Goal: Information Seeking & Learning: Learn about a topic

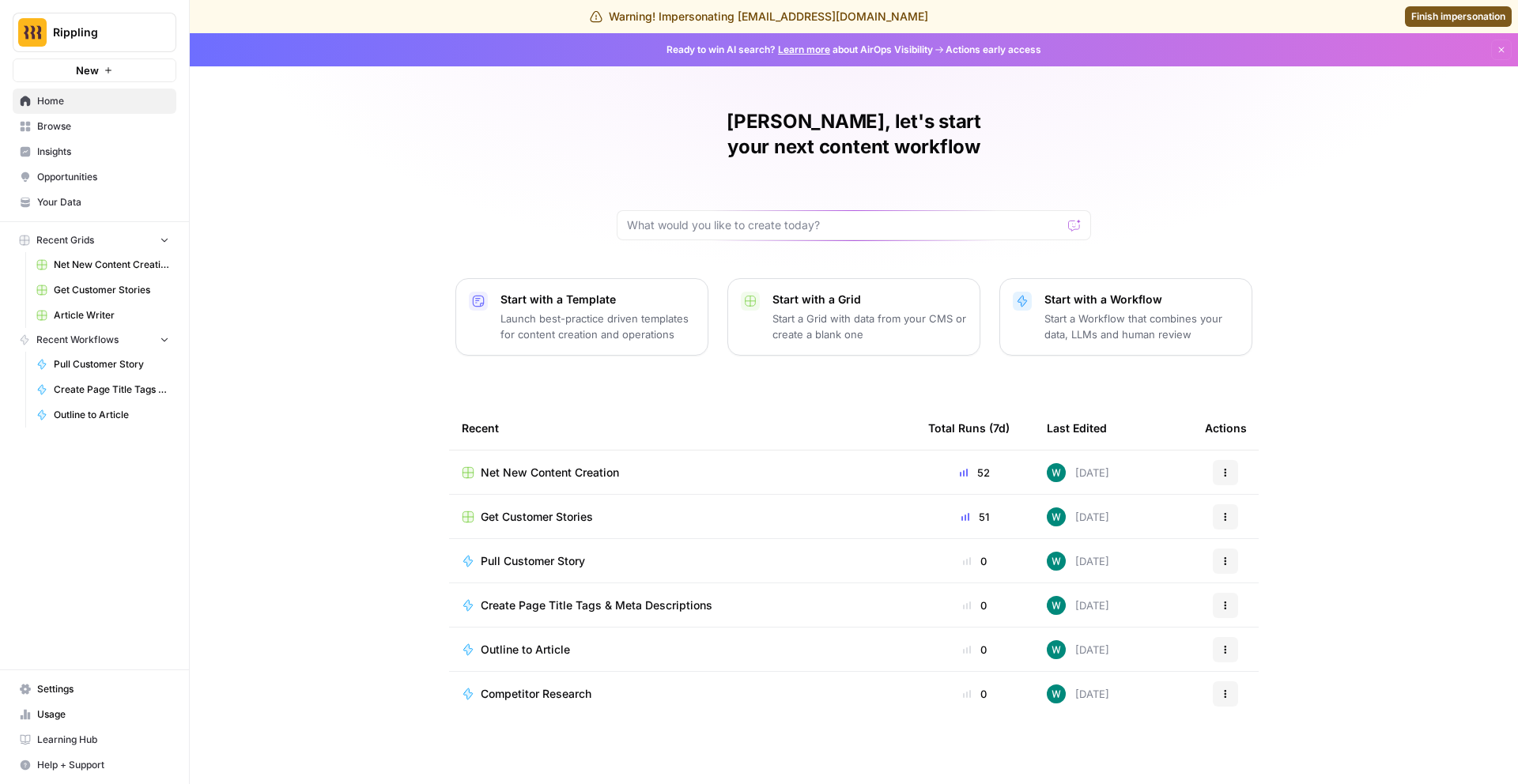
click at [87, 154] on span "Insights" at bounding box center [103, 151] width 132 height 15
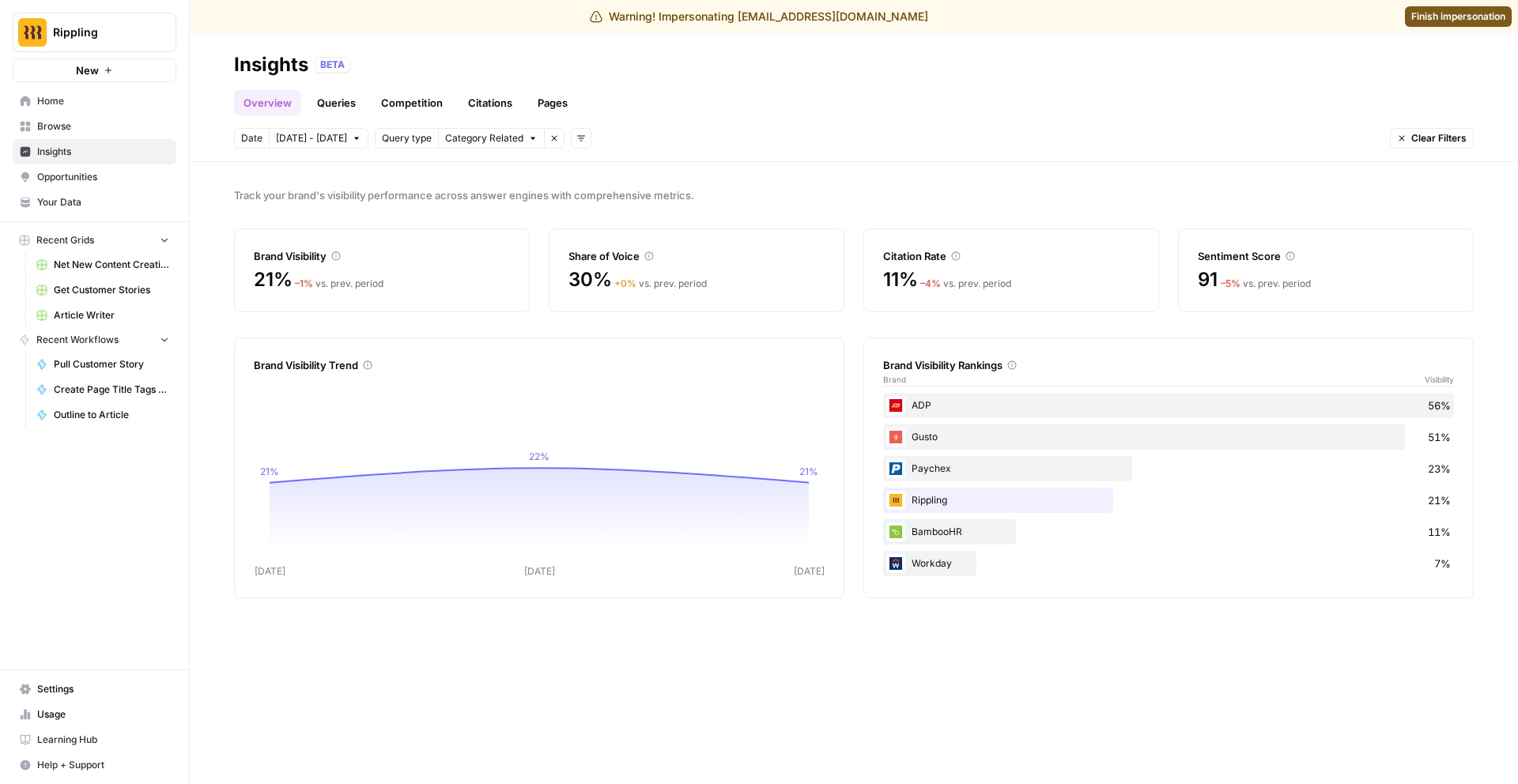
click at [341, 103] on link "Queries" at bounding box center [336, 102] width 58 height 25
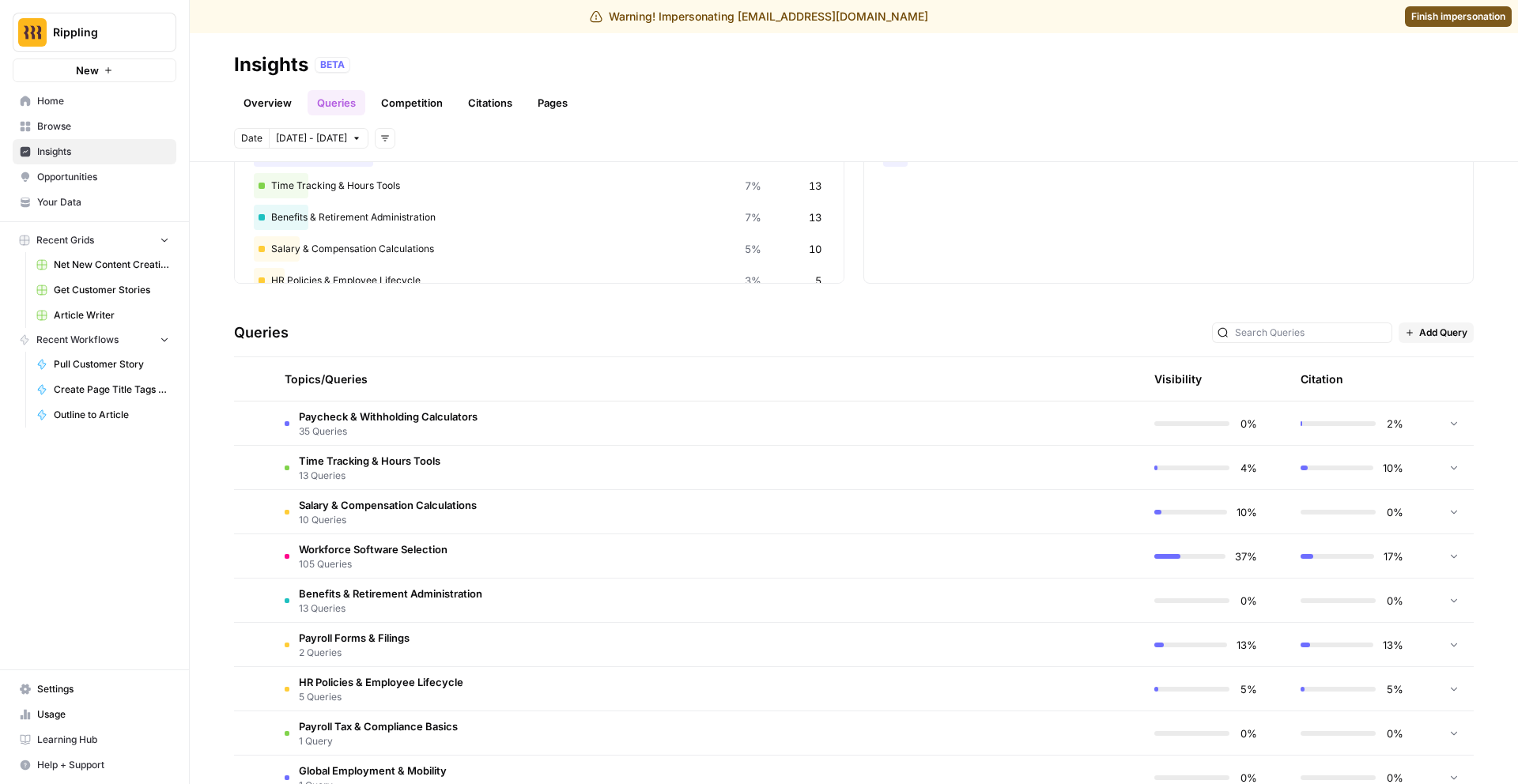
scroll to position [260, 0]
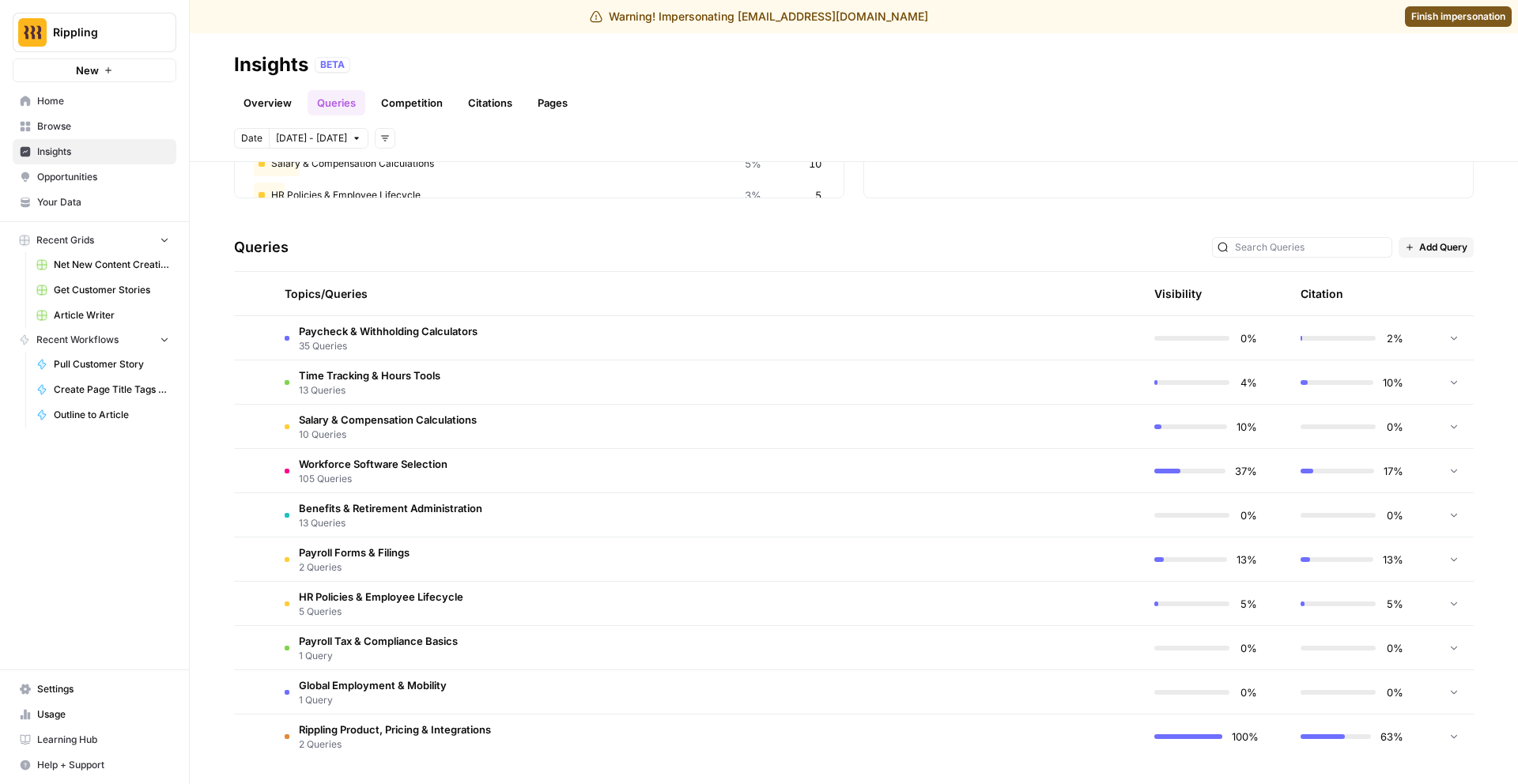
click at [360, 726] on span "Rippling Product, Pricing & Integrations" at bounding box center [394, 729] width 192 height 15
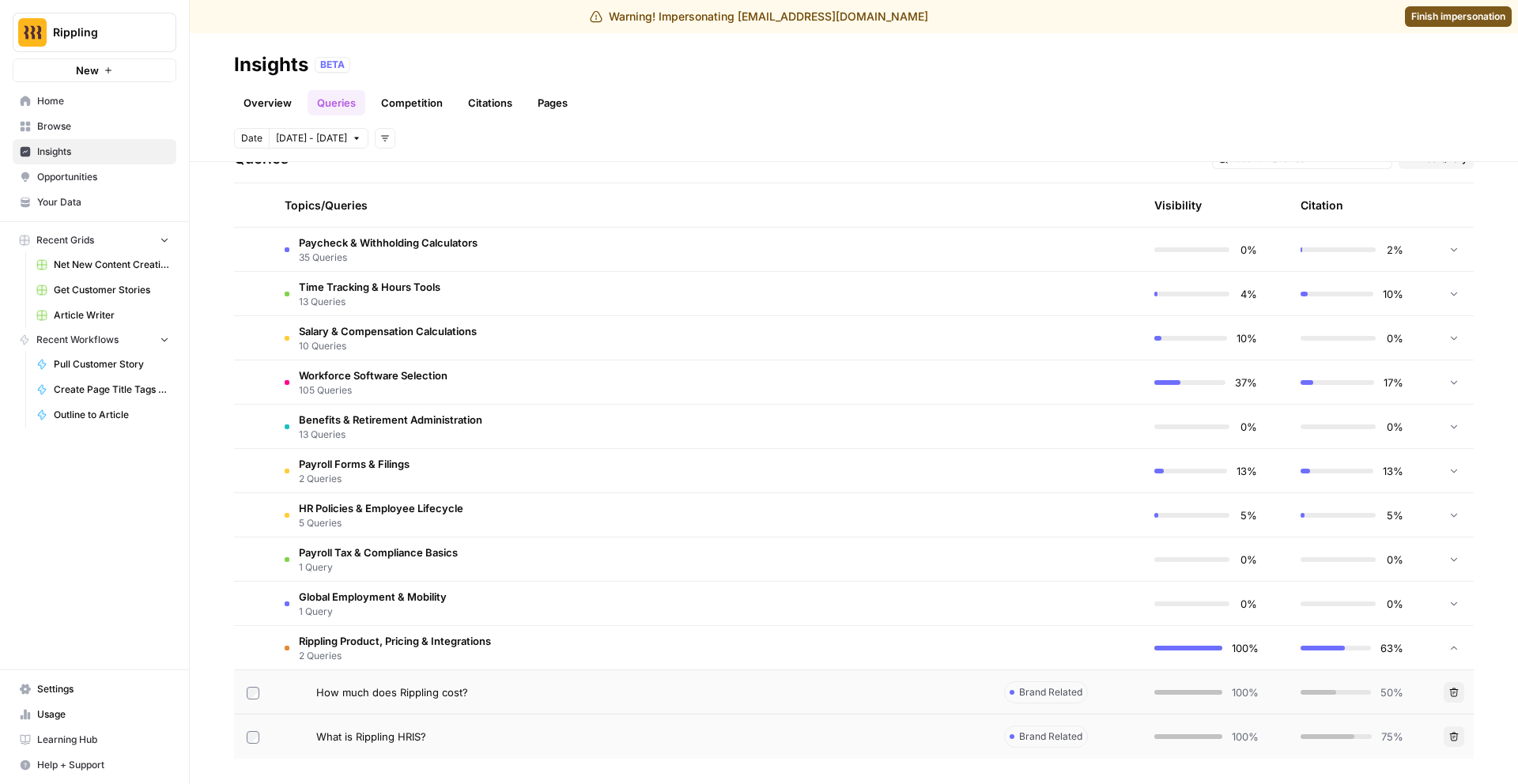
click at [390, 600] on span "Global Employment & Mobility" at bounding box center [372, 597] width 148 height 15
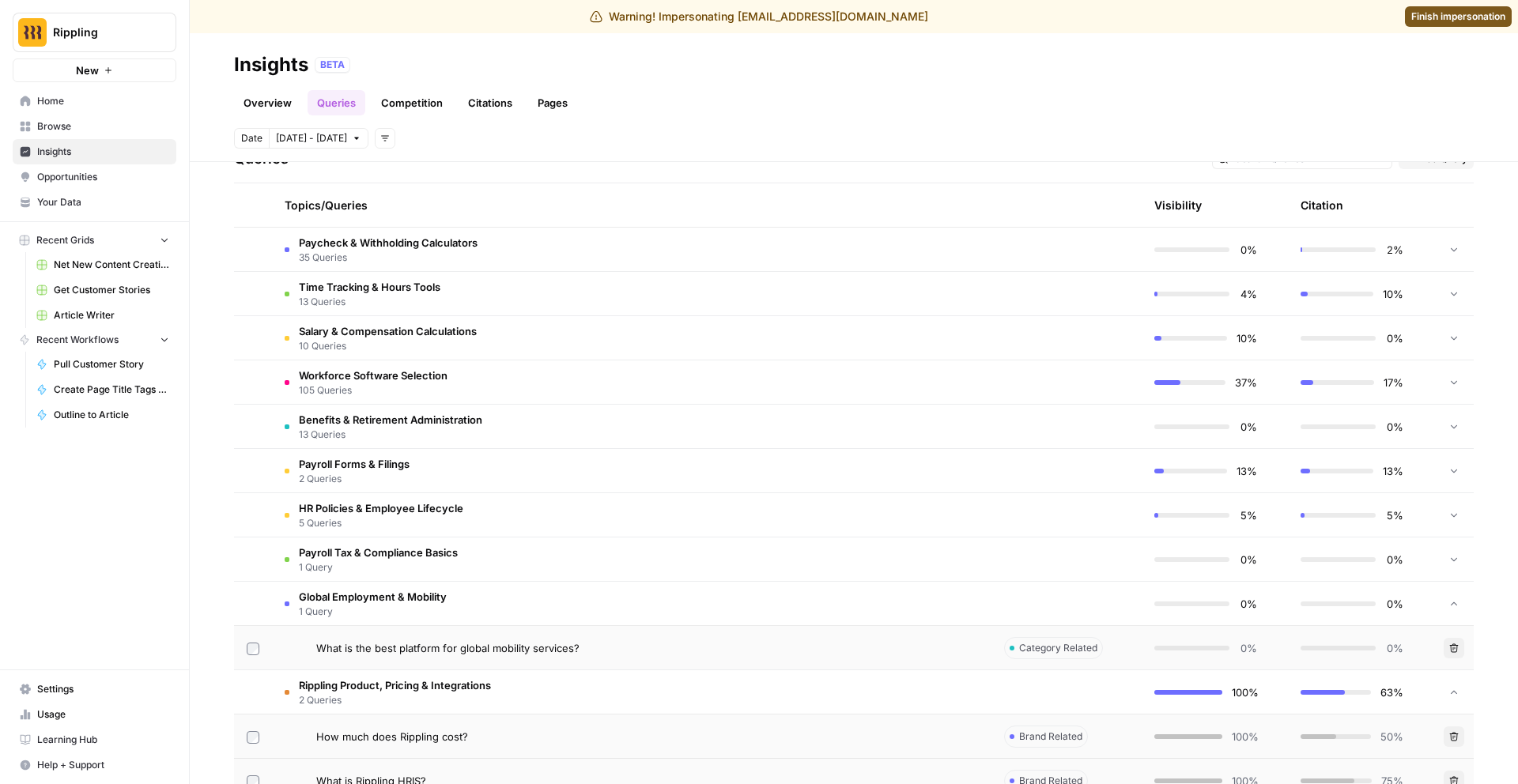
scroll to position [392, 0]
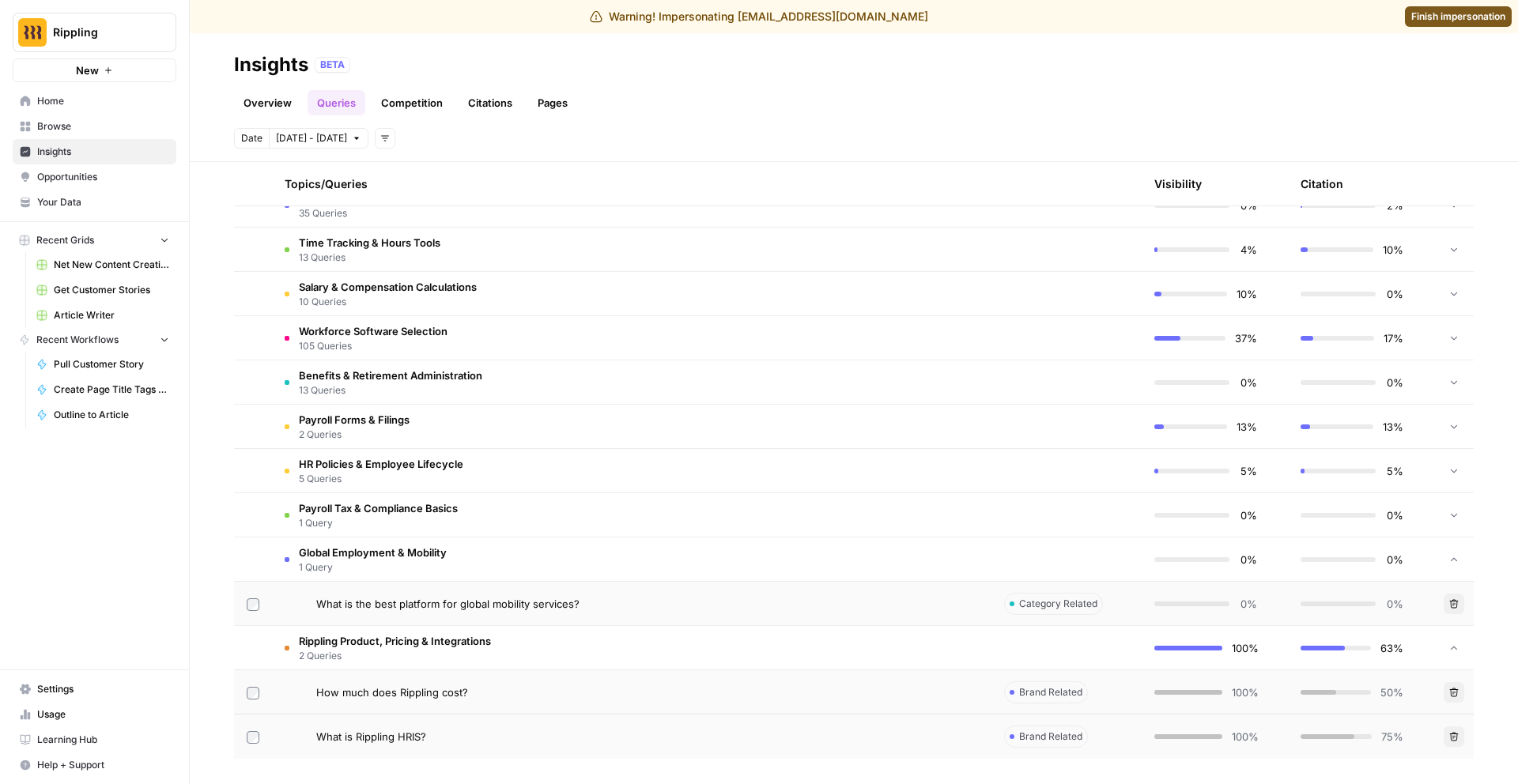
click at [388, 513] on span "Payroll Tax & Compliance Basics" at bounding box center [378, 508] width 159 height 15
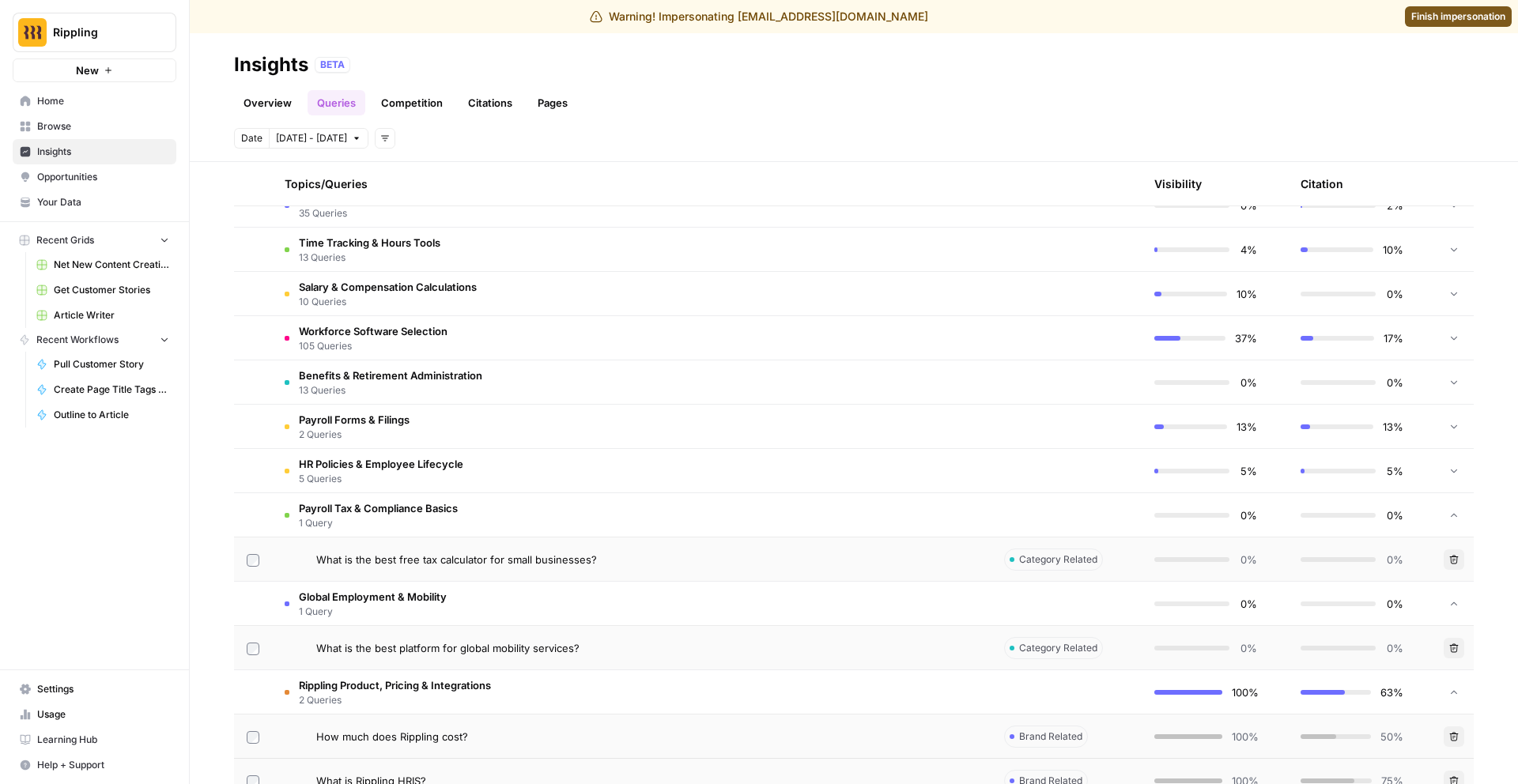
click at [392, 451] on td "HR Policies & Employee Lifecycle 5 Queries" at bounding box center [631, 470] width 720 height 44
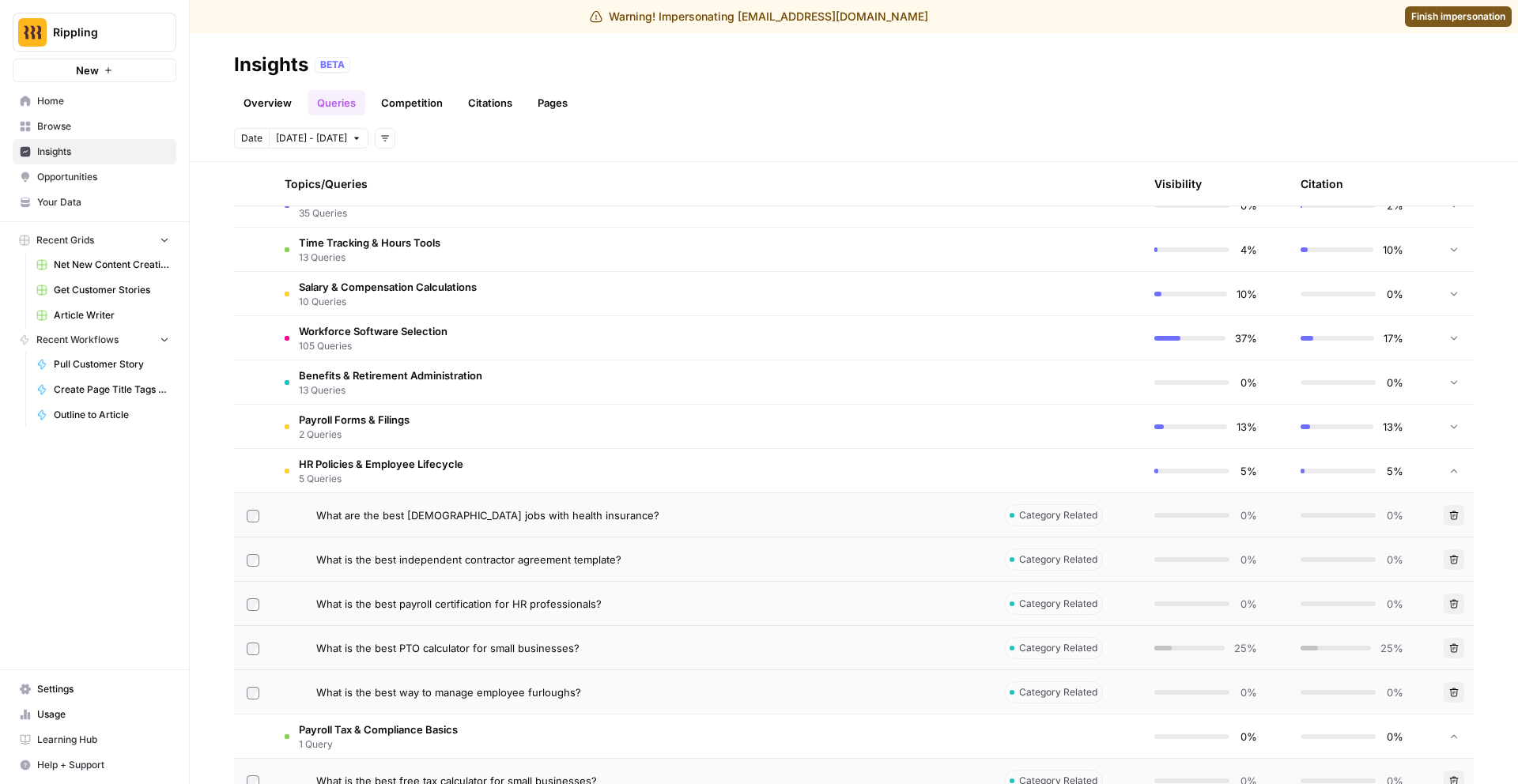
click at [369, 439] on span "2 Queries" at bounding box center [353, 434] width 111 height 15
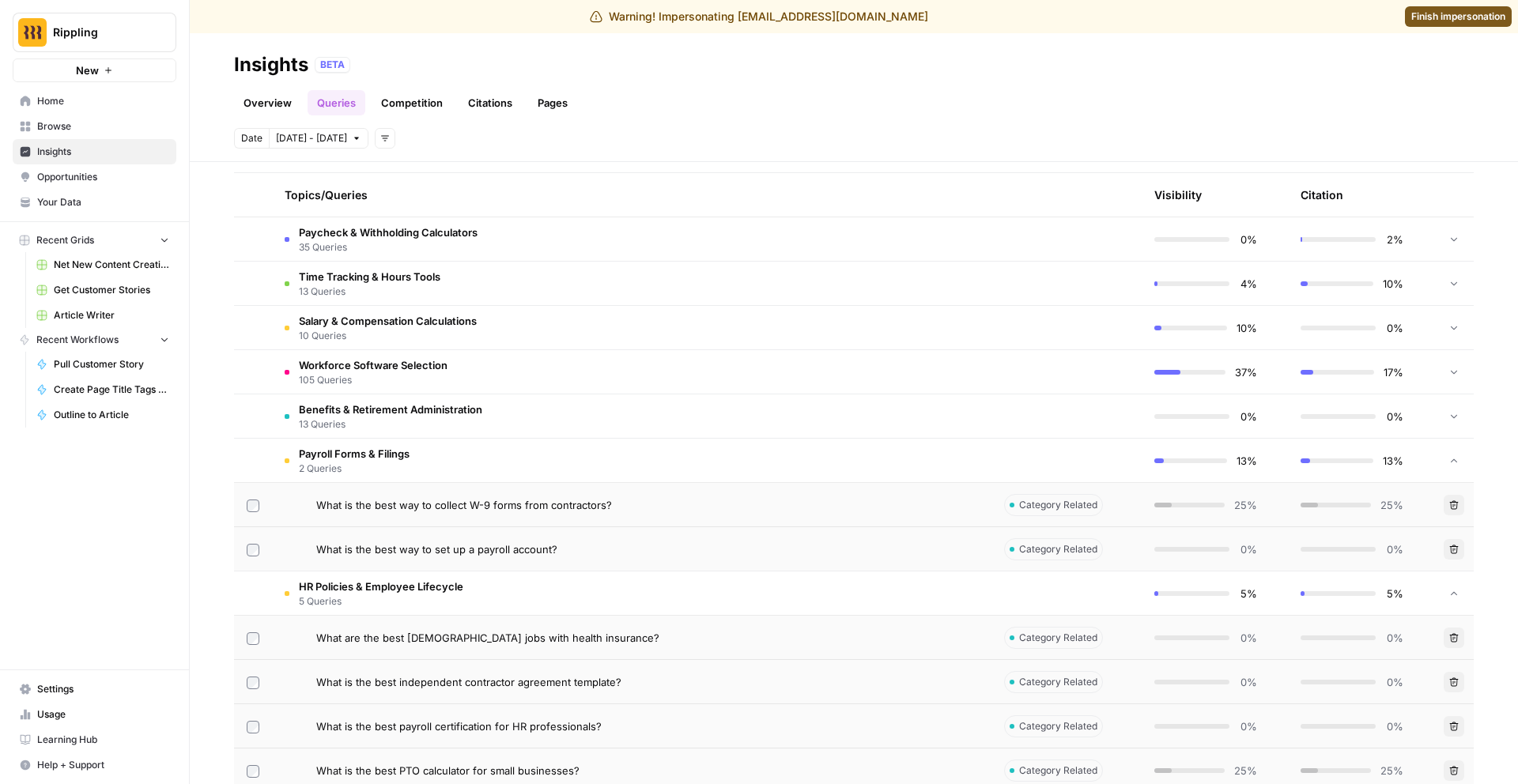
scroll to position [339, 0]
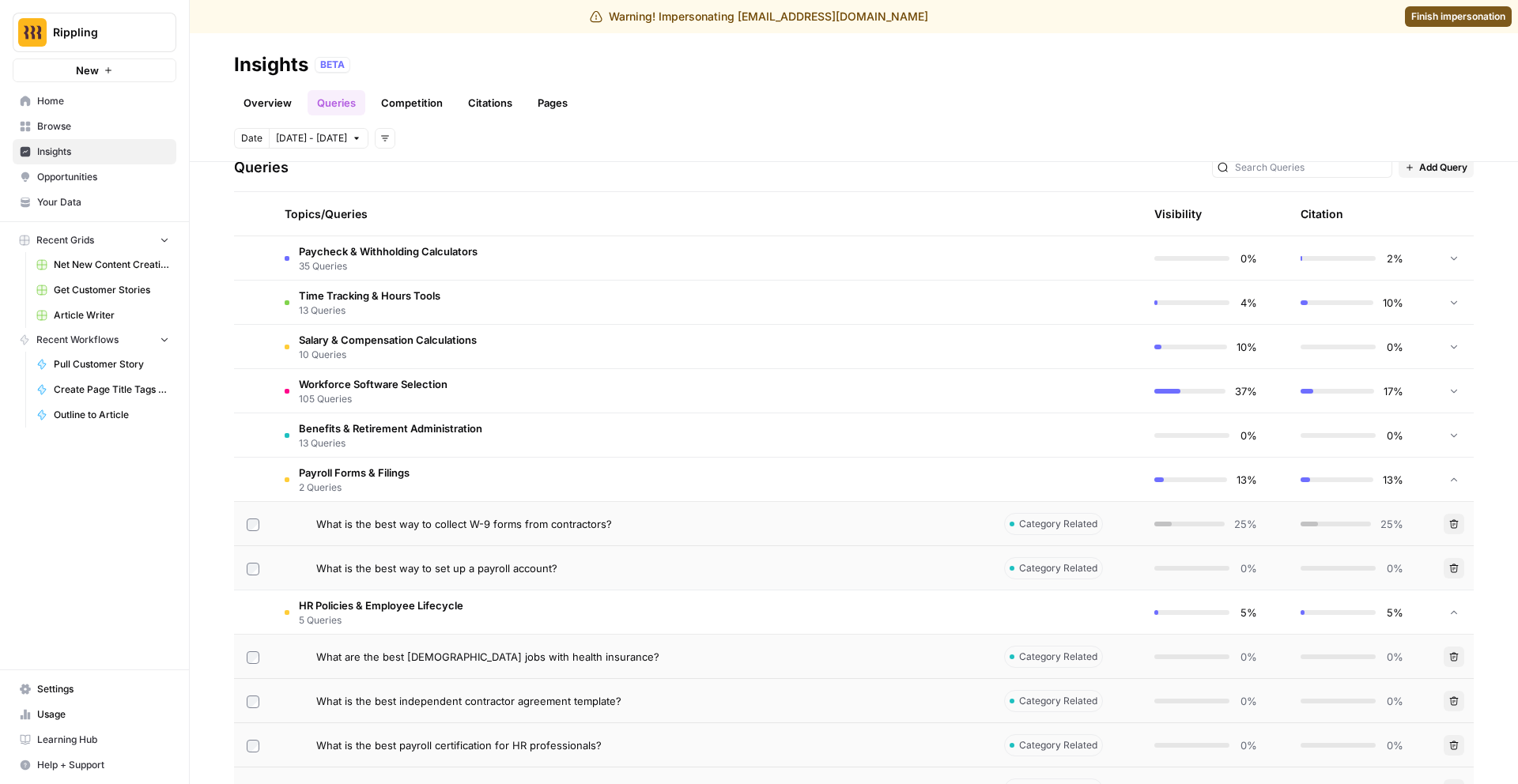
click at [409, 426] on span "Benefits & Retirement Administration" at bounding box center [390, 428] width 183 height 15
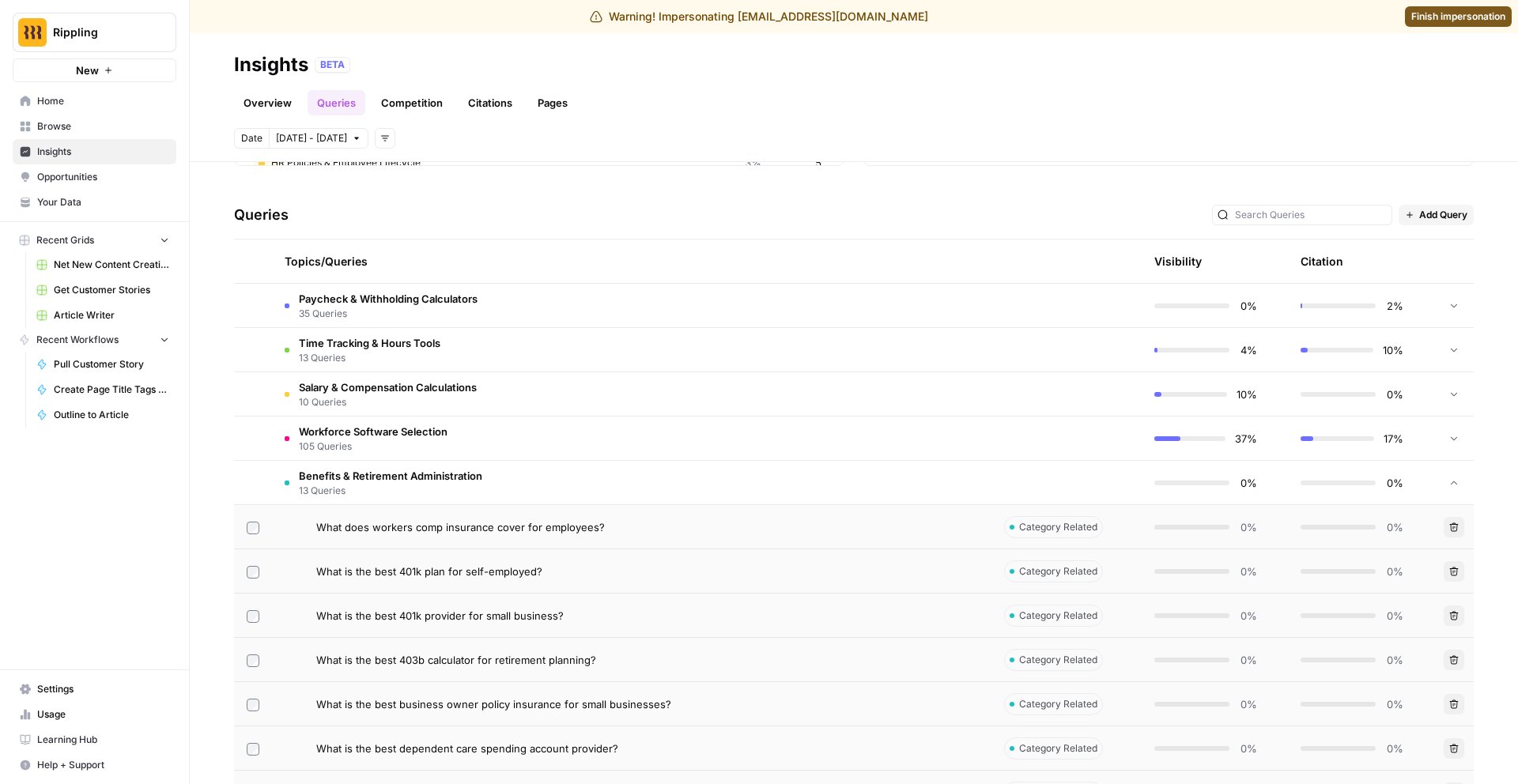
scroll to position [271, 0]
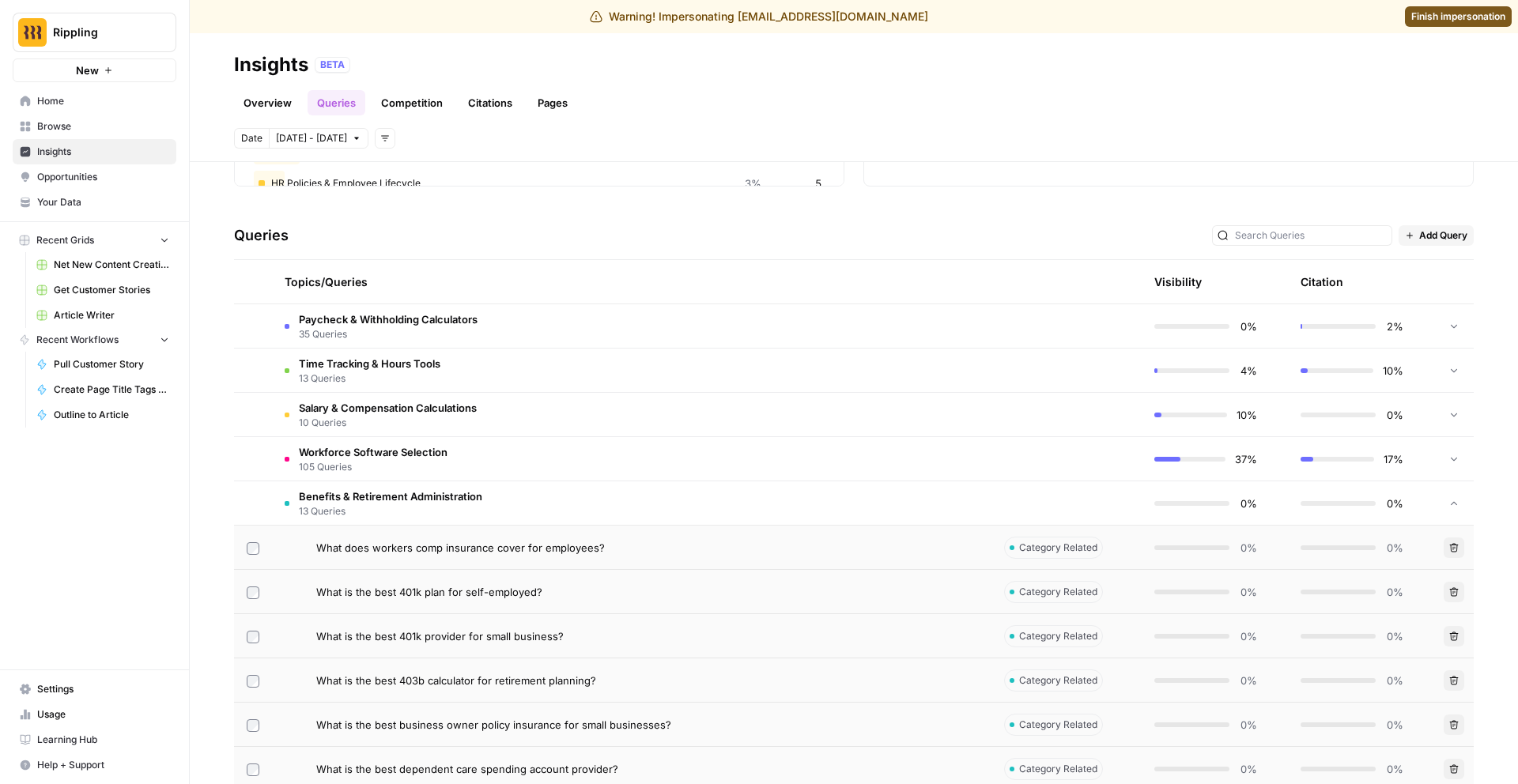
click at [403, 505] on span "13 Queries" at bounding box center [390, 511] width 183 height 15
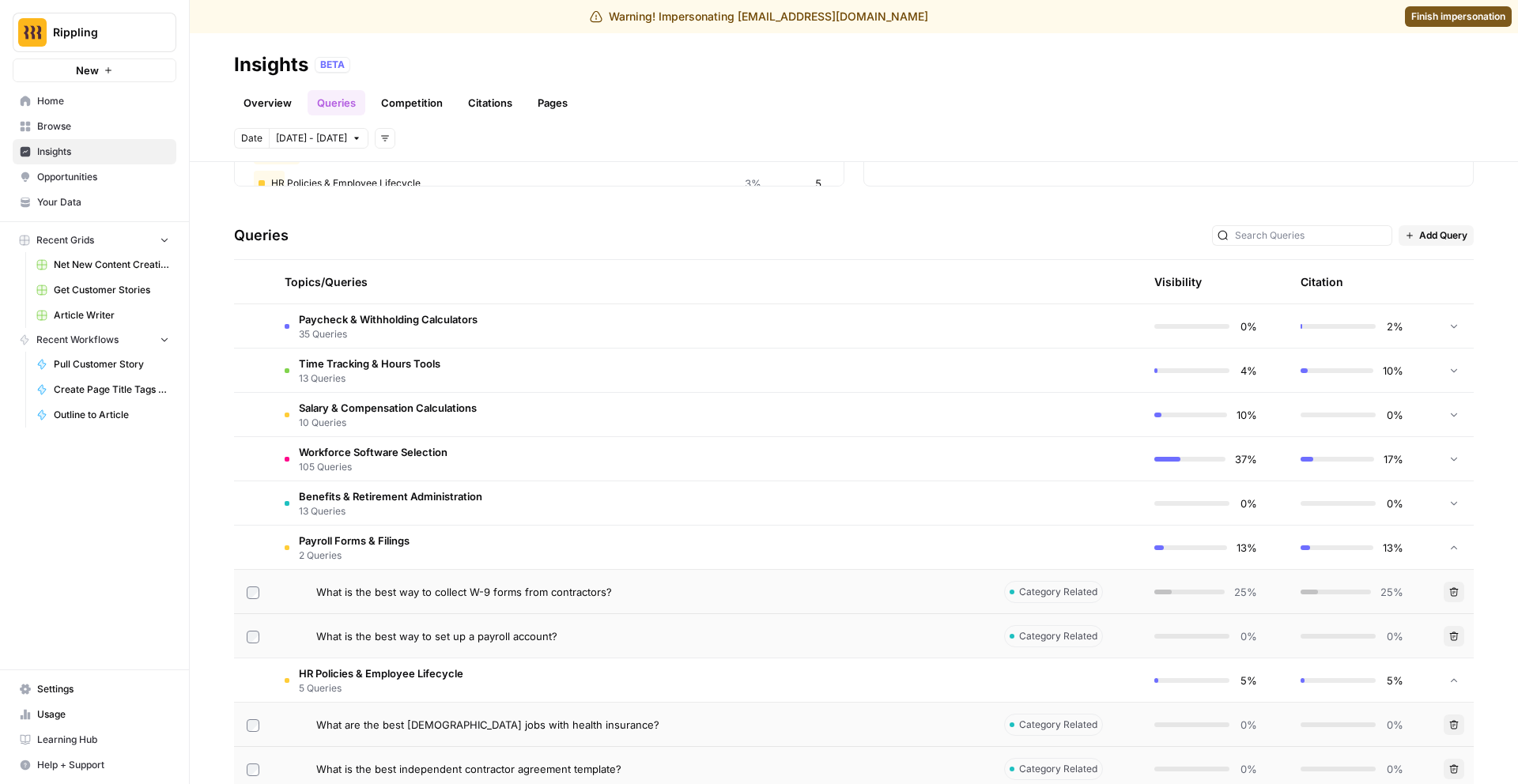
click at [389, 550] on span "2 Queries" at bounding box center [353, 555] width 111 height 15
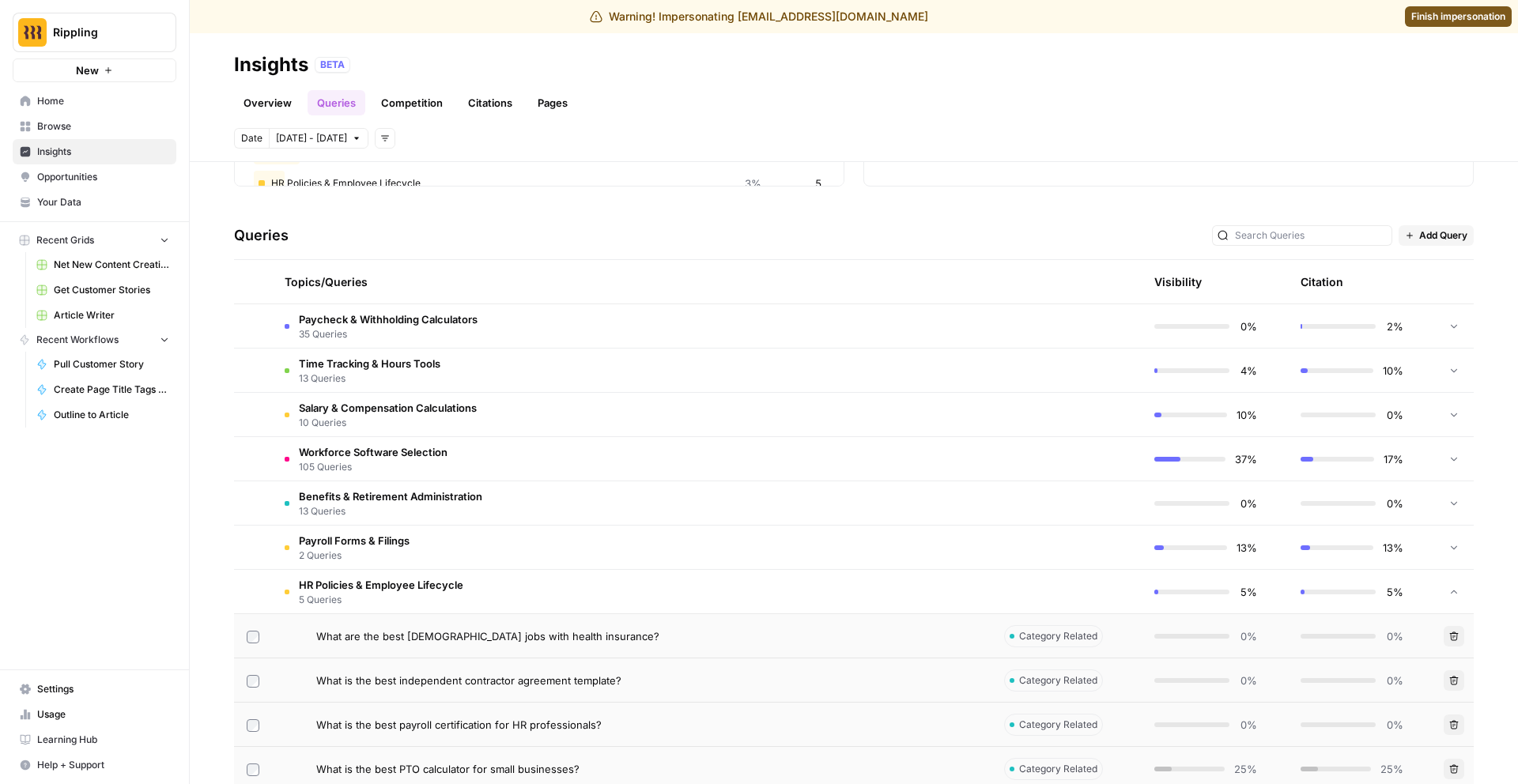
click at [378, 593] on span "5 Queries" at bounding box center [380, 599] width 164 height 15
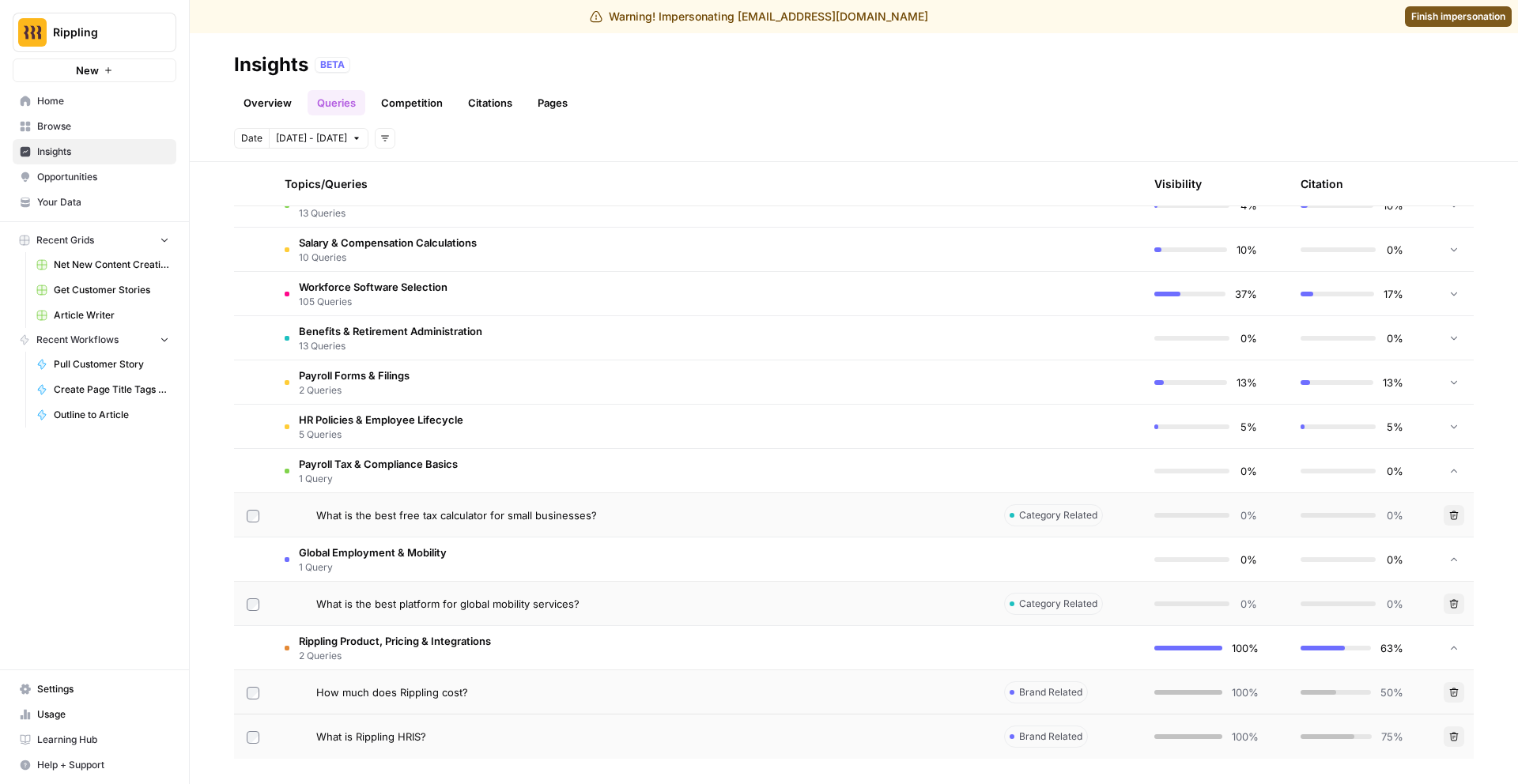
click at [389, 475] on span "1 Query" at bounding box center [378, 479] width 159 height 15
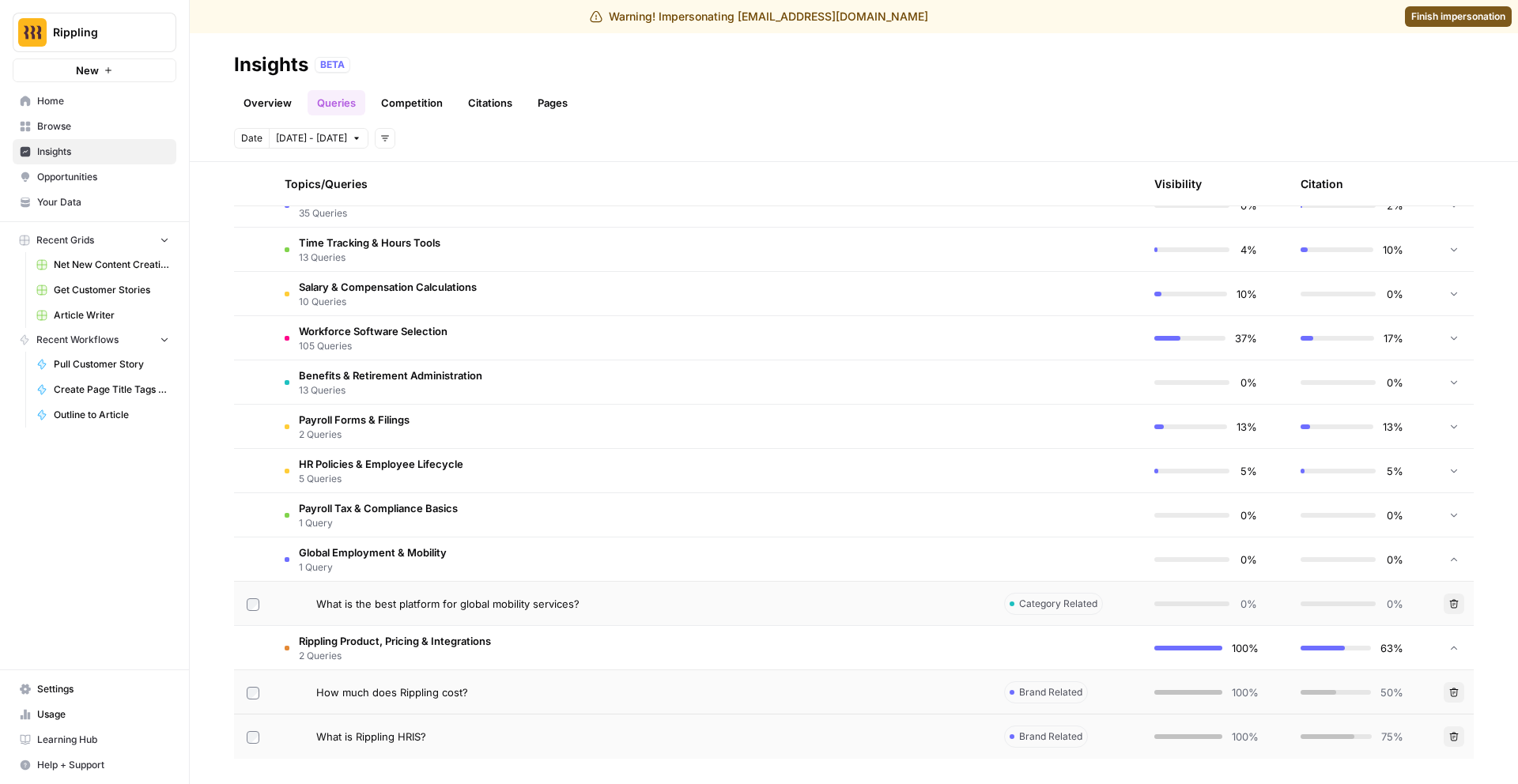
click at [362, 568] on span "1 Query" at bounding box center [372, 567] width 148 height 15
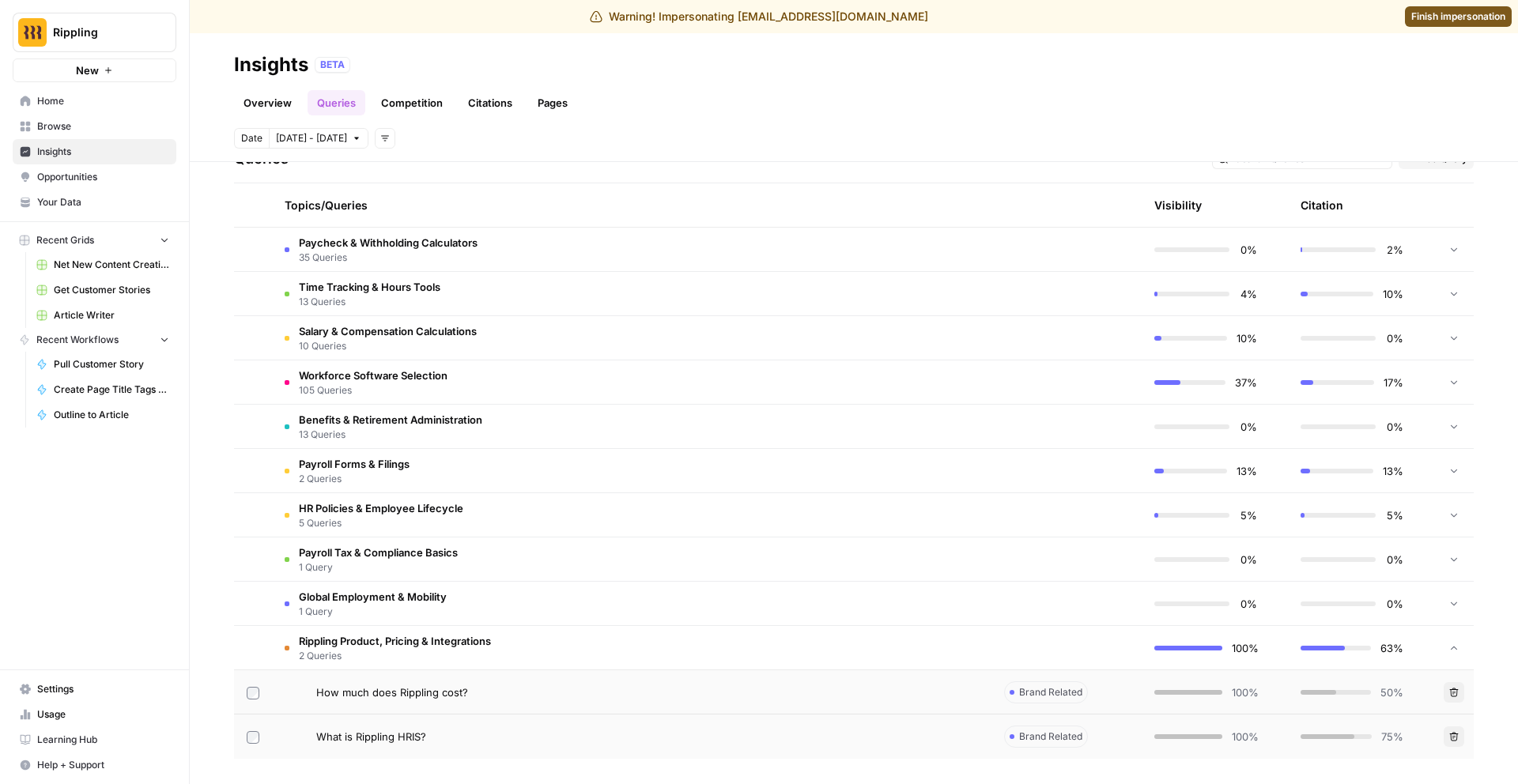
click at [375, 649] on span "2 Queries" at bounding box center [394, 656] width 192 height 15
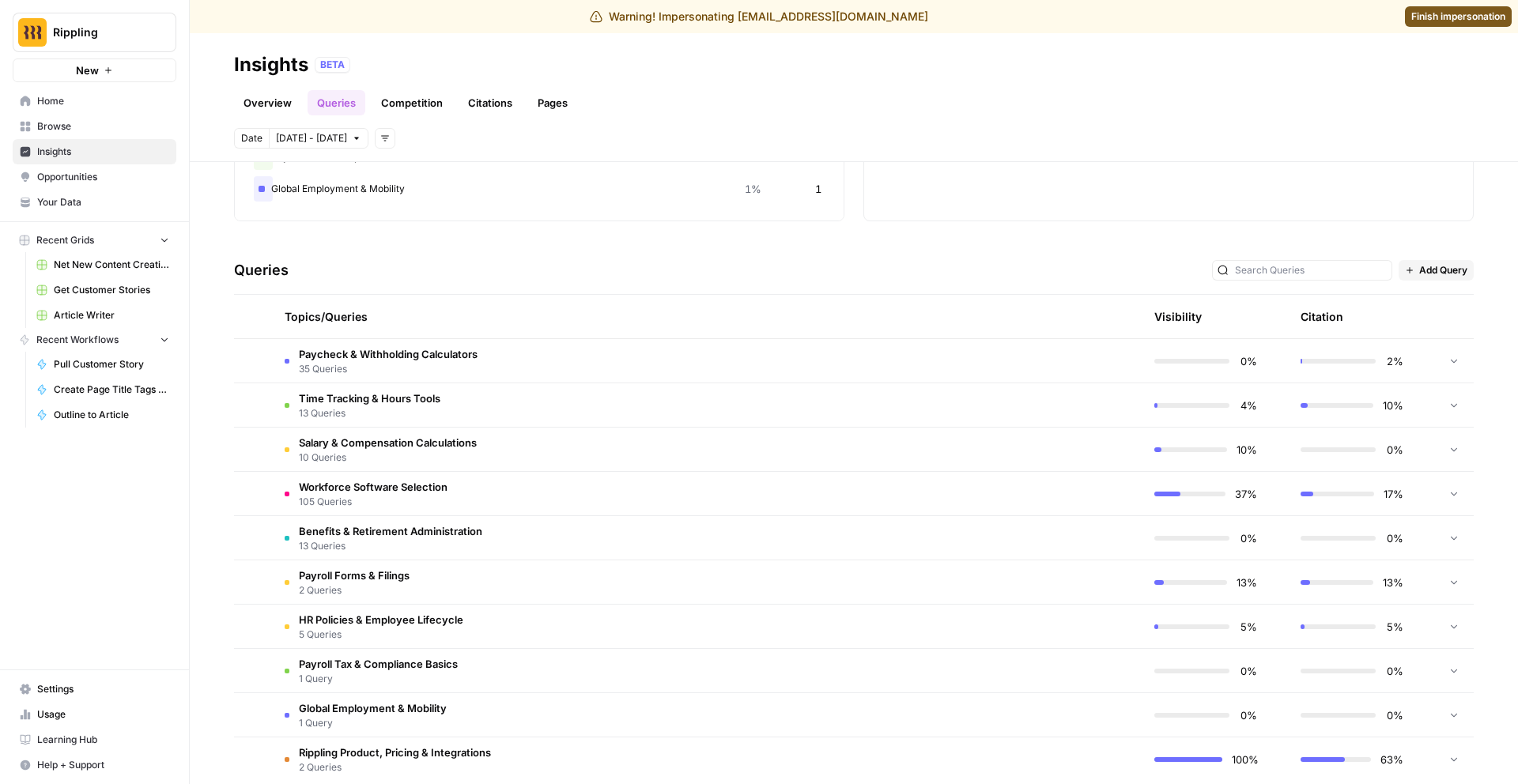
scroll to position [260, 0]
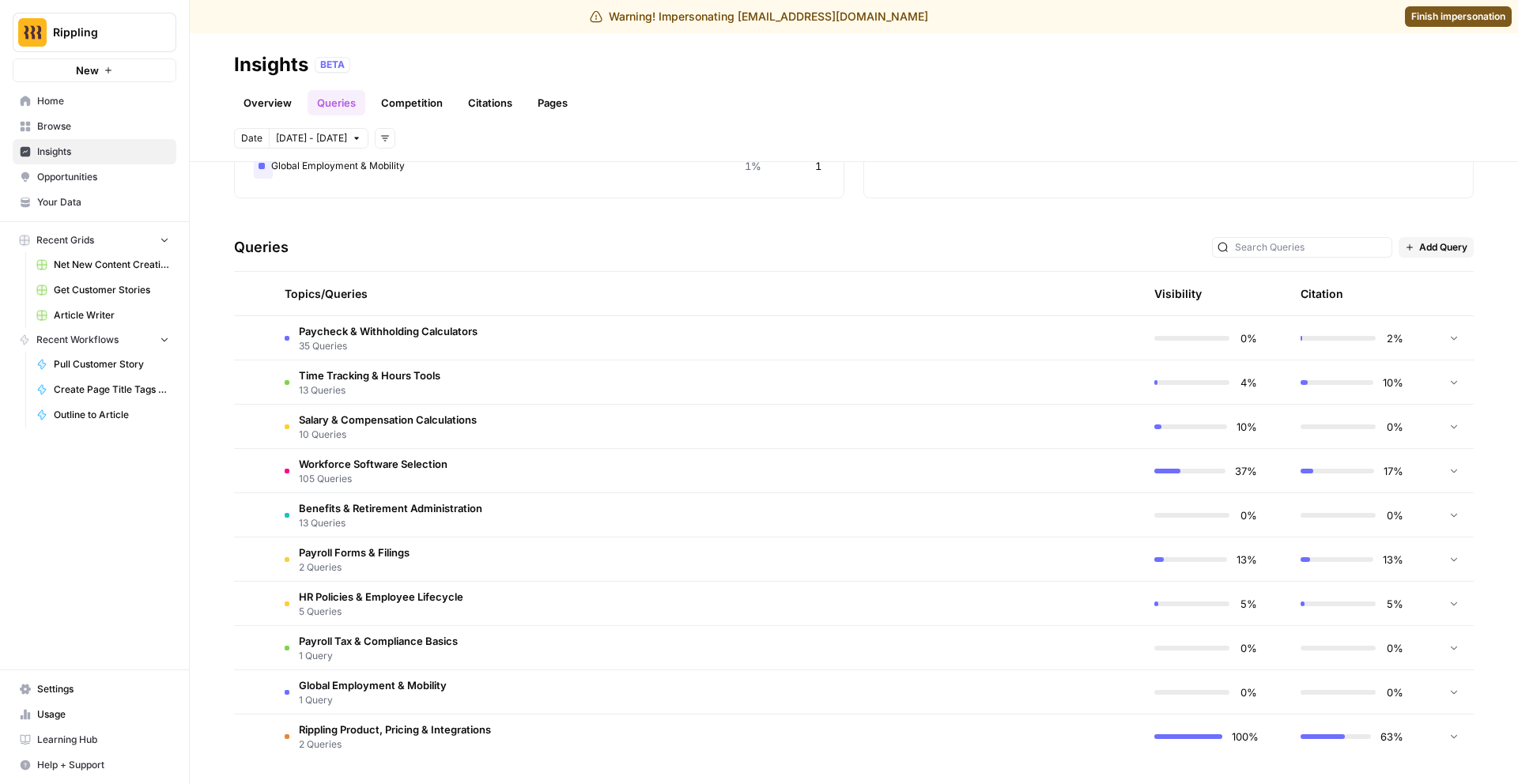
click at [375, 143] on button "Add filters" at bounding box center [385, 138] width 21 height 21
click at [399, 176] on span "Platform" at bounding box center [396, 173] width 41 height 15
click at [488, 144] on button "Select platform" at bounding box center [475, 138] width 97 height 21
click at [492, 200] on span "ChatGPT" at bounding box center [482, 195] width 79 height 15
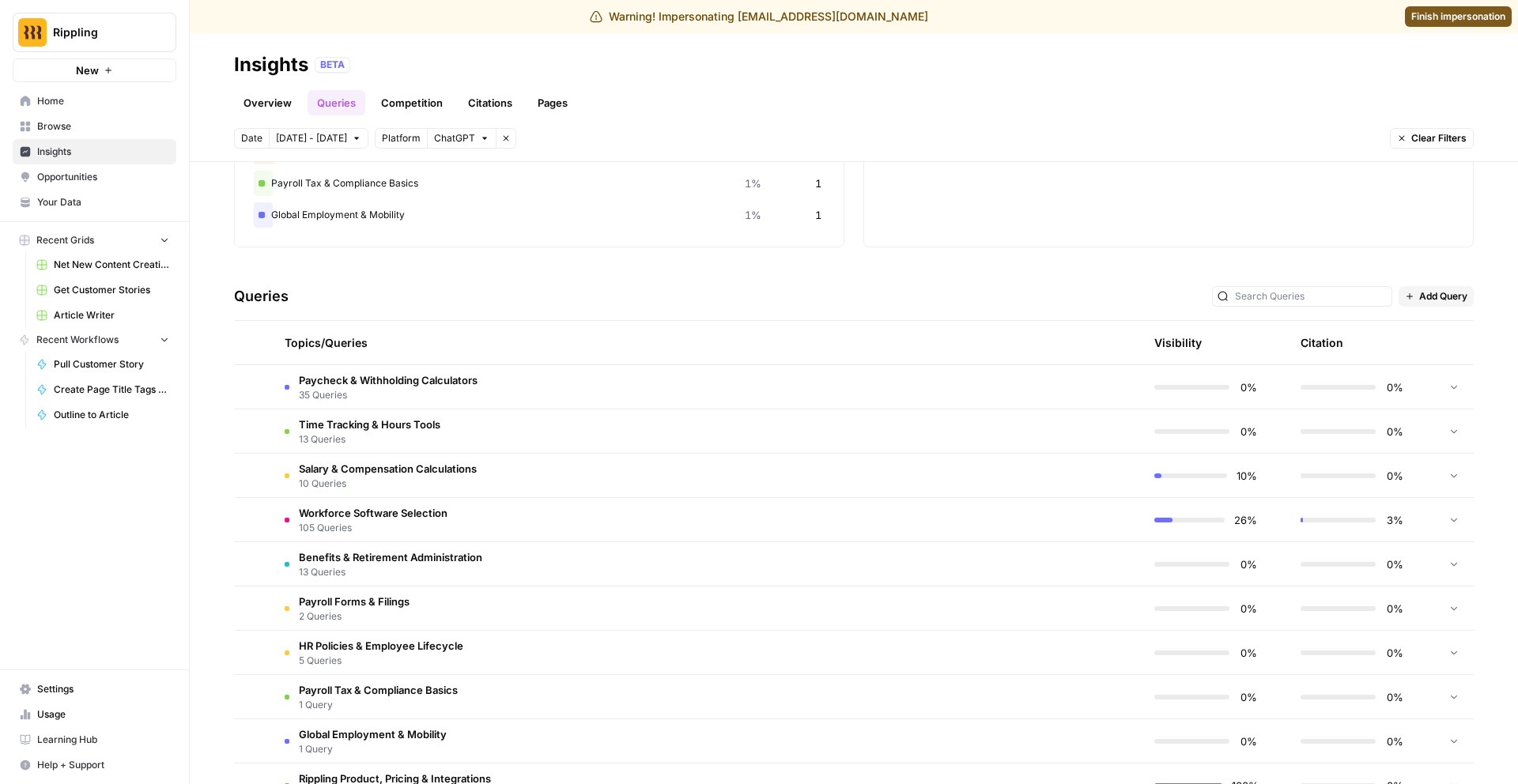
scroll to position [260, 0]
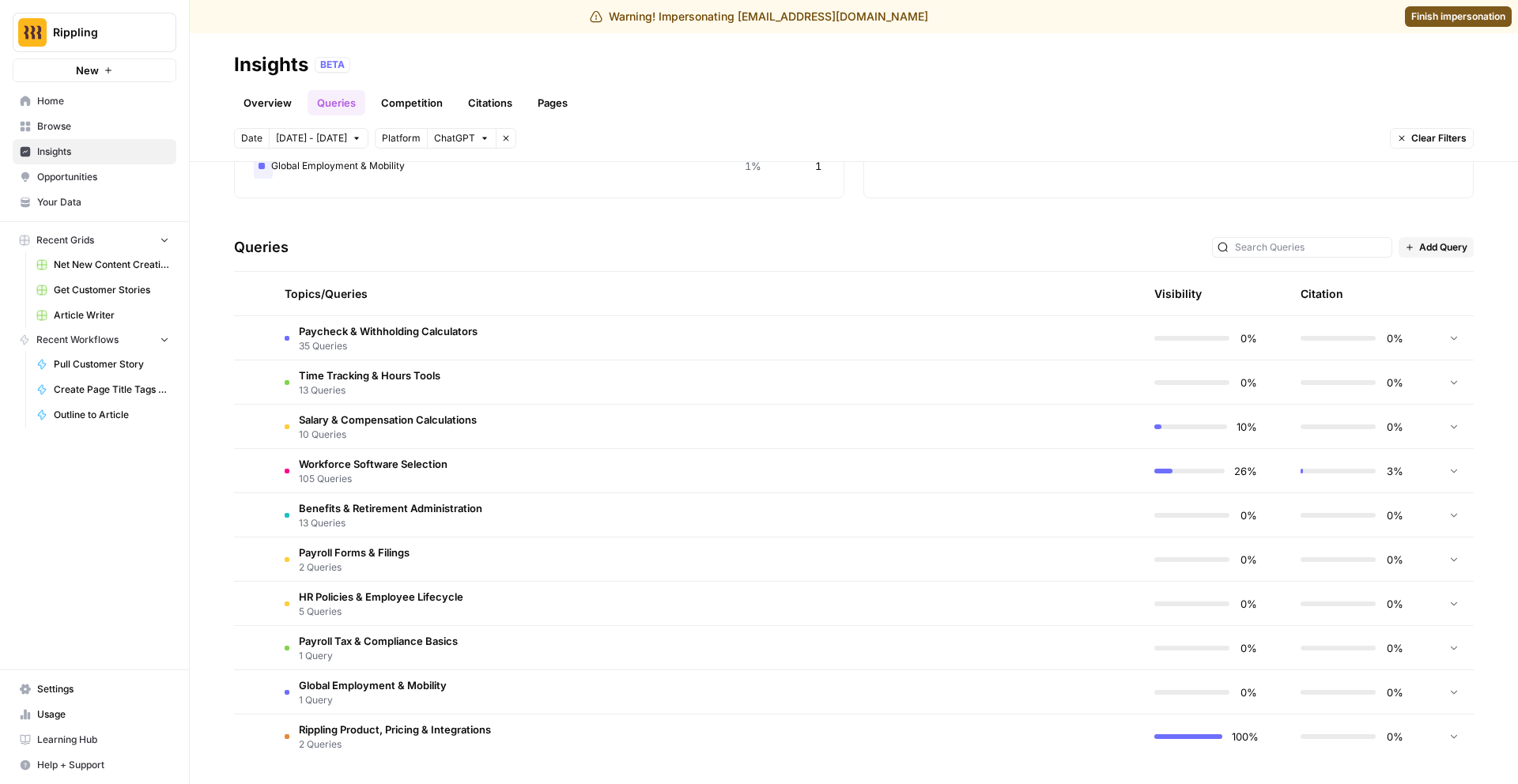
click at [884, 461] on td "Workforce Software Selection 105 Queries" at bounding box center [631, 470] width 720 height 44
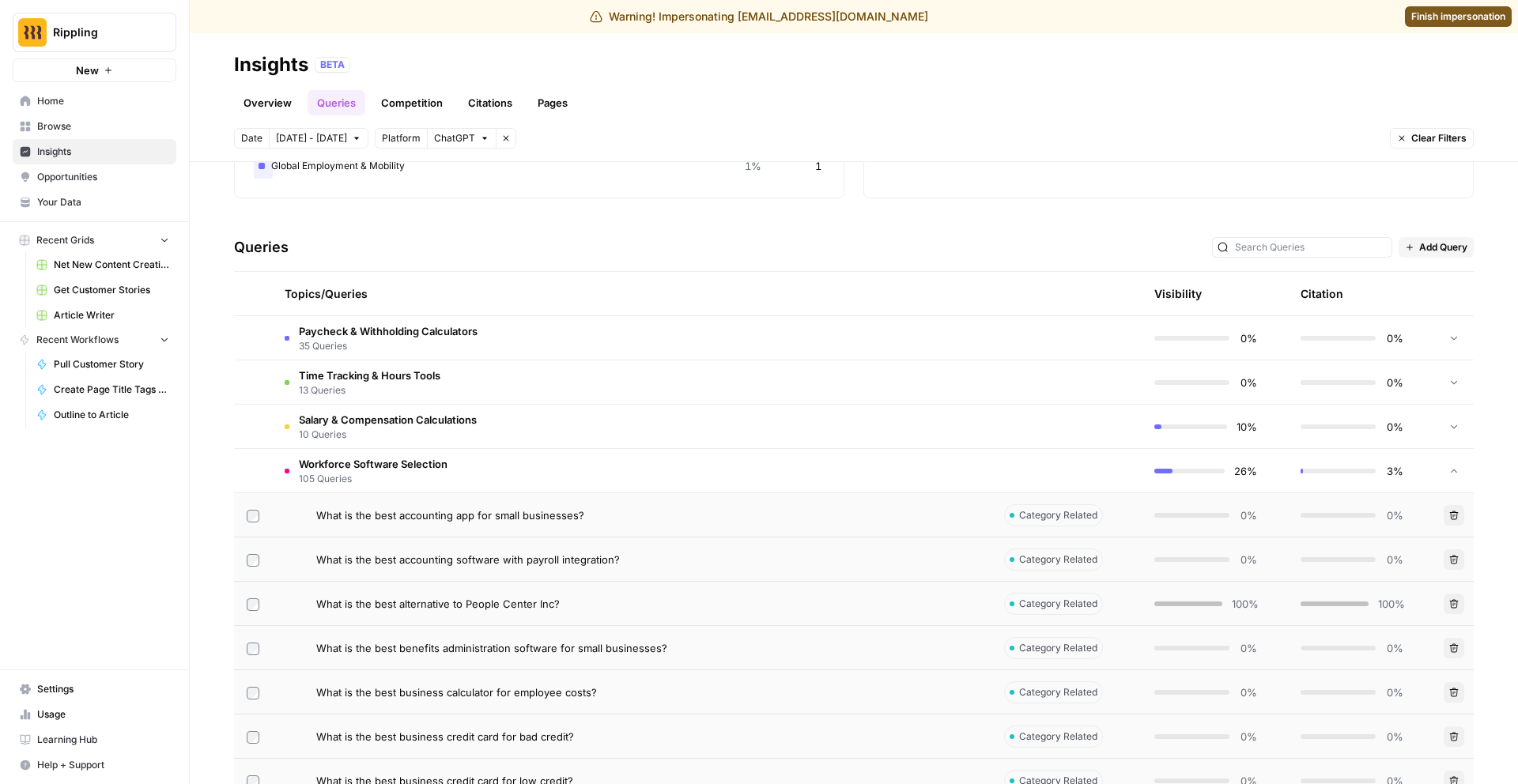
click at [905, 465] on td "Workforce Software Selection 105 Queries" at bounding box center [631, 470] width 720 height 44
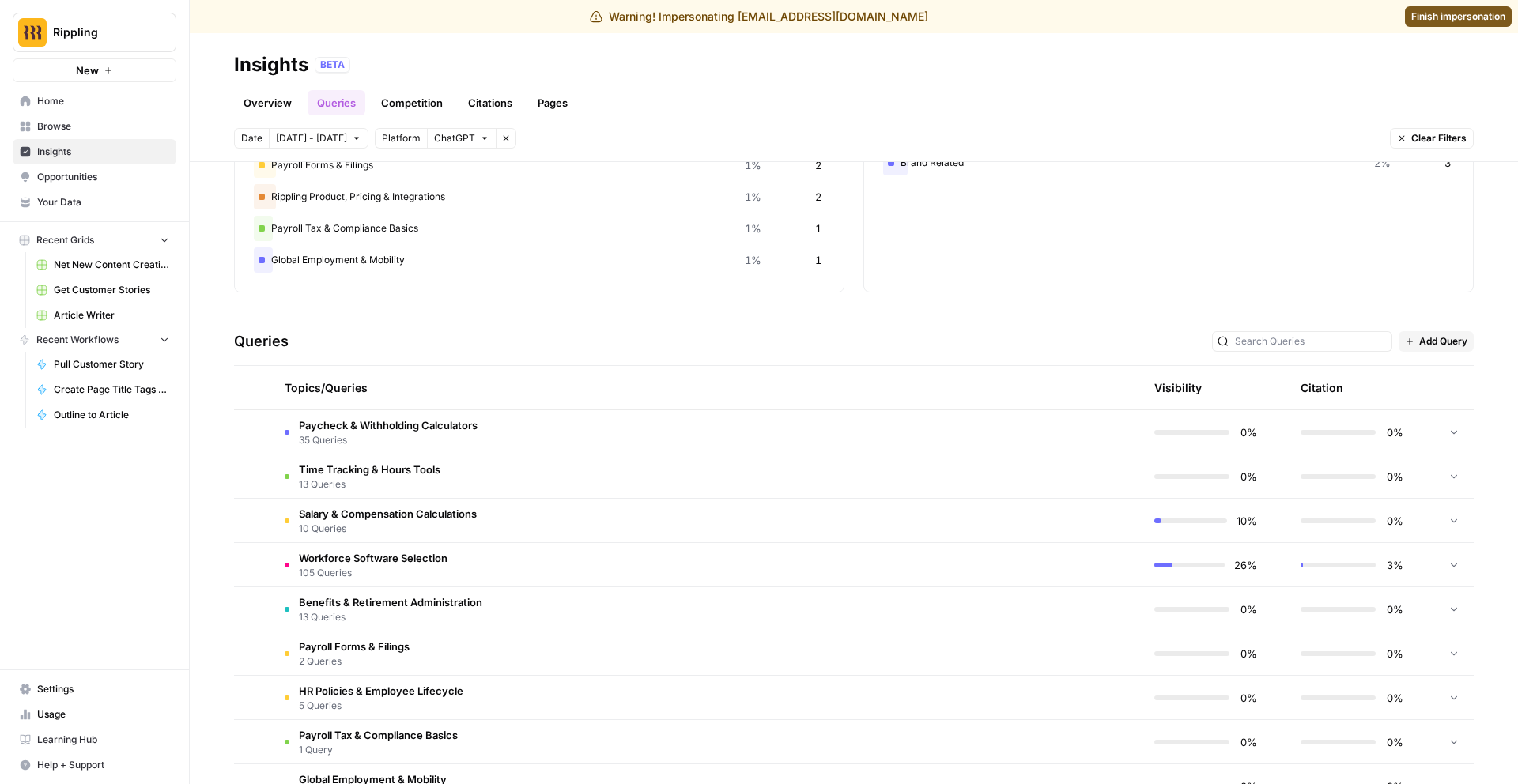
scroll to position [0, 0]
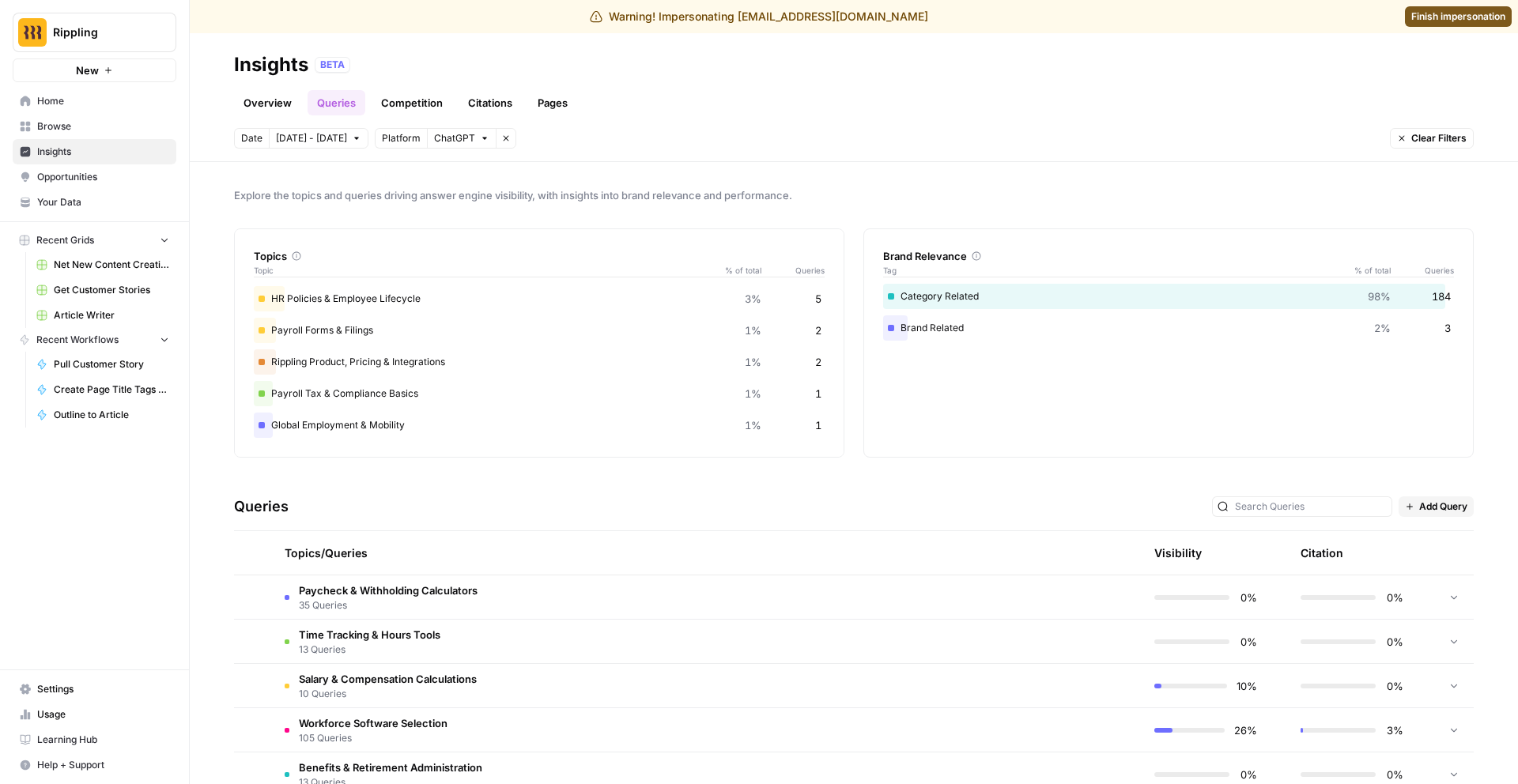
click at [1422, 143] on span "Clear Filters" at bounding box center [1439, 138] width 55 height 15
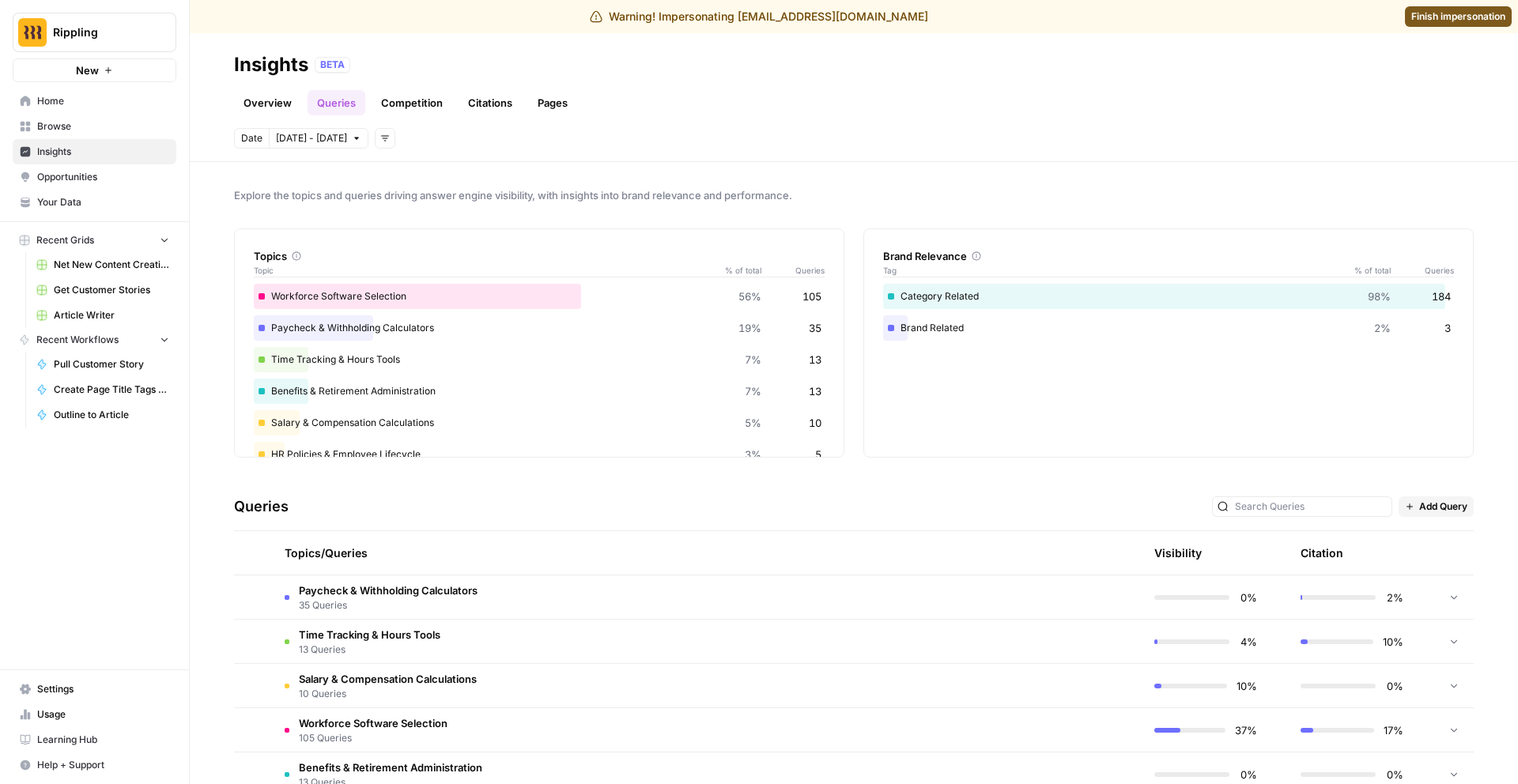
click at [289, 95] on link "Overview" at bounding box center [267, 102] width 67 height 25
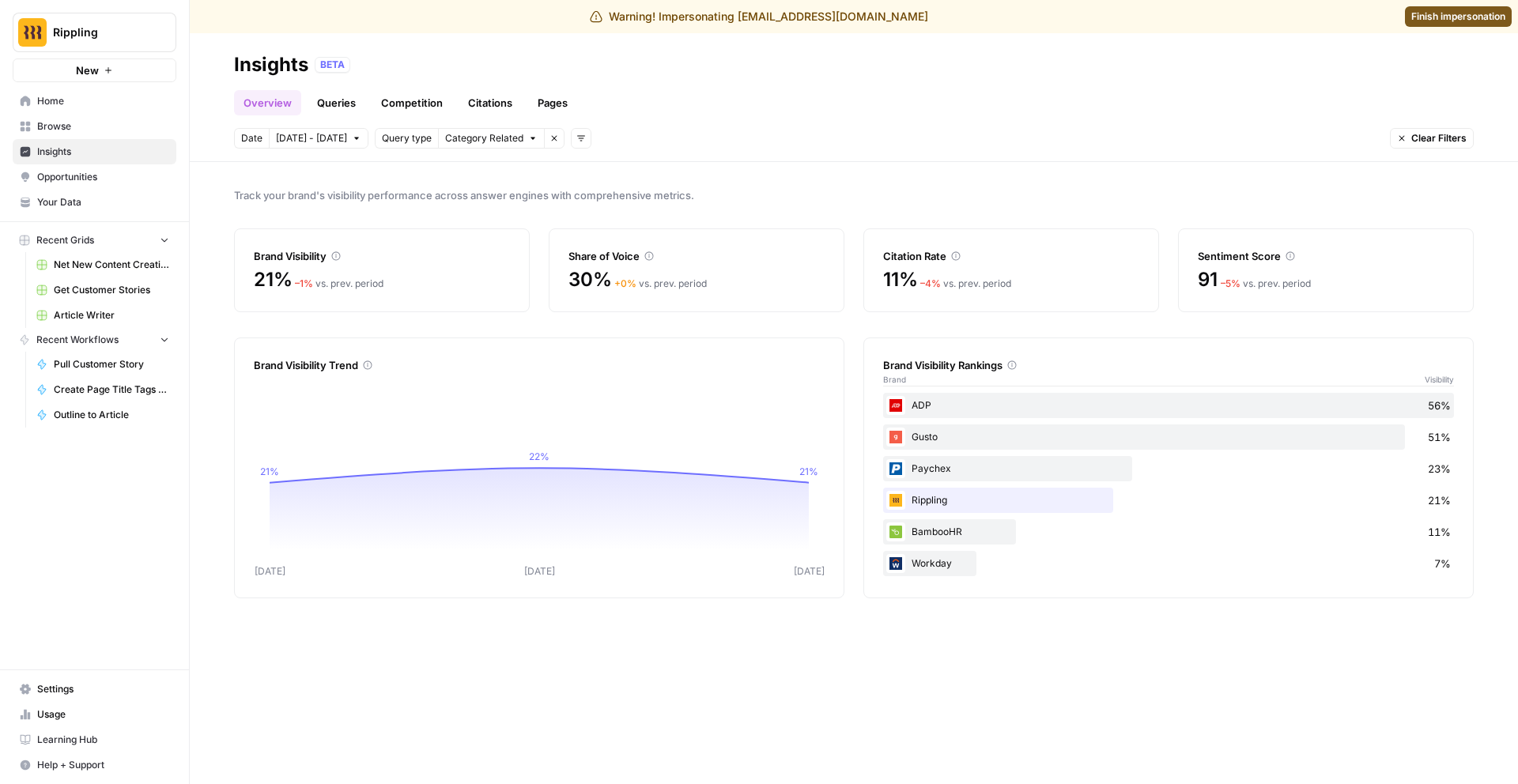
click at [329, 137] on span "Oct 2 - Oct 8" at bounding box center [311, 138] width 71 height 15
click at [867, 182] on div "Track your brand's visibility performance across answer engines with comprehens…" at bounding box center [854, 472] width 1328 height 622
click at [1403, 142] on icon "button" at bounding box center [1401, 138] width 9 height 9
click at [1404, 142] on icon "button" at bounding box center [1401, 138] width 9 height 9
click at [1430, 146] on button "Clear Filters" at bounding box center [1431, 138] width 83 height 21
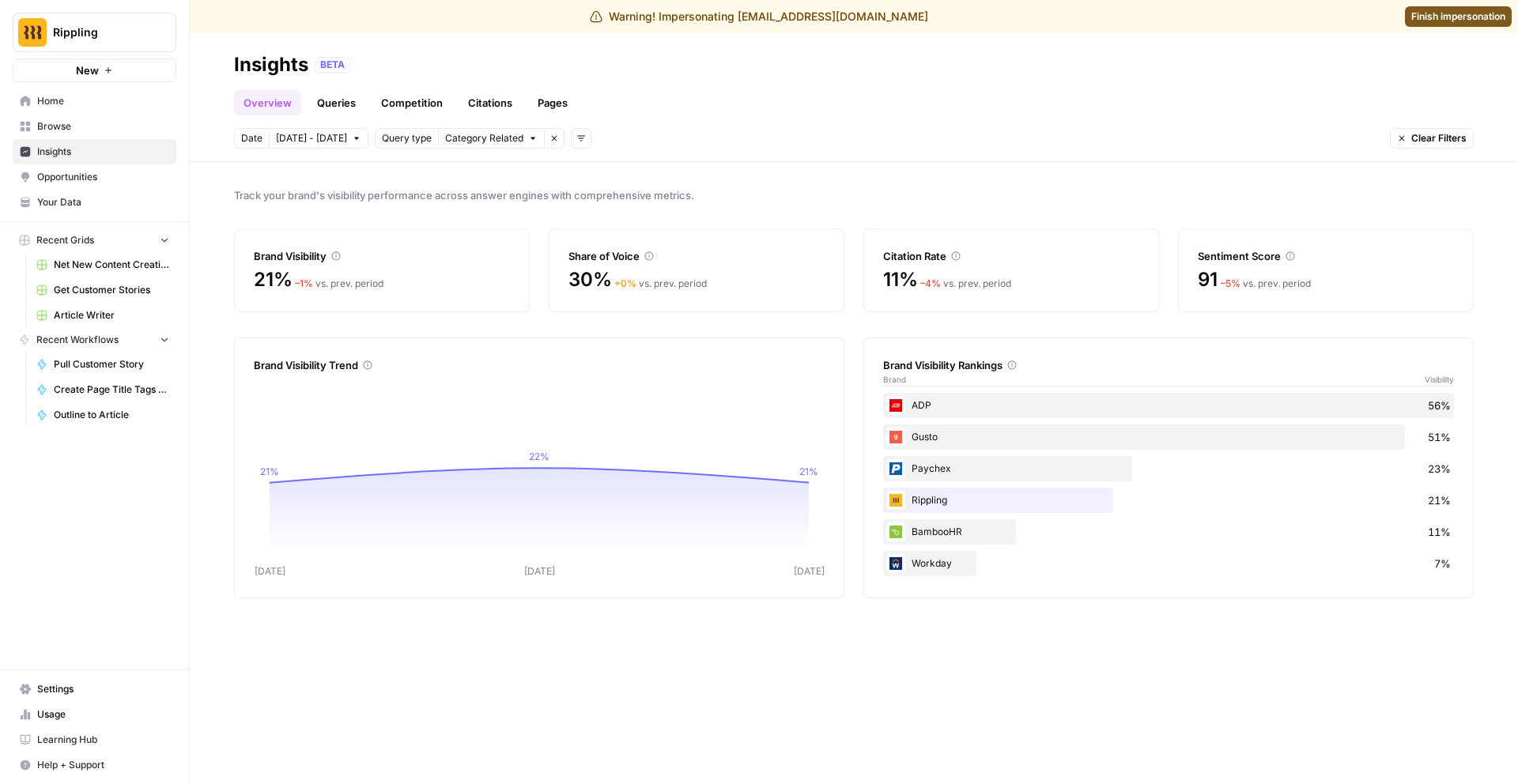
click at [550, 140] on icon "button" at bounding box center [554, 138] width 9 height 9
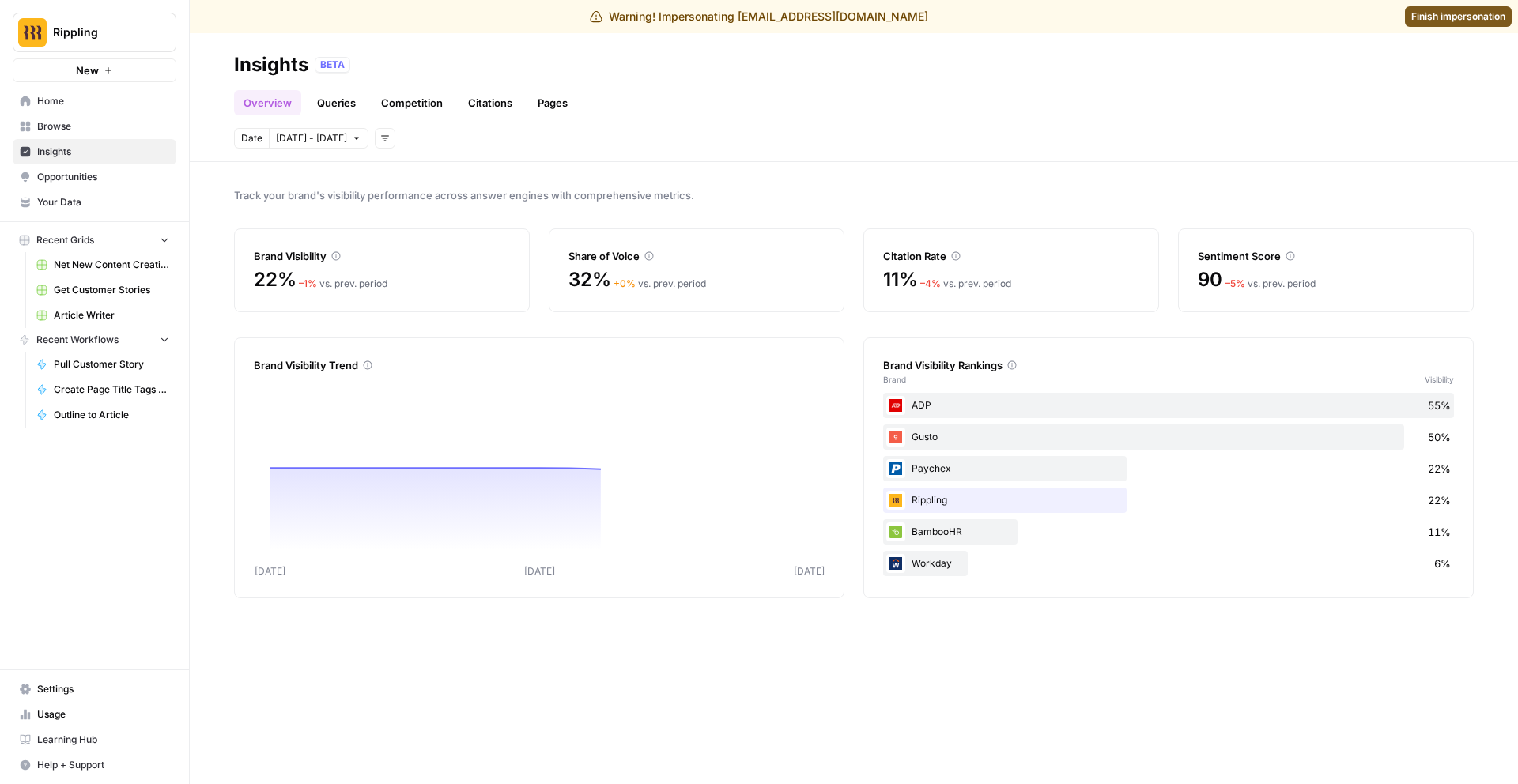
click at [381, 138] on icon "button" at bounding box center [384, 138] width 8 height 5
click at [433, 192] on div "Platform" at bounding box center [406, 195] width 63 height 15
click at [484, 135] on span "Select platform" at bounding box center [469, 138] width 69 height 15
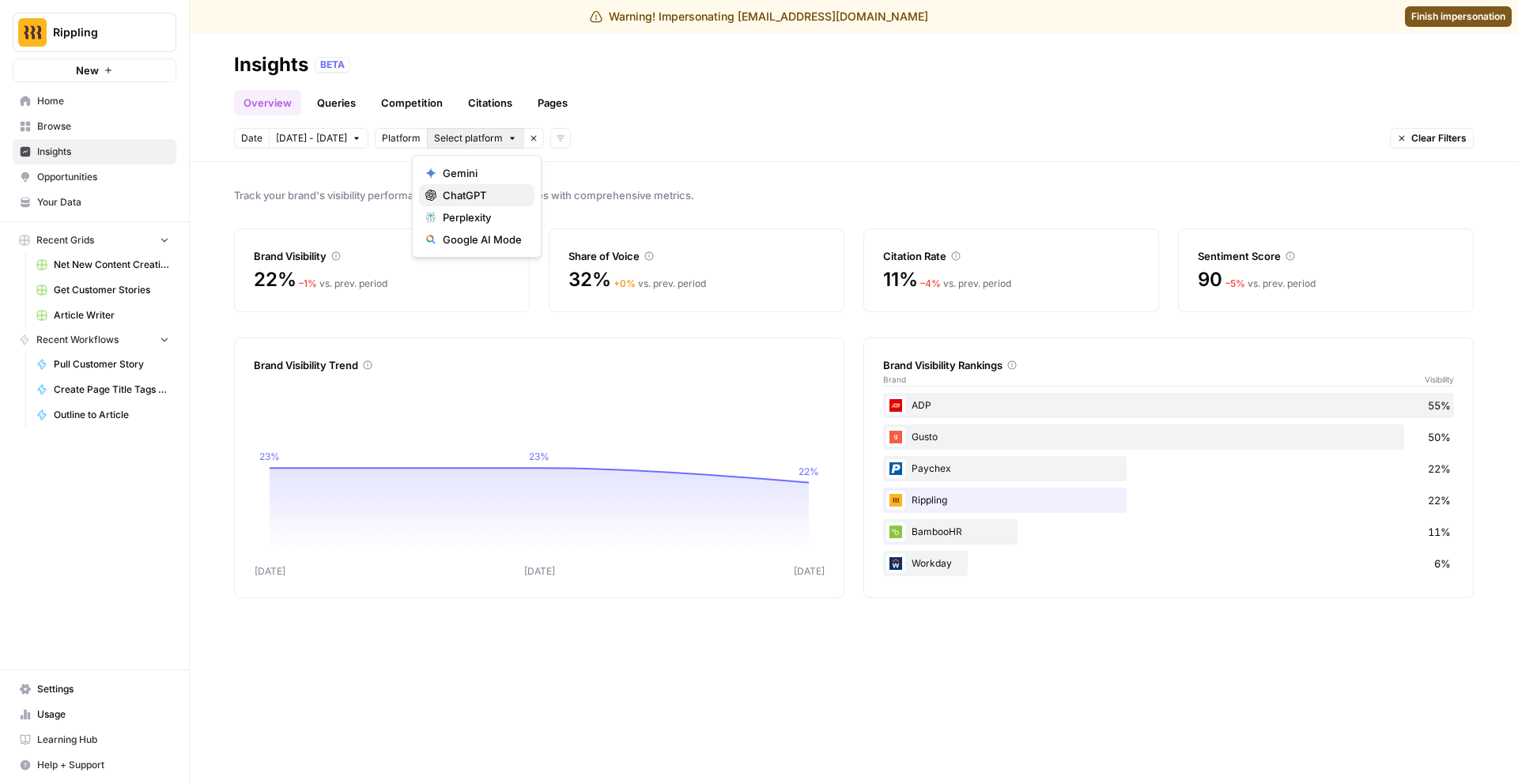
click at [487, 187] on button "ChatGPT" at bounding box center [476, 195] width 115 height 22
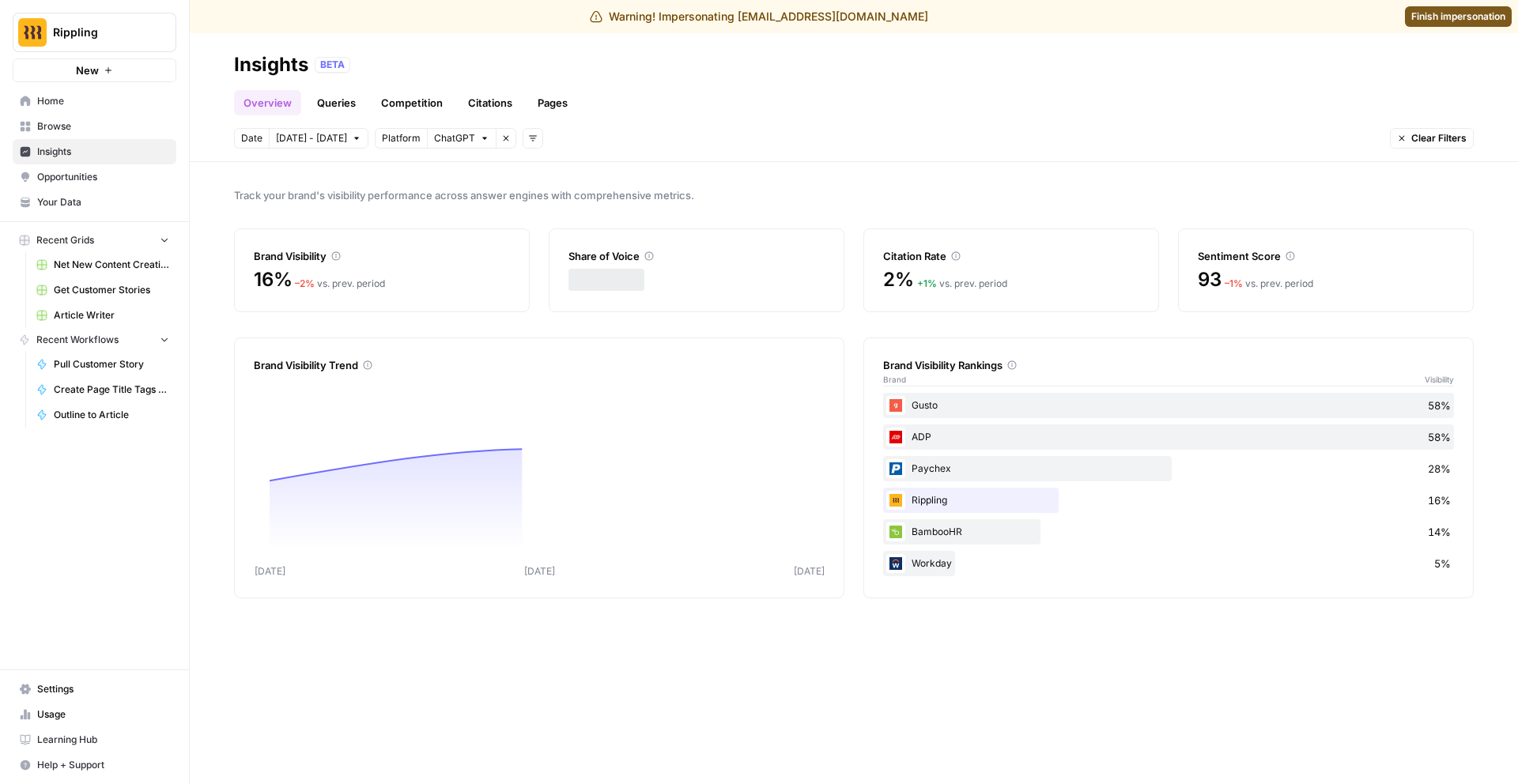
click at [1436, 138] on span "Clear Filters" at bounding box center [1439, 138] width 55 height 15
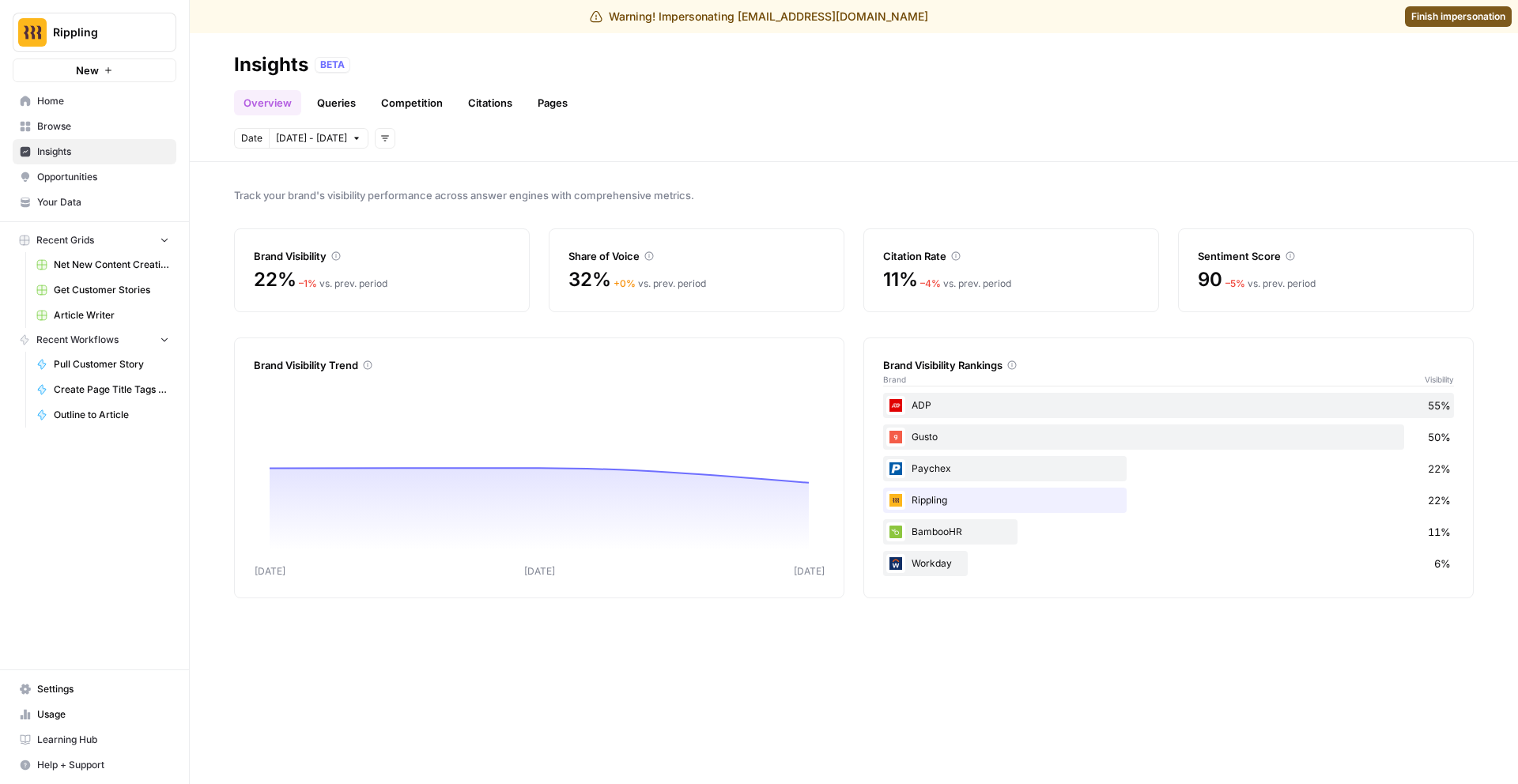
click at [380, 142] on icon "button" at bounding box center [384, 138] width 9 height 9
click at [418, 171] on span "Topic" at bounding box center [403, 173] width 56 height 15
click at [464, 143] on button "Select topics" at bounding box center [456, 138] width 86 height 21
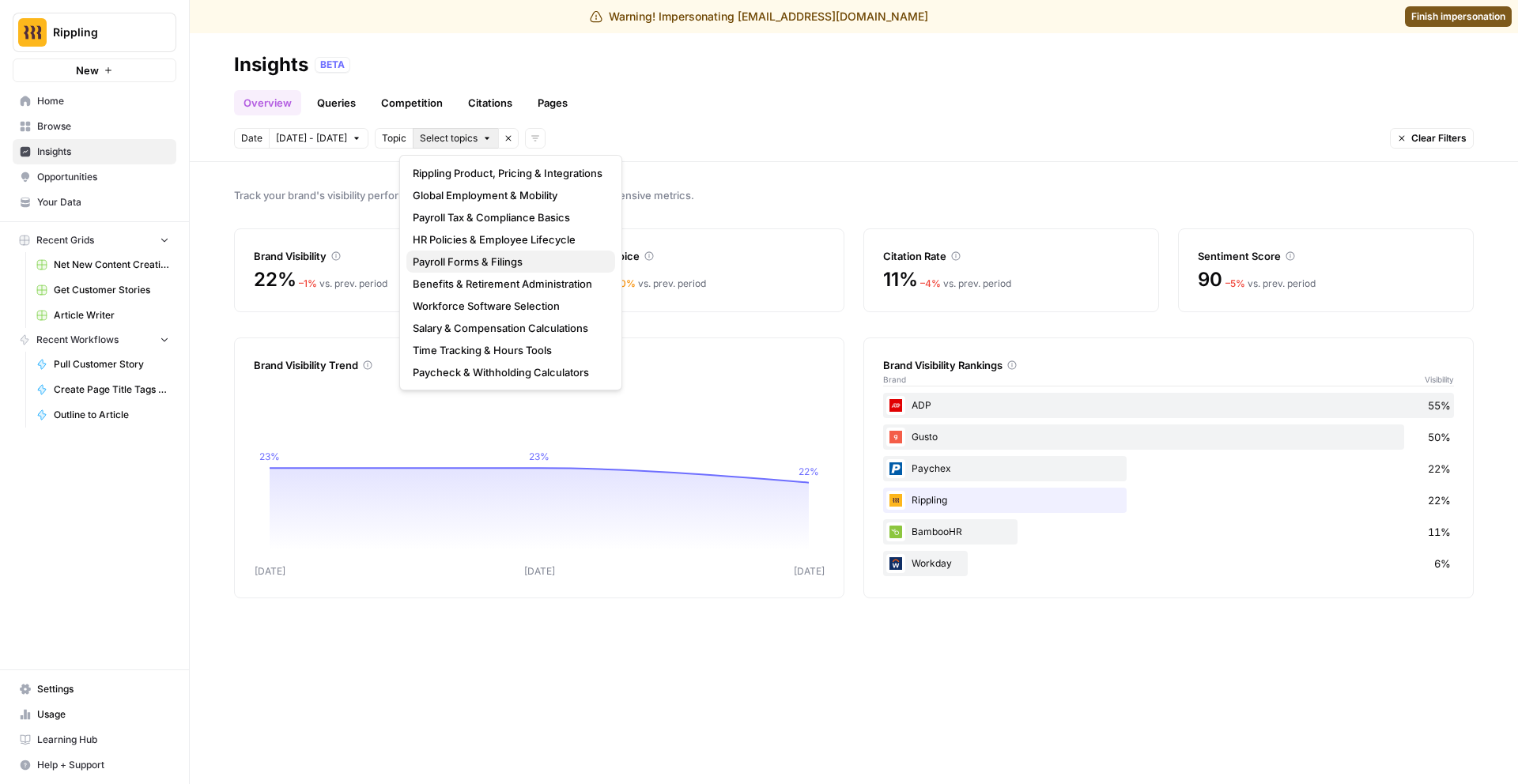
click at [464, 260] on span "Payroll Forms & Filings" at bounding box center [507, 261] width 190 height 15
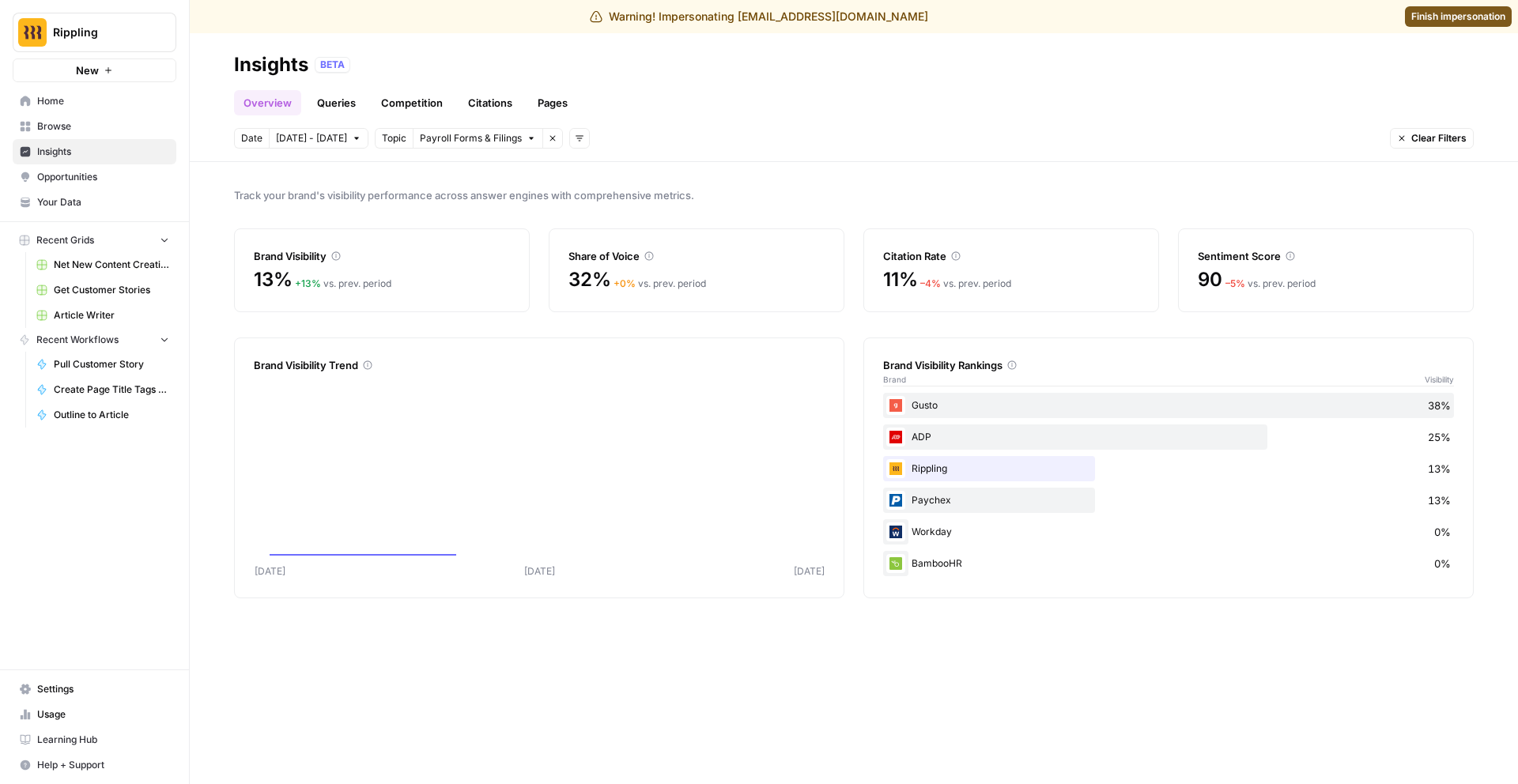
click at [1434, 139] on span "Clear Filters" at bounding box center [1439, 138] width 55 height 15
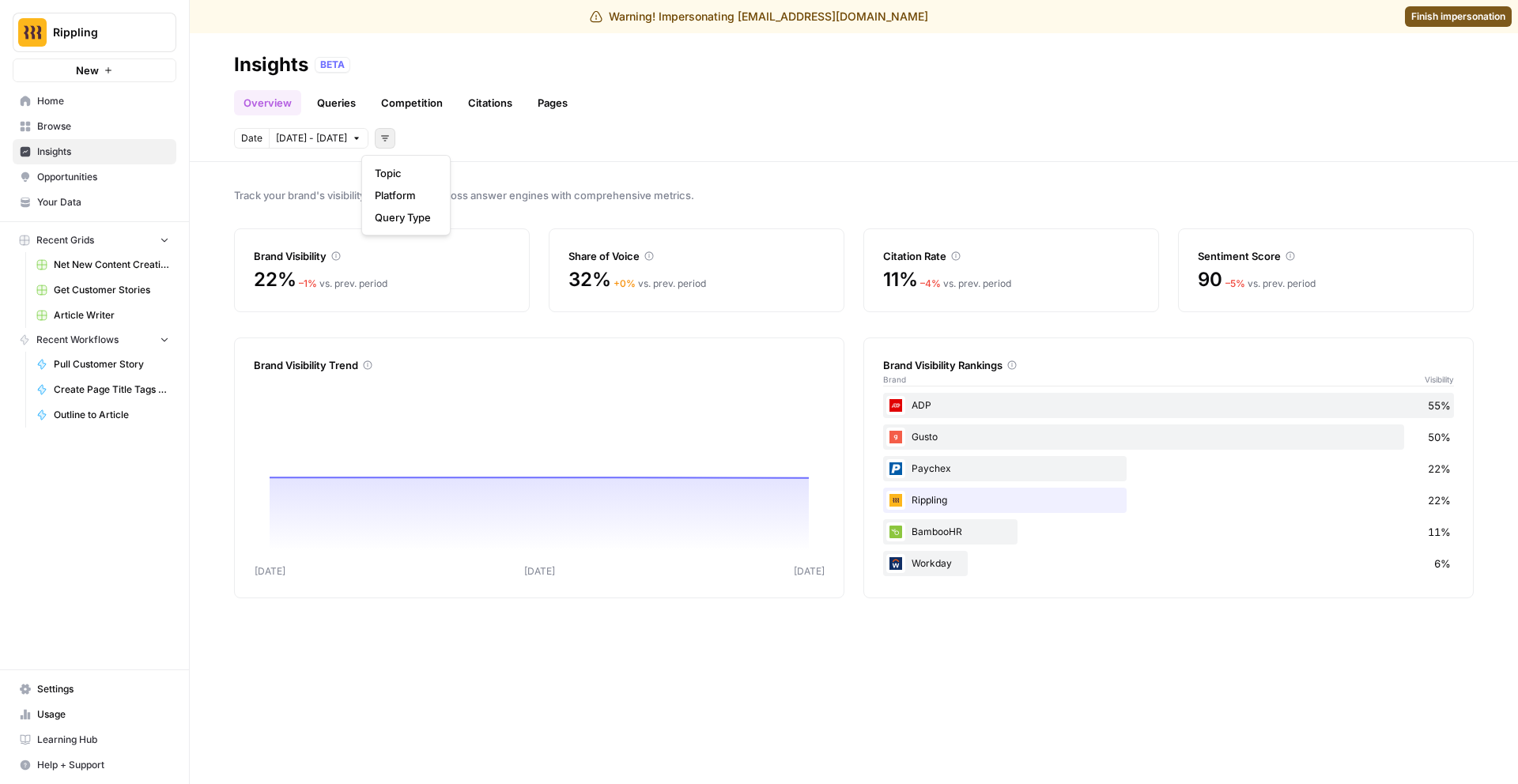
click at [380, 136] on icon "button" at bounding box center [384, 138] width 9 height 9
click at [426, 227] on button "Query Type" at bounding box center [405, 217] width 75 height 22
click at [501, 136] on span "Select query type" at bounding box center [485, 138] width 79 height 15
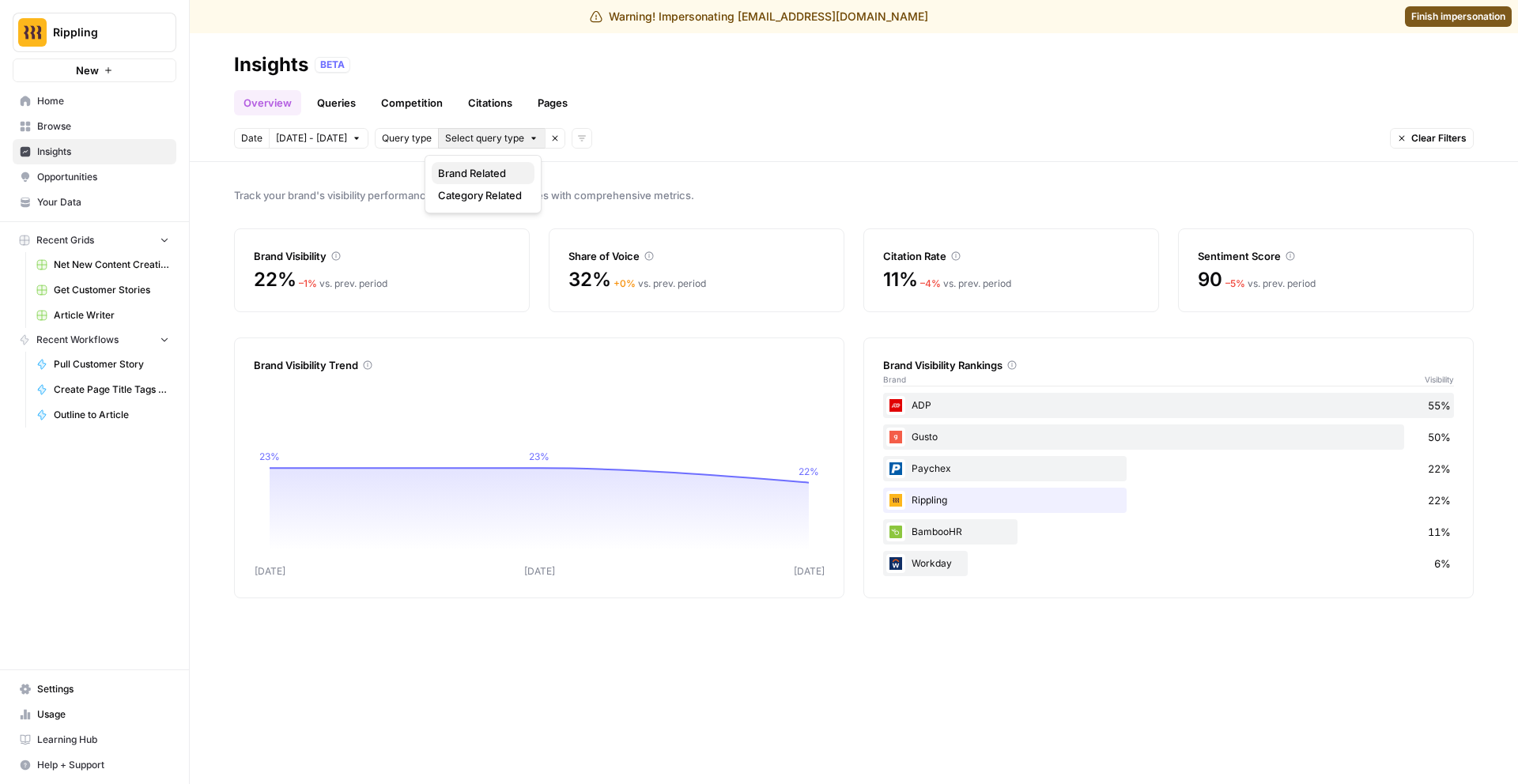
click at [501, 168] on span "Brand Related" at bounding box center [479, 173] width 83 height 15
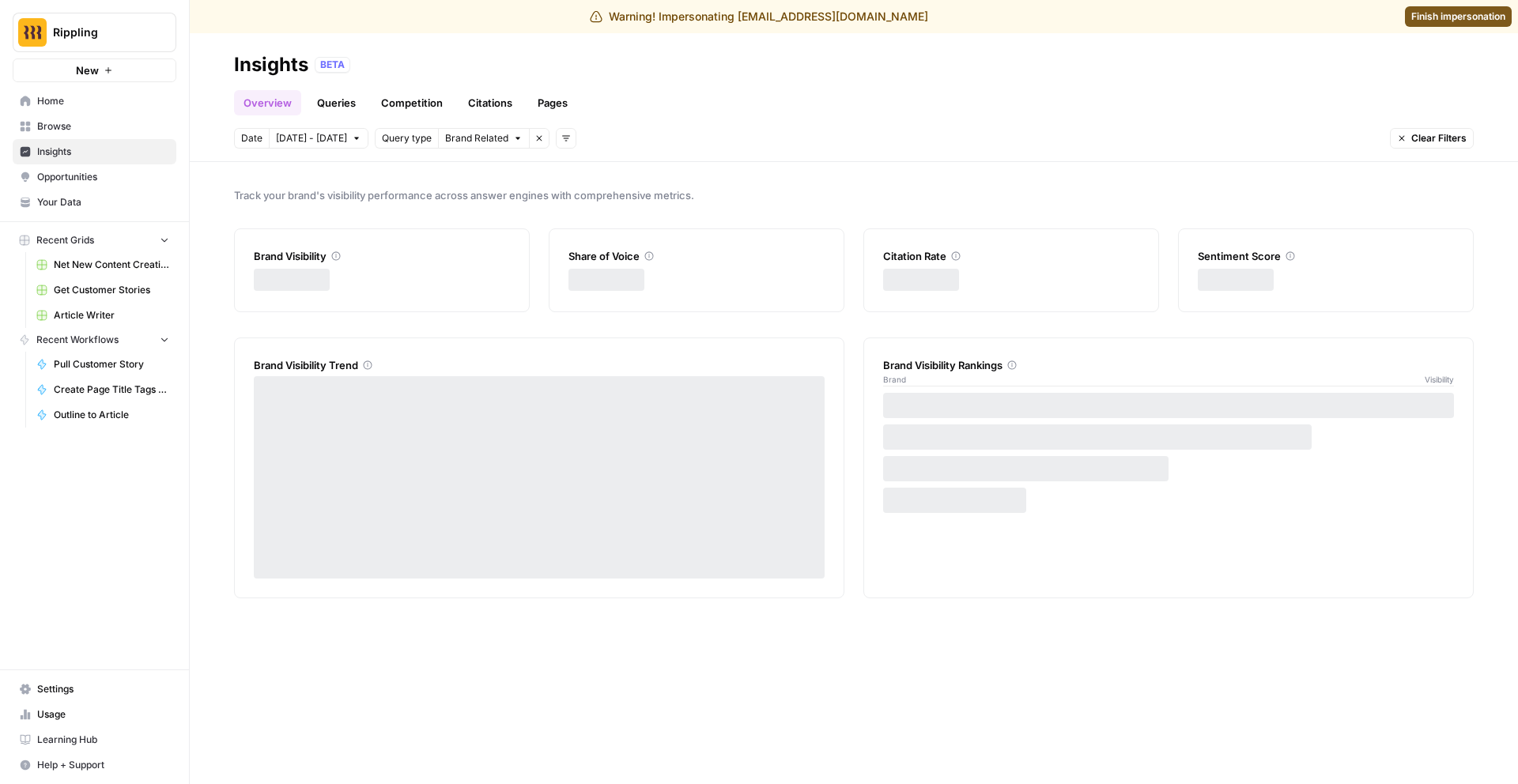
click at [1451, 138] on span "Clear Filters" at bounding box center [1439, 138] width 55 height 15
click at [464, 139] on span "Brand Related" at bounding box center [477, 138] width 64 height 15
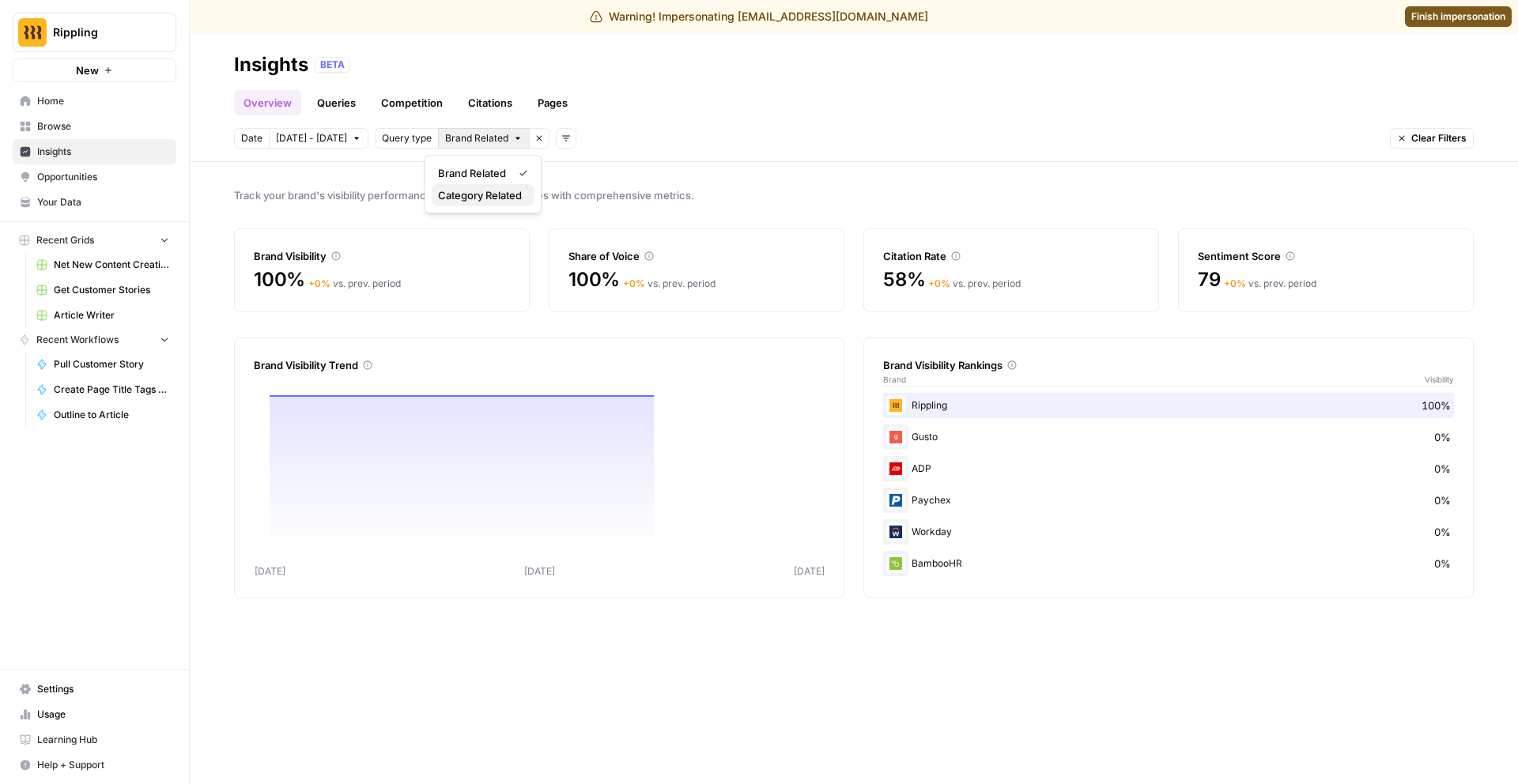
click at [507, 200] on span "Category Related" at bounding box center [479, 195] width 83 height 15
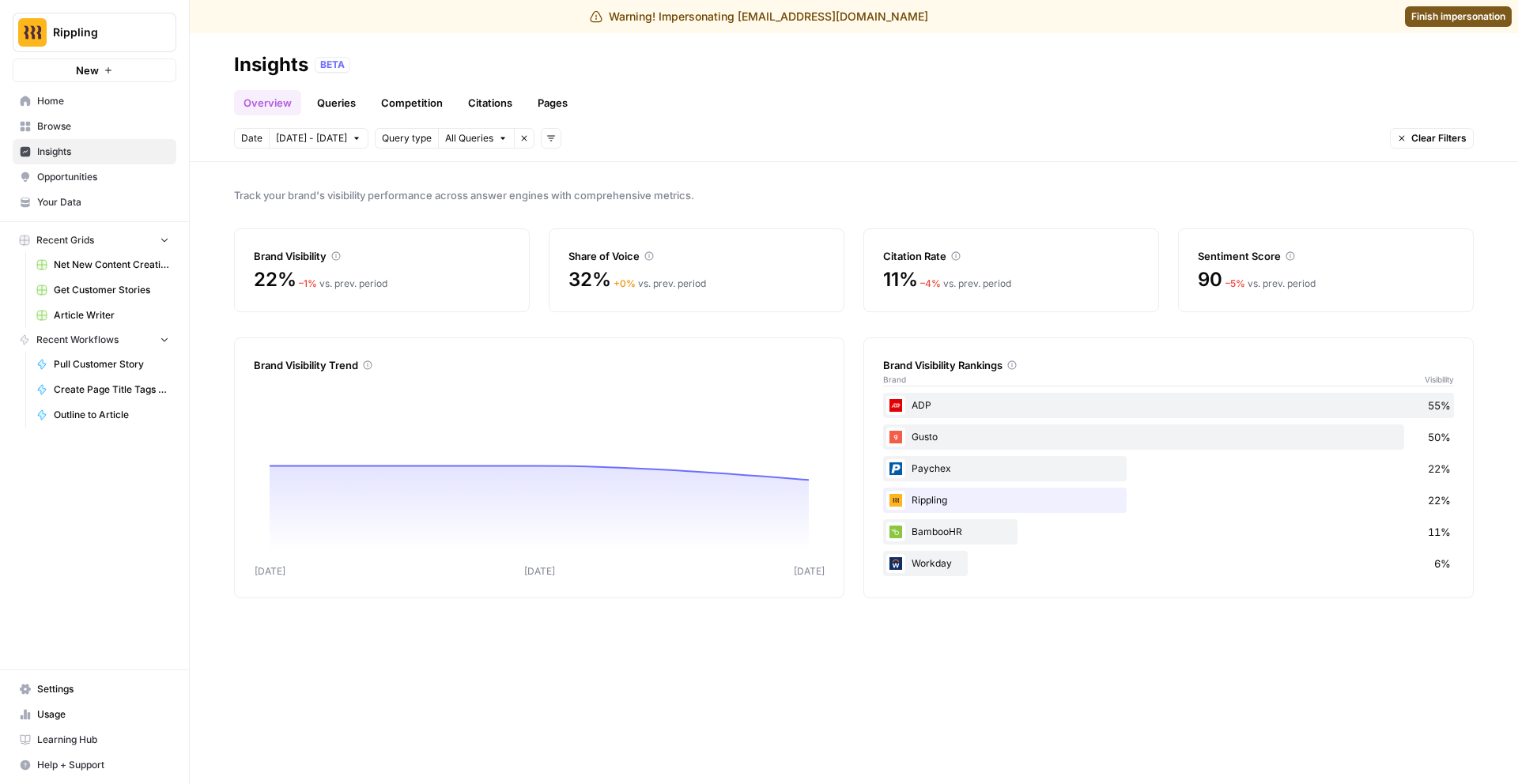
click at [1412, 142] on span "Clear Filters" at bounding box center [1439, 138] width 55 height 15
click at [514, 132] on button "Remove filter" at bounding box center [525, 138] width 21 height 21
click at [339, 102] on link "Queries" at bounding box center [336, 102] width 58 height 25
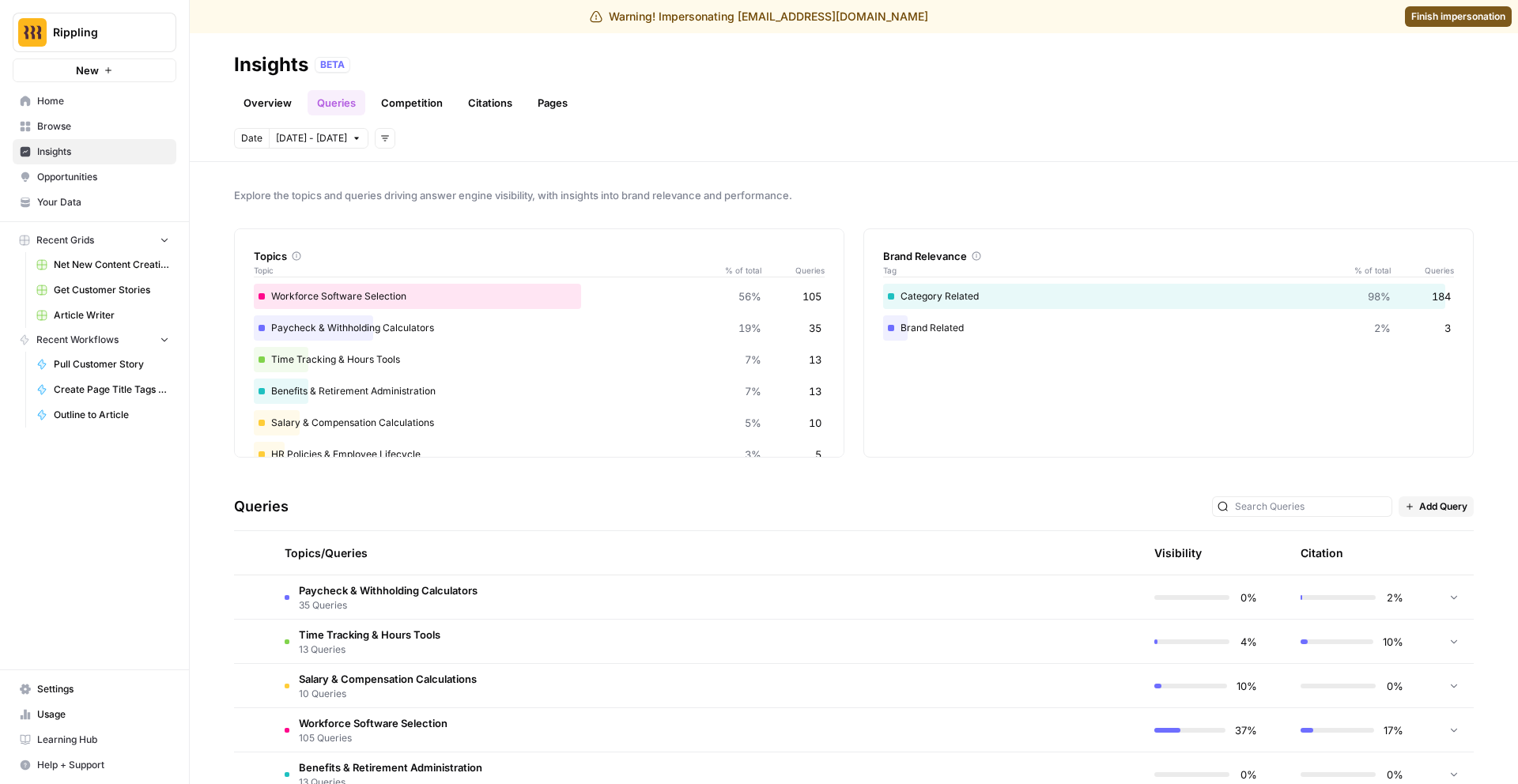
scroll to position [260, 0]
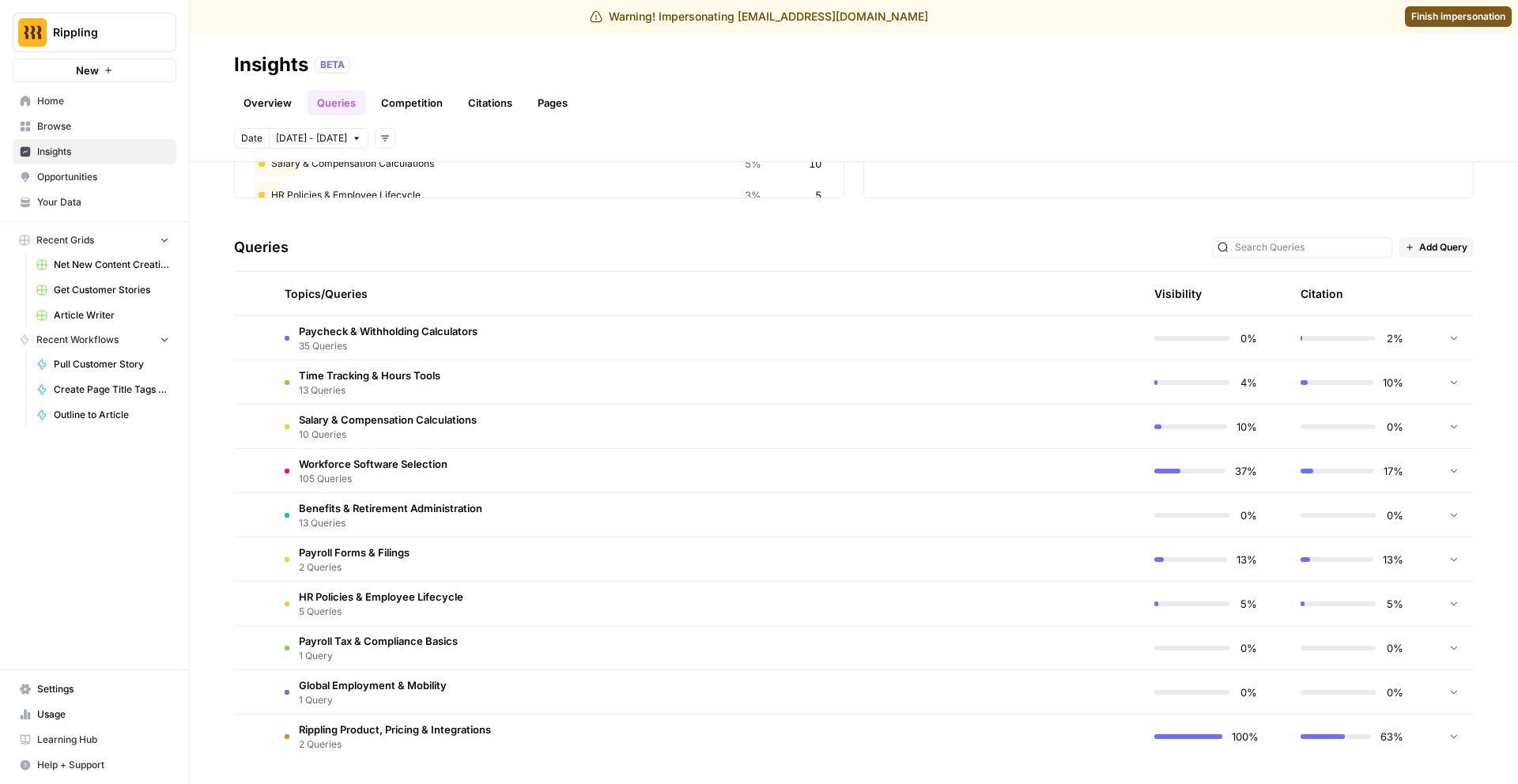
click at [779, 472] on td "Workforce Software Selection 105 Queries" at bounding box center [631, 470] width 720 height 44
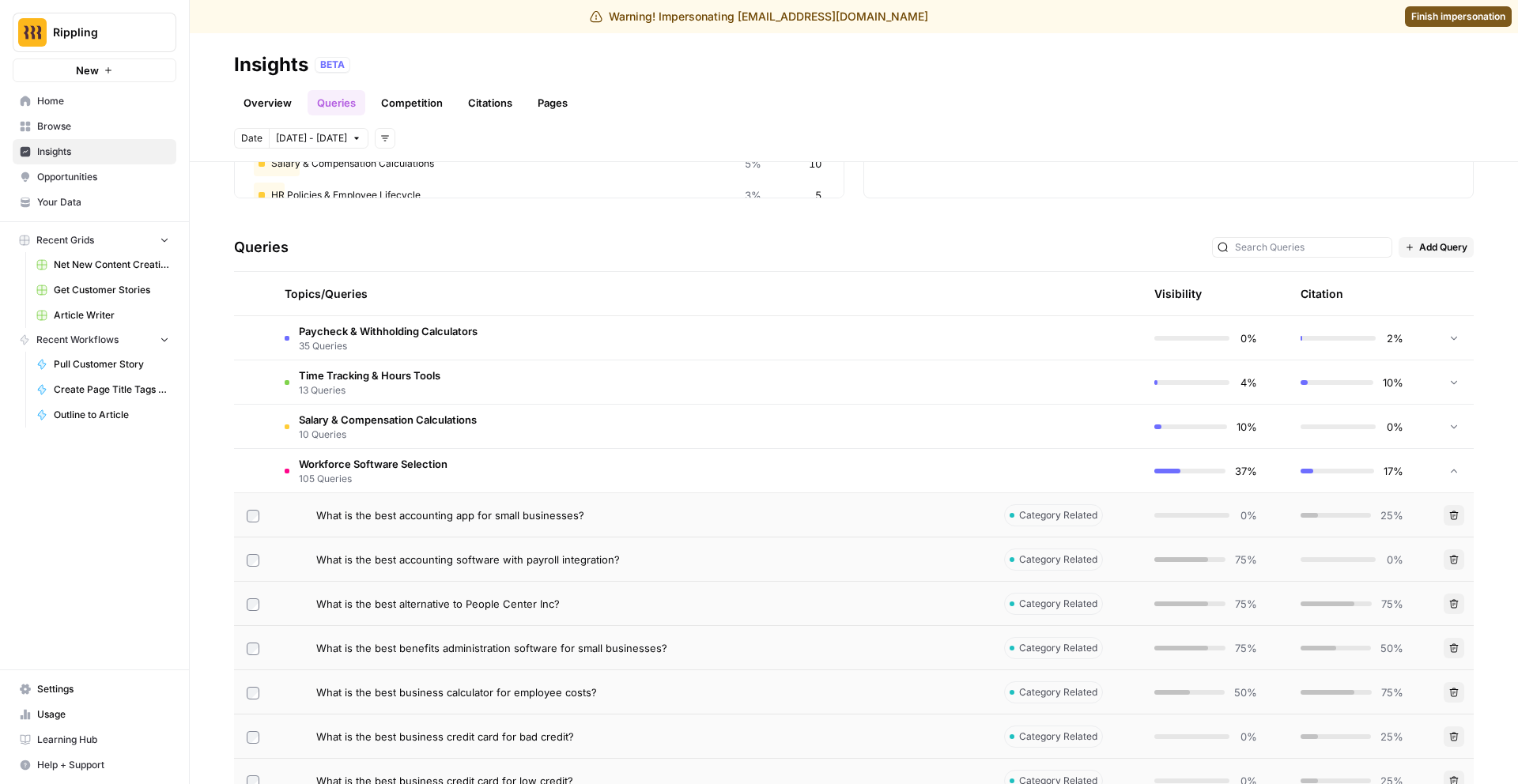
click at [779, 472] on td "Workforce Software Selection 105 Queries" at bounding box center [631, 470] width 720 height 44
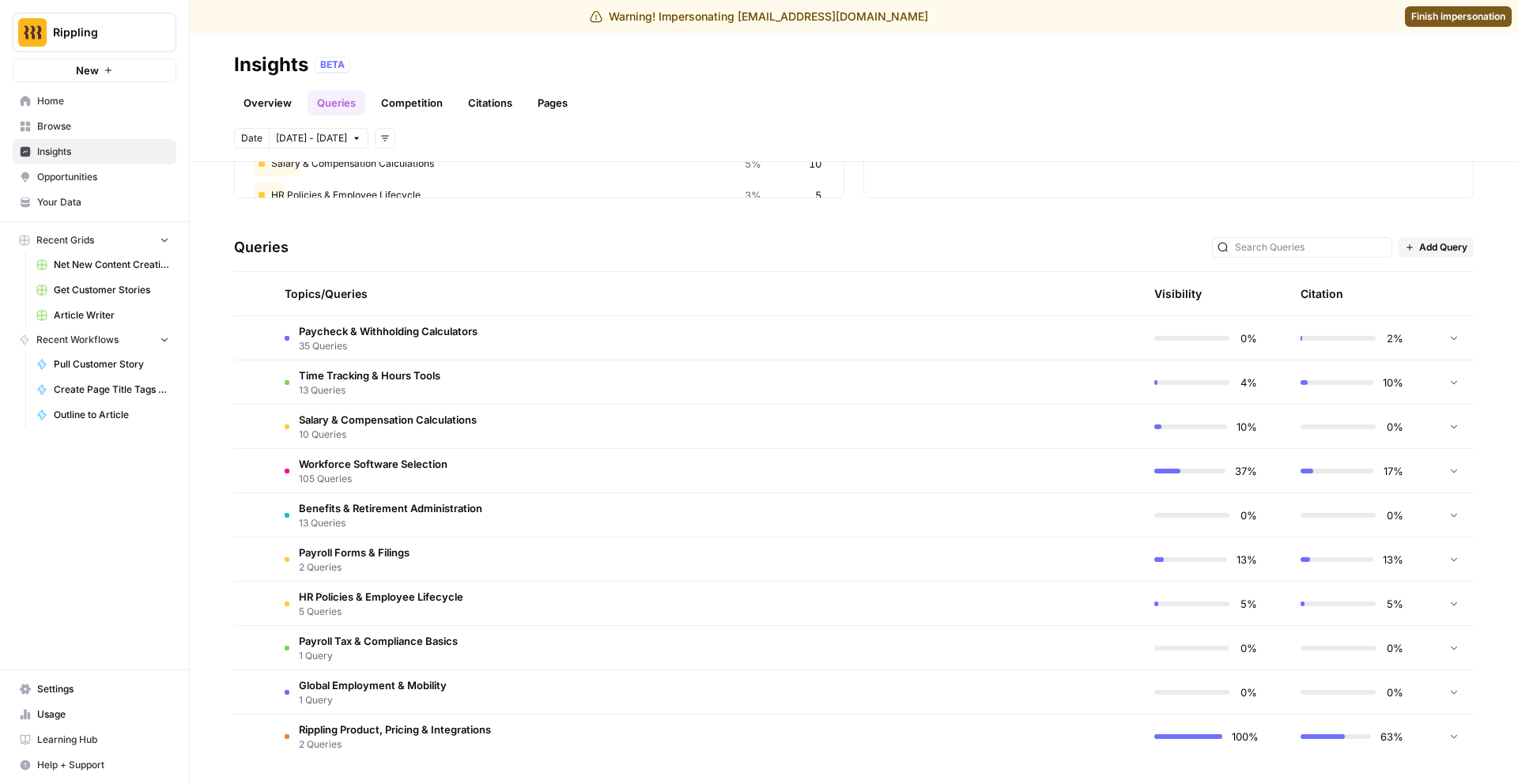
click at [536, 429] on td "Salary & Compensation Calculations 10 Queries" at bounding box center [631, 426] width 720 height 44
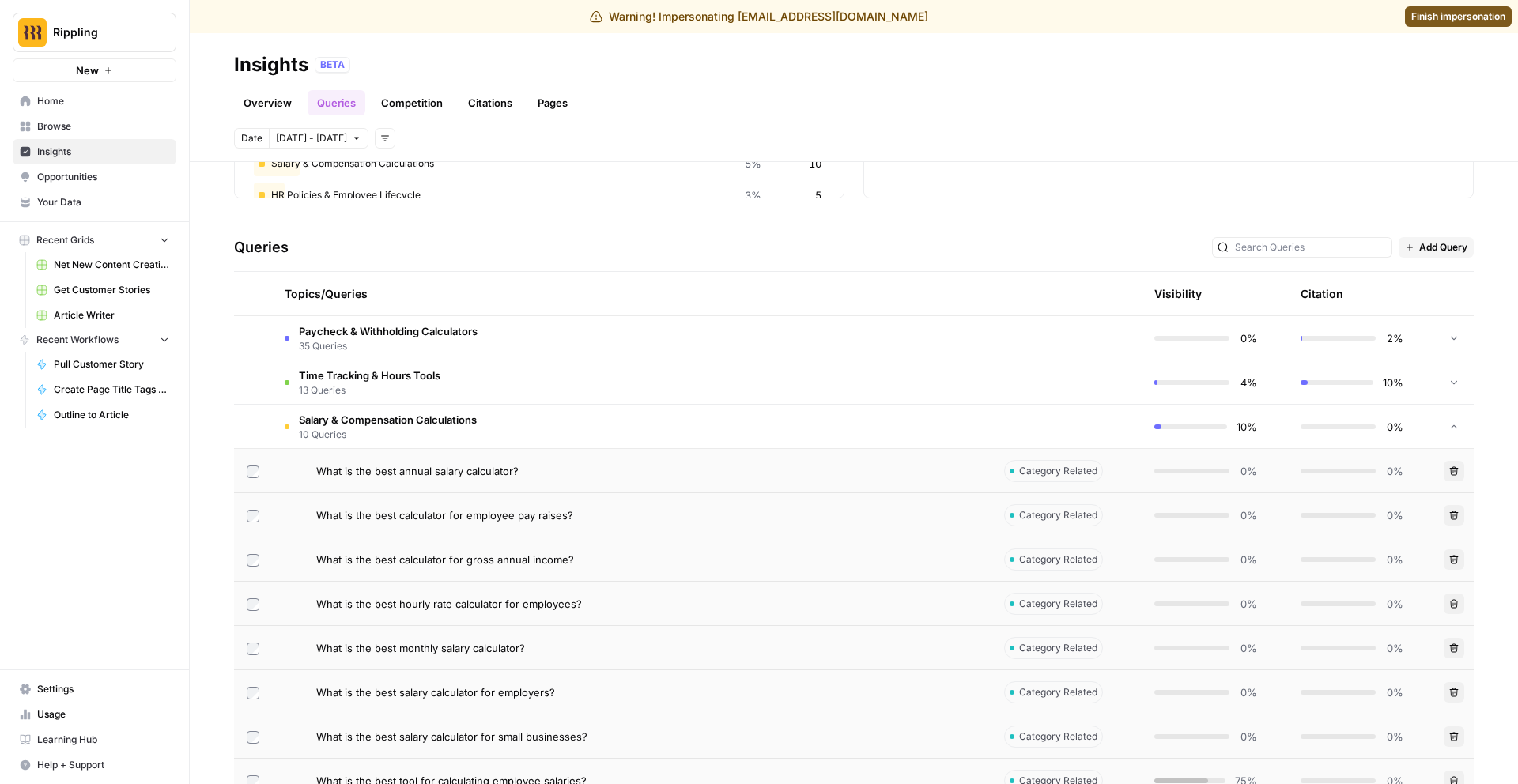
click at [507, 343] on td "Paycheck & Withholding Calculators 35 Queries" at bounding box center [631, 338] width 720 height 44
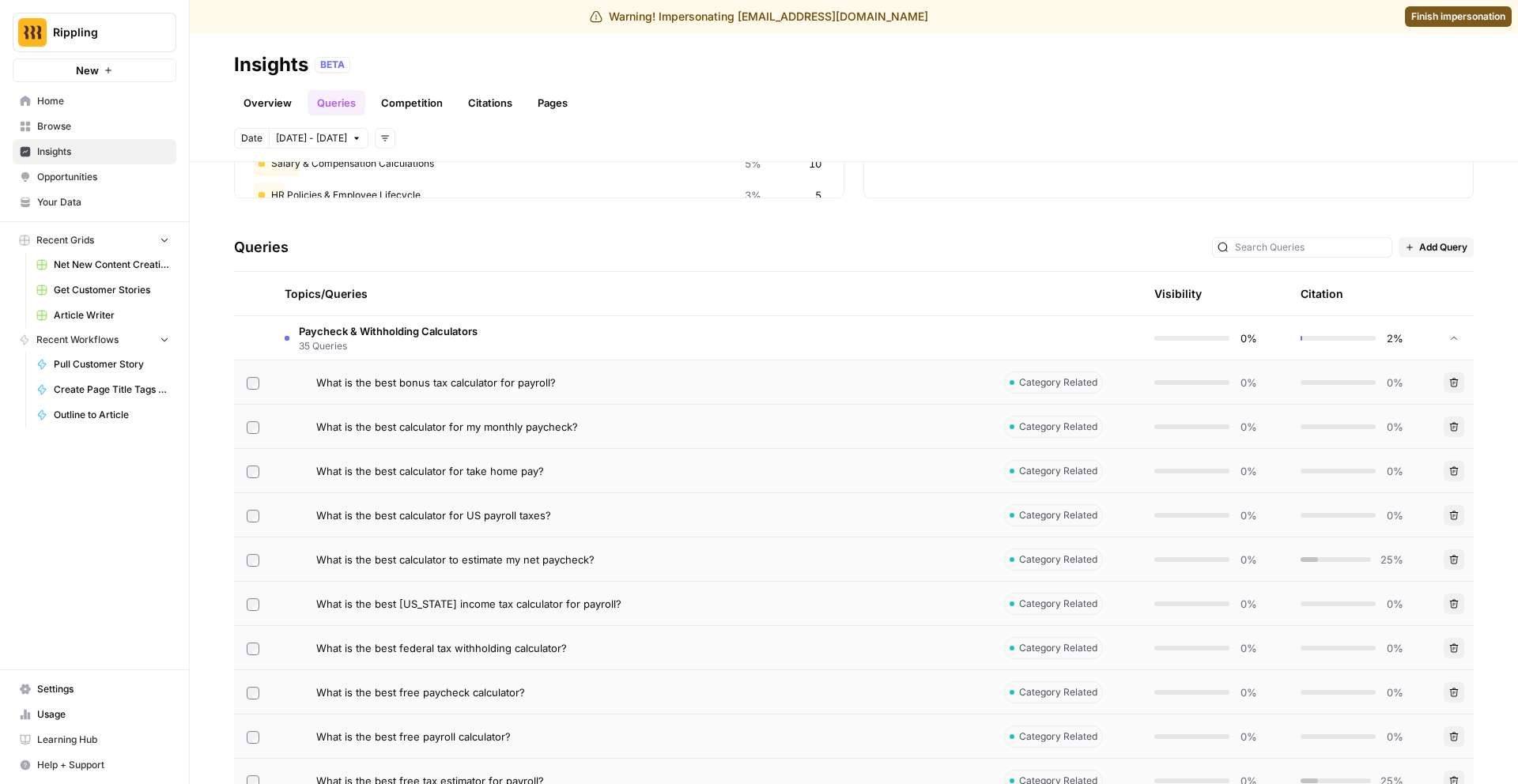
drag, startPoint x: 568, startPoint y: 382, endPoint x: 315, endPoint y: 384, distance: 253.0
click at [315, 384] on div "What is the best bonus tax calculator for payroll?" at bounding box center [631, 383] width 694 height 15
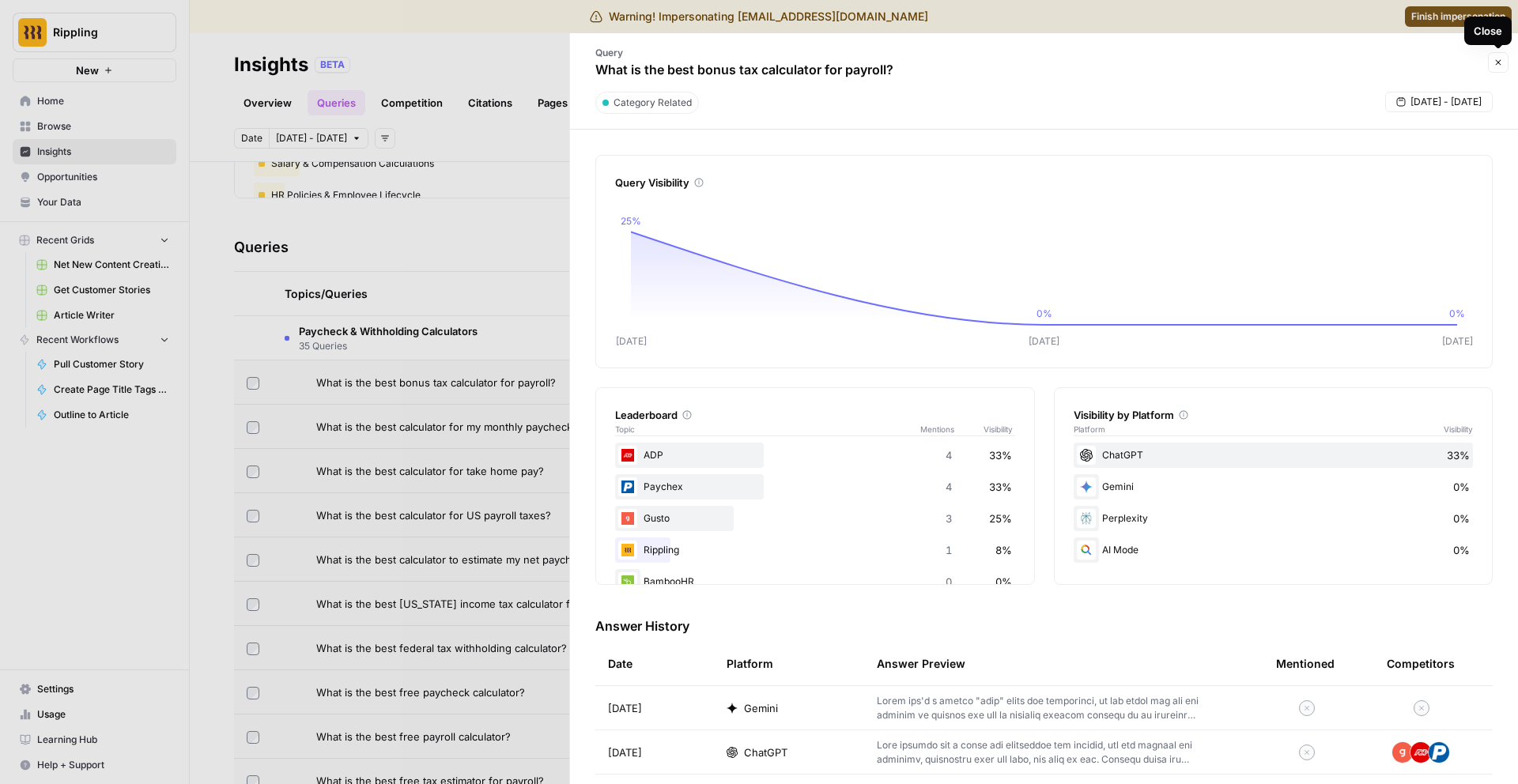
click at [1500, 69] on button "Close" at bounding box center [1498, 63] width 21 height 21
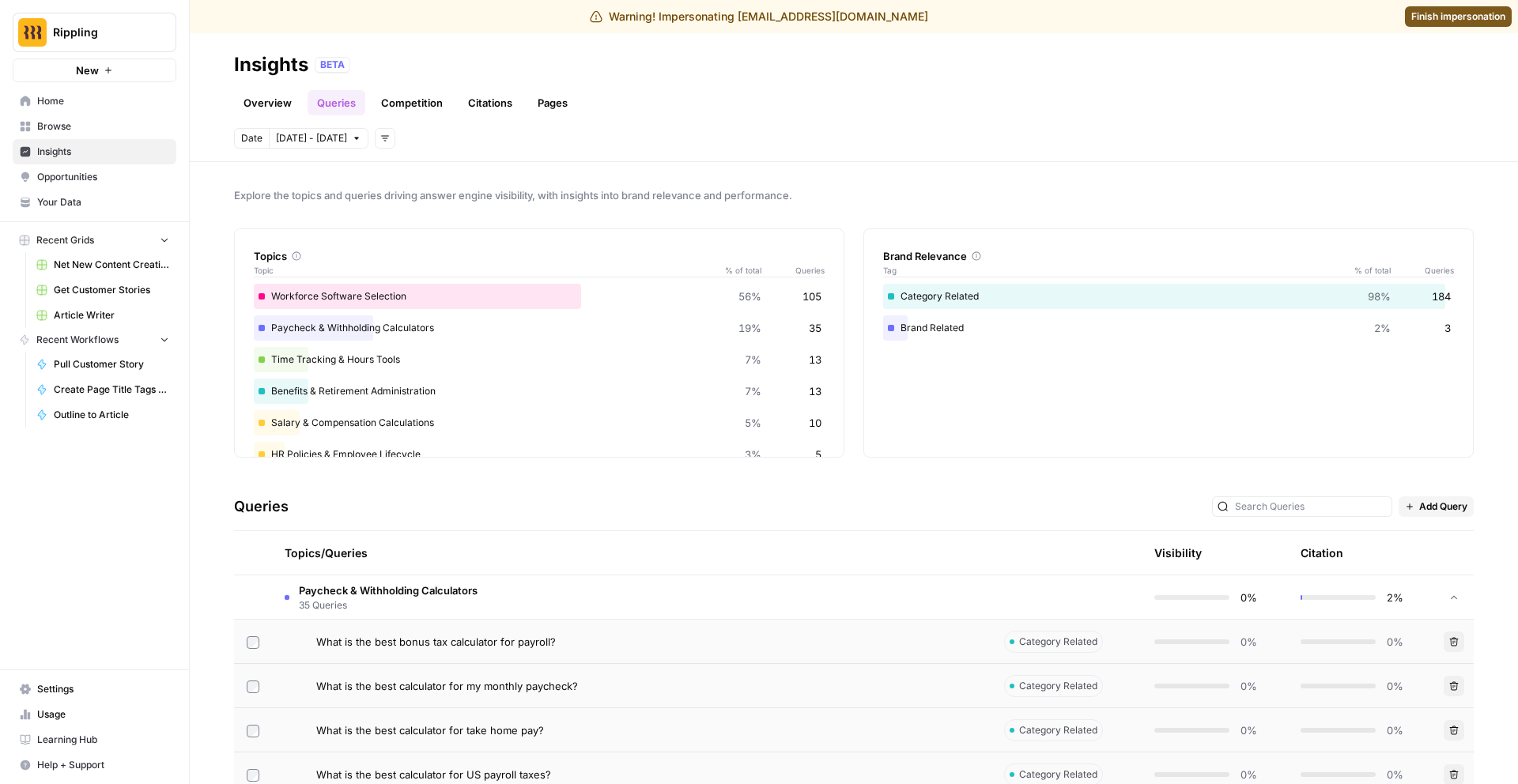
click at [496, 612] on td "Paycheck & Withholding Calculators 35 Queries" at bounding box center [631, 597] width 720 height 44
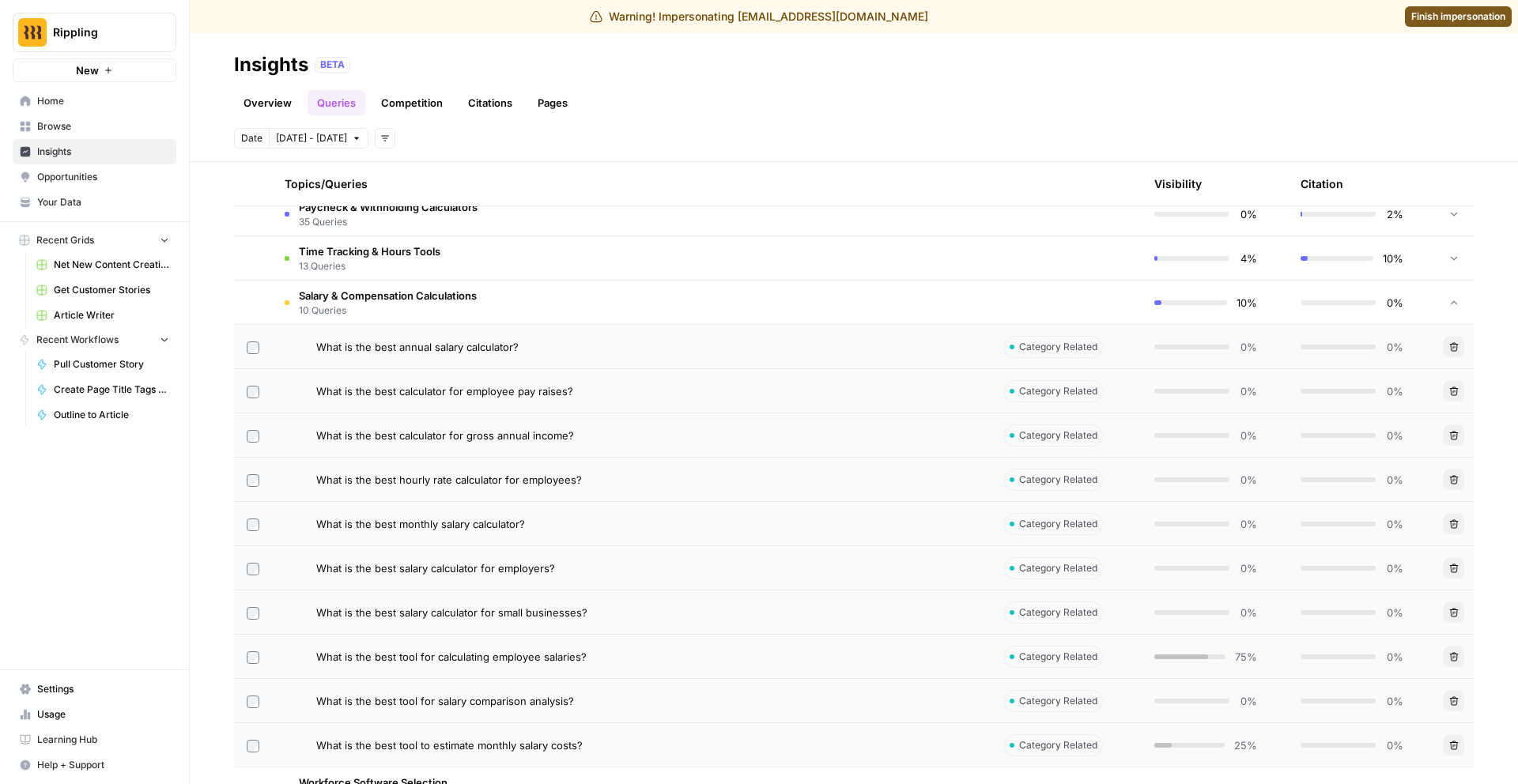
scroll to position [309, 0]
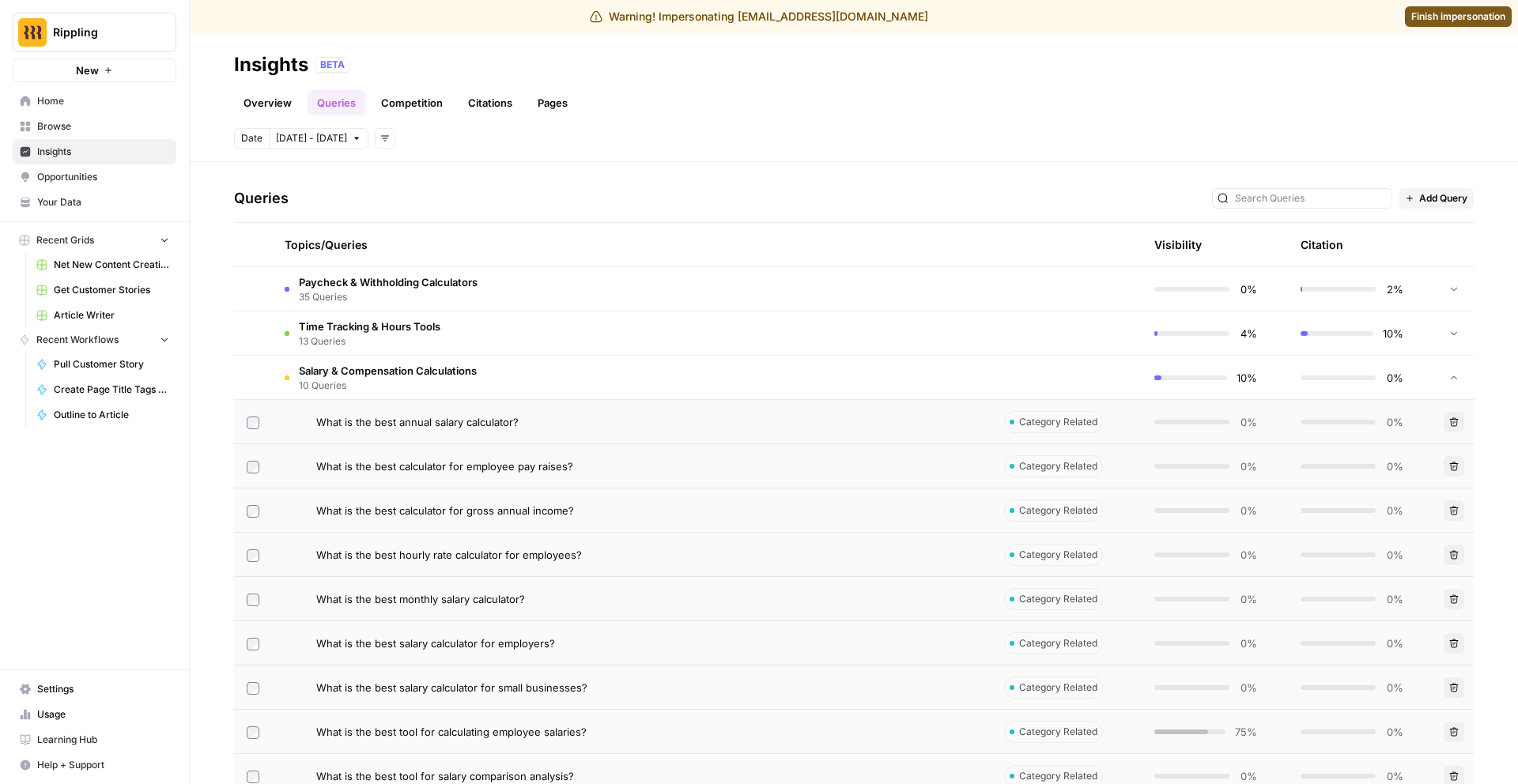
click at [494, 383] on td "Salary & Compensation Calculations 10 Queries" at bounding box center [631, 377] width 720 height 44
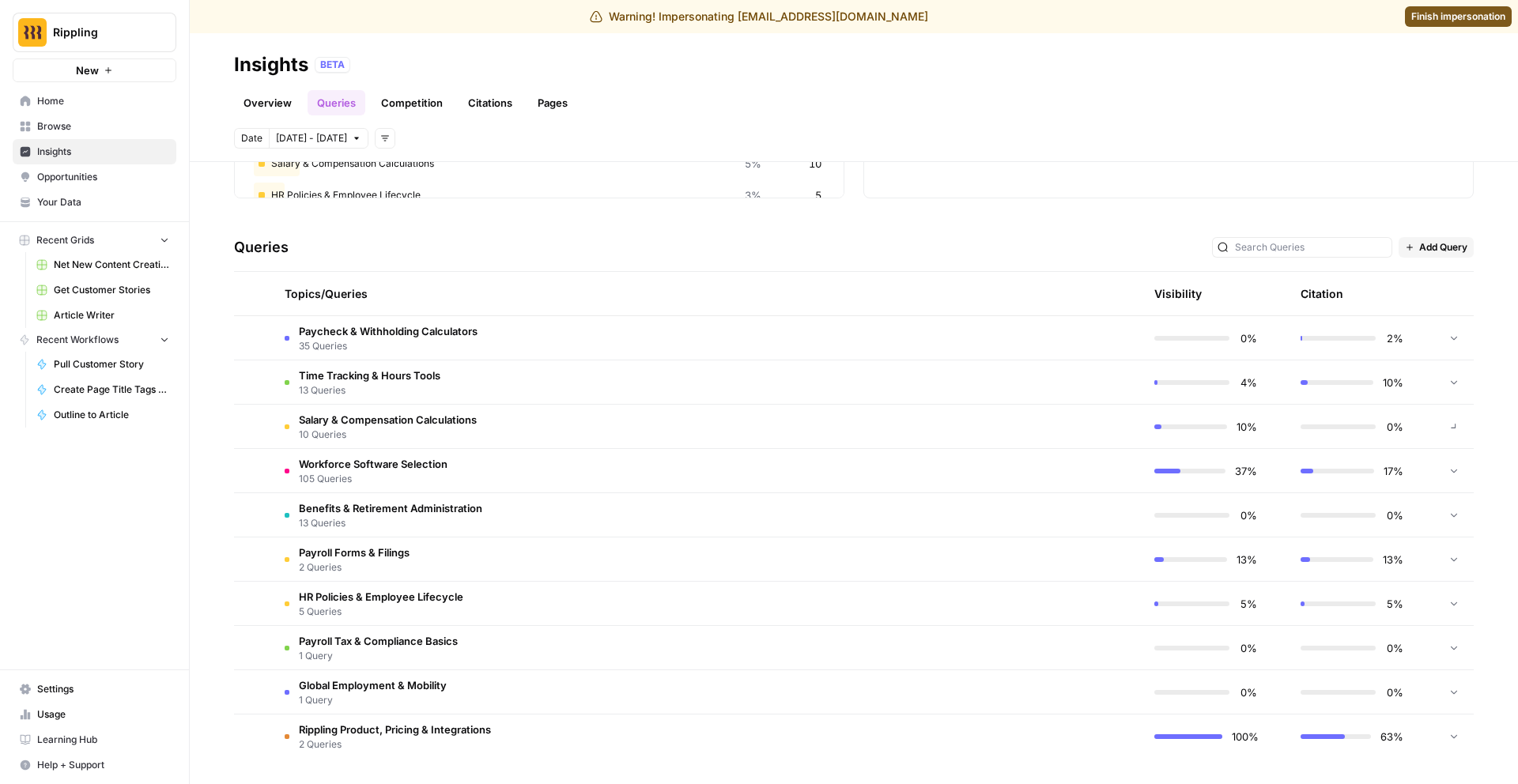
scroll to position [260, 0]
click at [329, 139] on span "Oct 2 - Oct 8" at bounding box center [311, 138] width 71 height 15
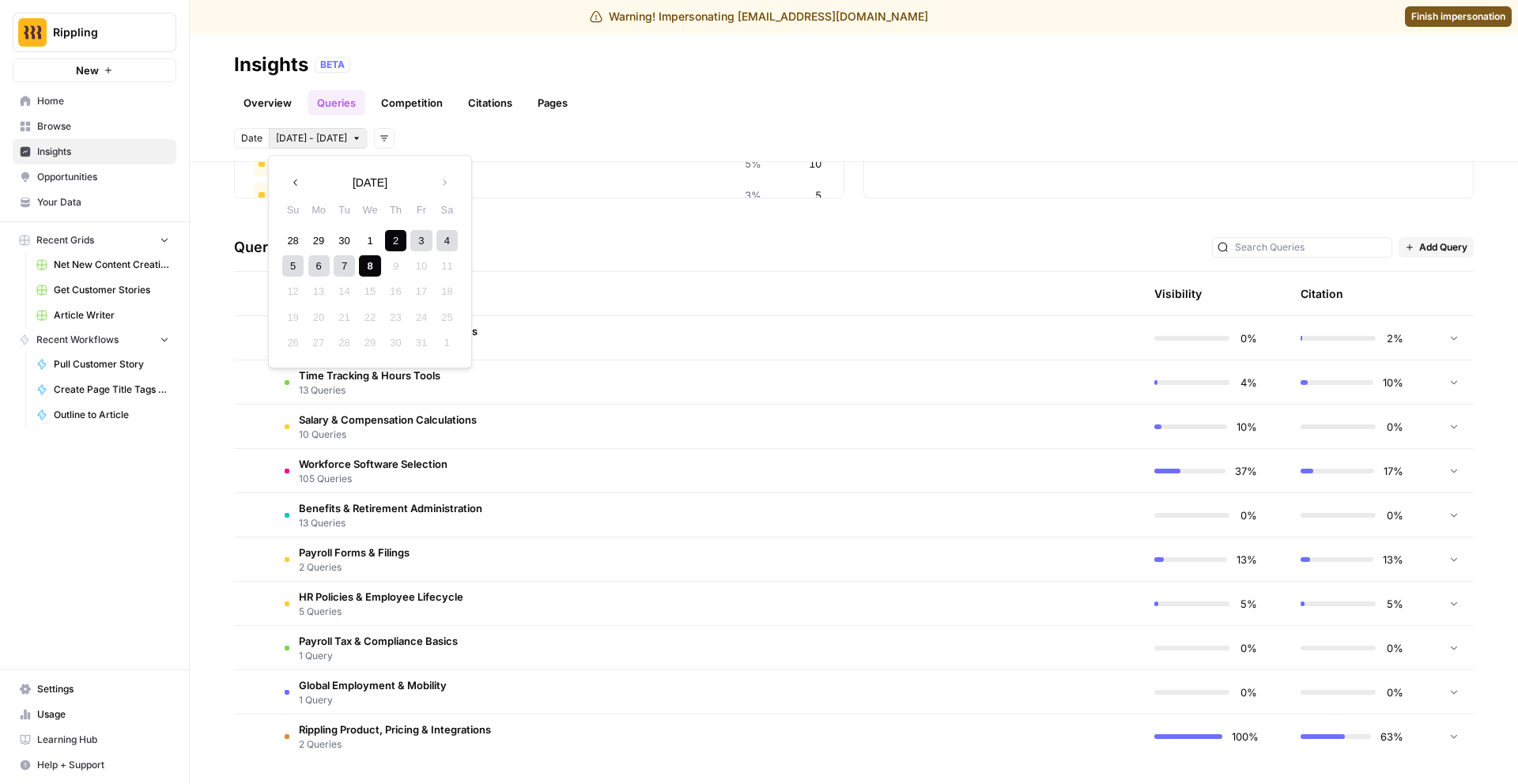
click at [317, 269] on div "6" at bounding box center [319, 266] width 22 height 21
click at [372, 266] on div "8" at bounding box center [369, 266] width 22 height 21
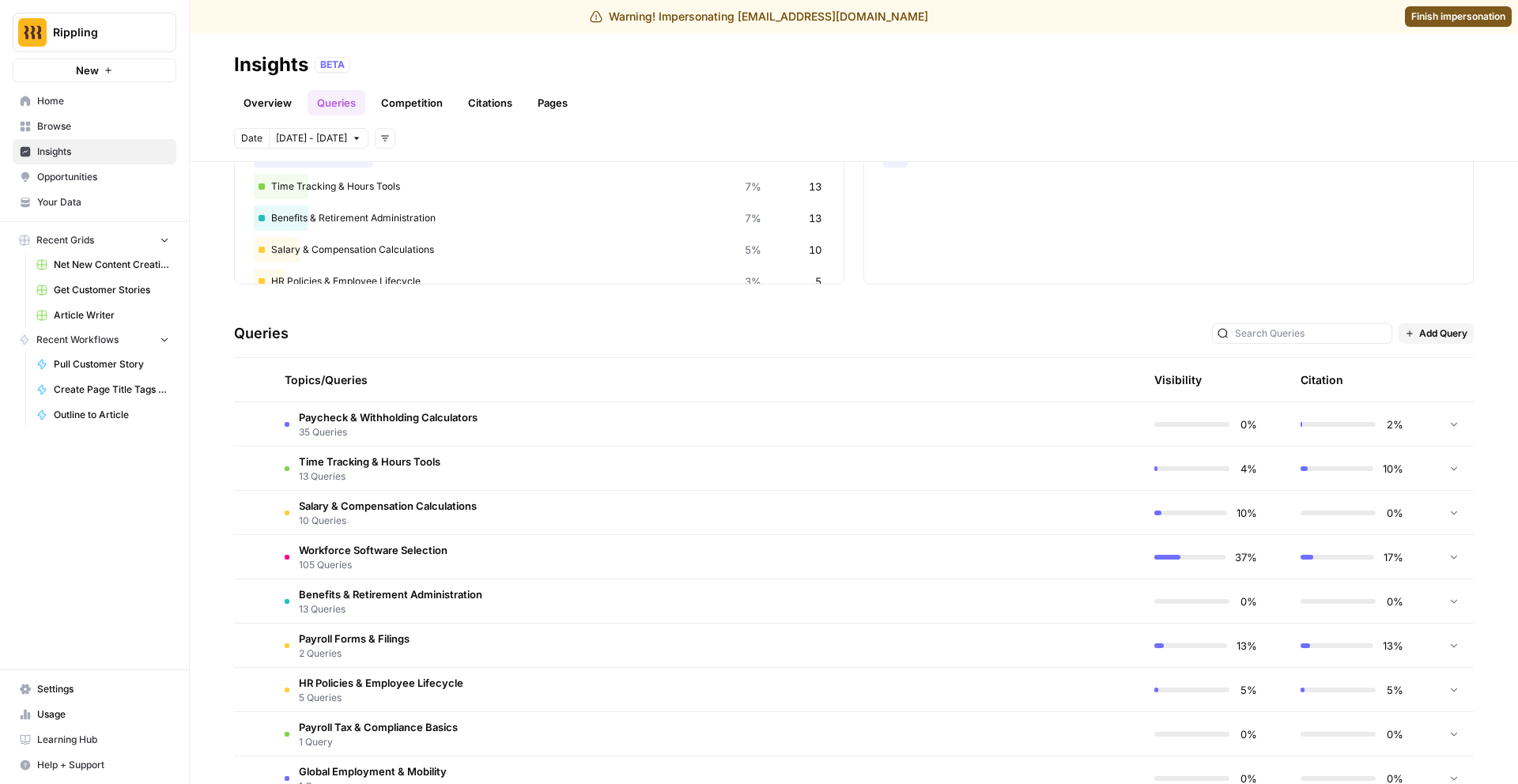
scroll to position [260, 0]
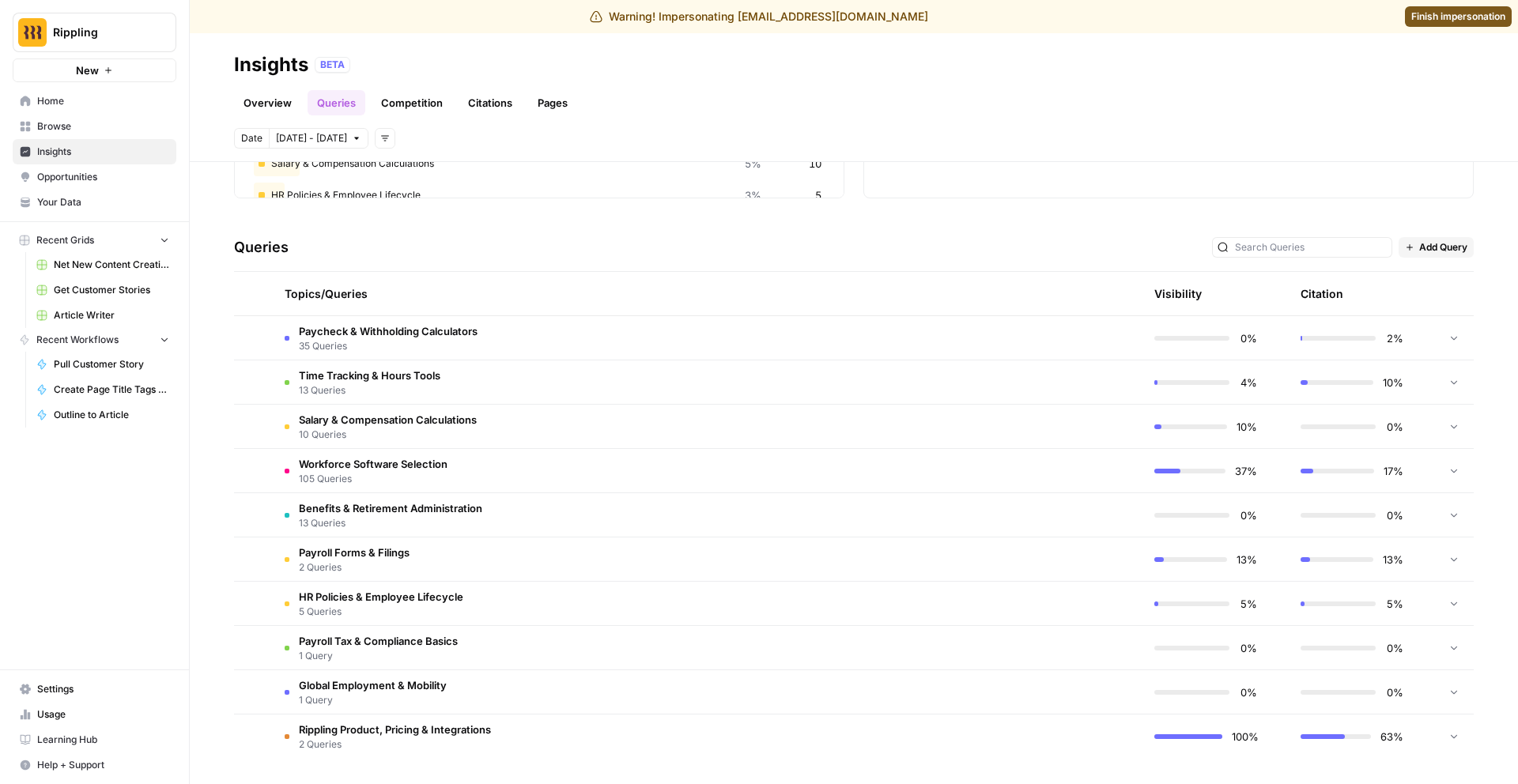
click at [1454, 338] on icon at bounding box center [1453, 337] width 11 height 11
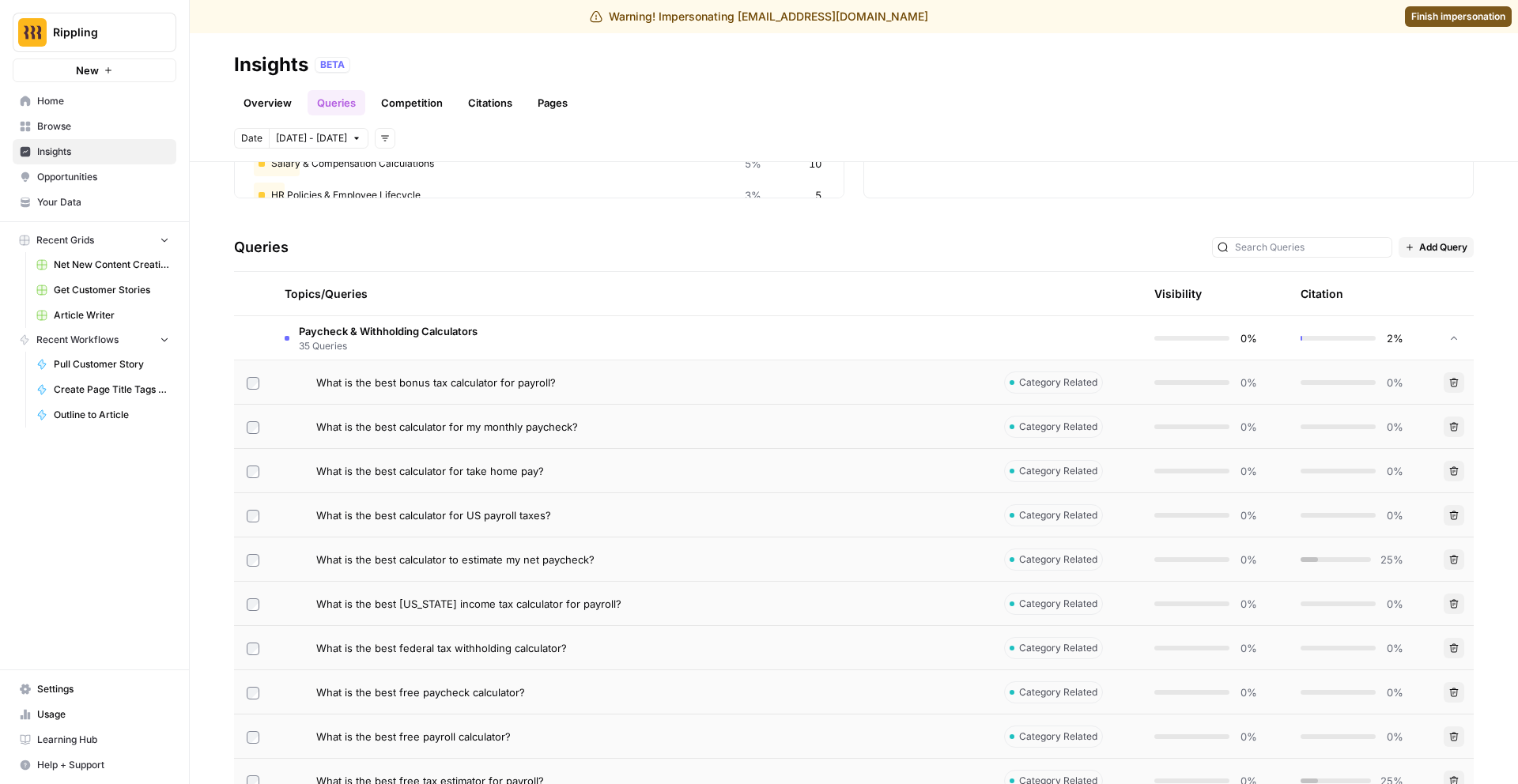
click at [1327, 389] on div "0%" at bounding box center [1352, 383] width 103 height 15
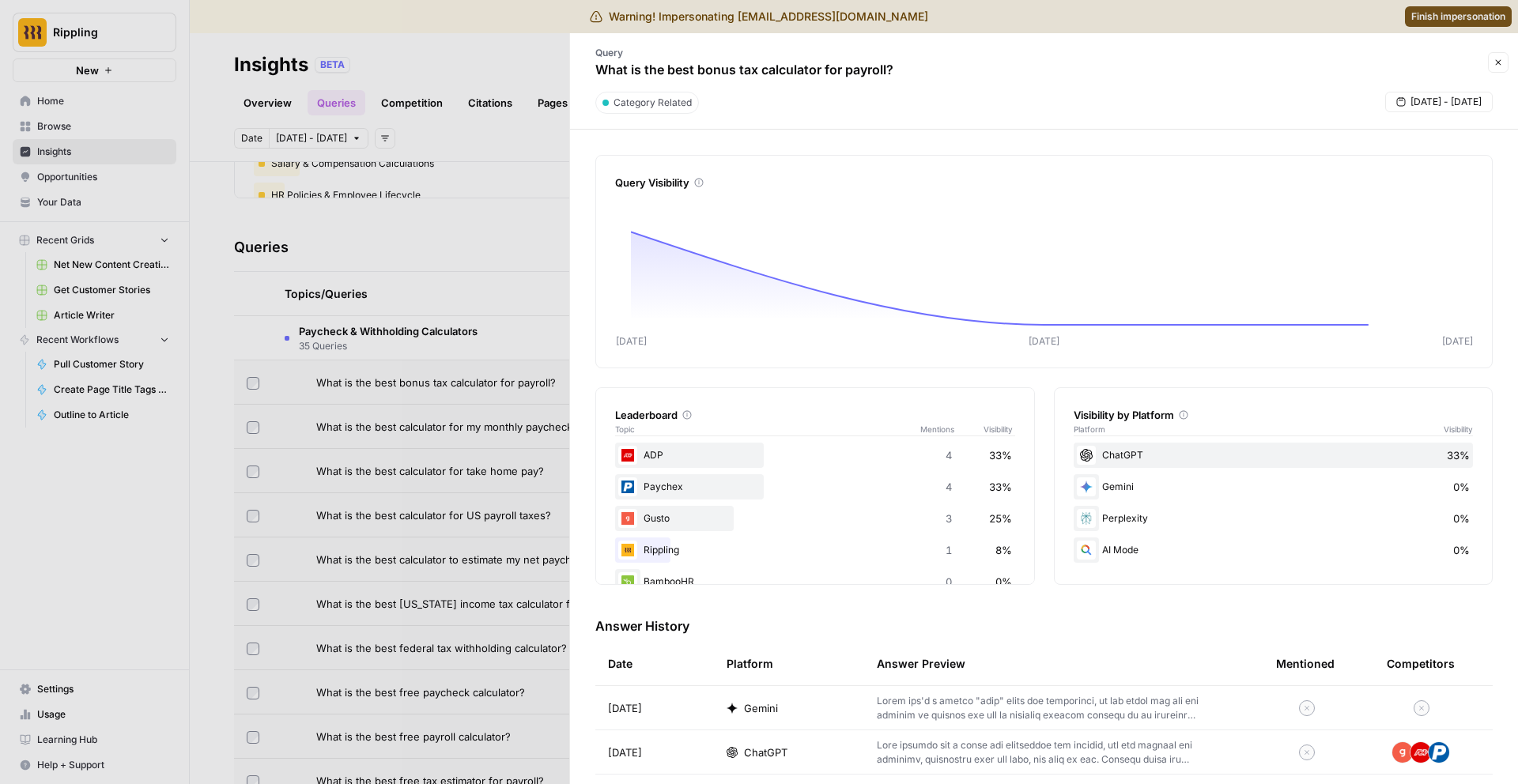
scroll to position [61, 0]
click at [778, 705] on div "Gemini" at bounding box center [789, 707] width 125 height 15
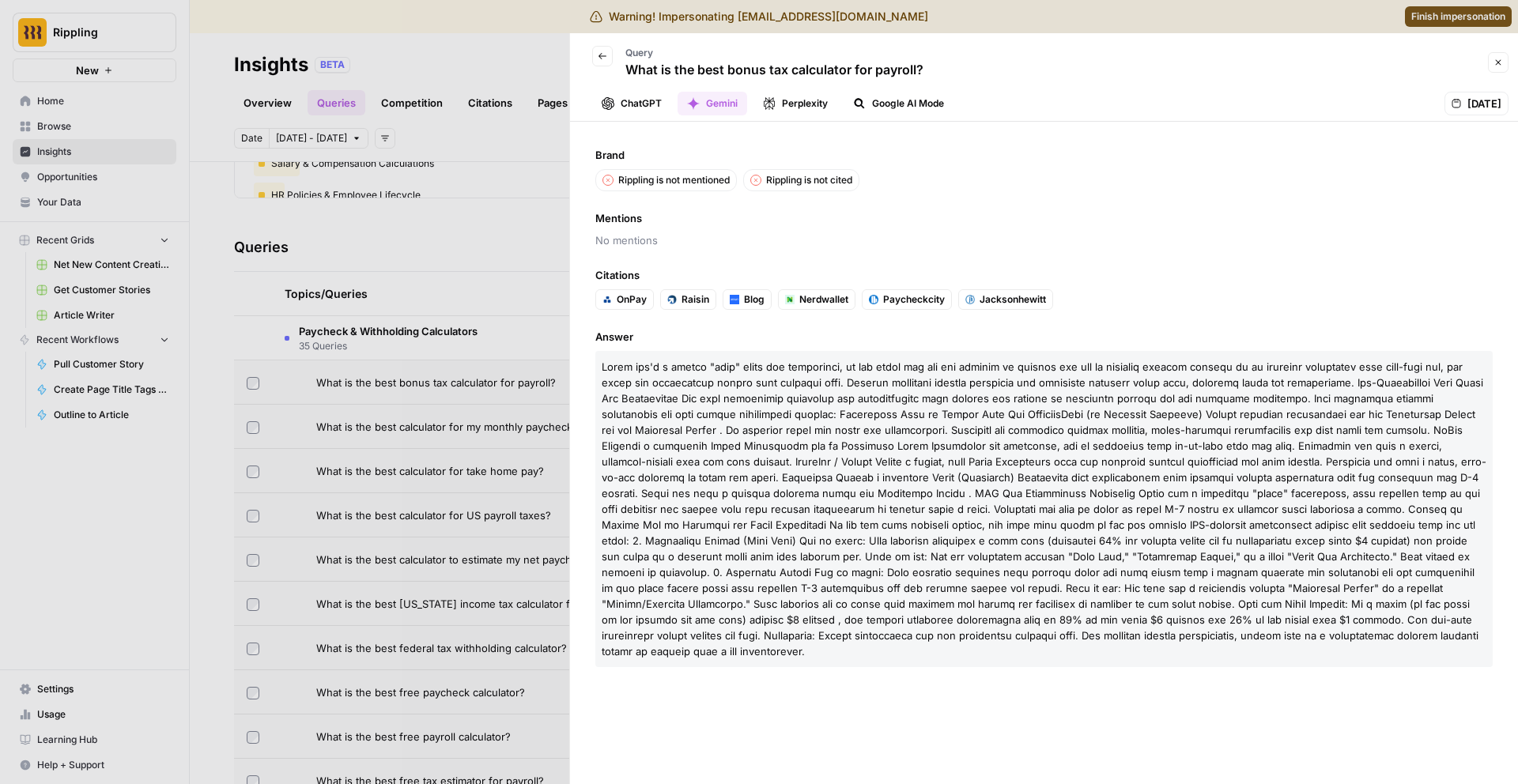
click at [1504, 61] on button "Close" at bounding box center [1498, 63] width 21 height 21
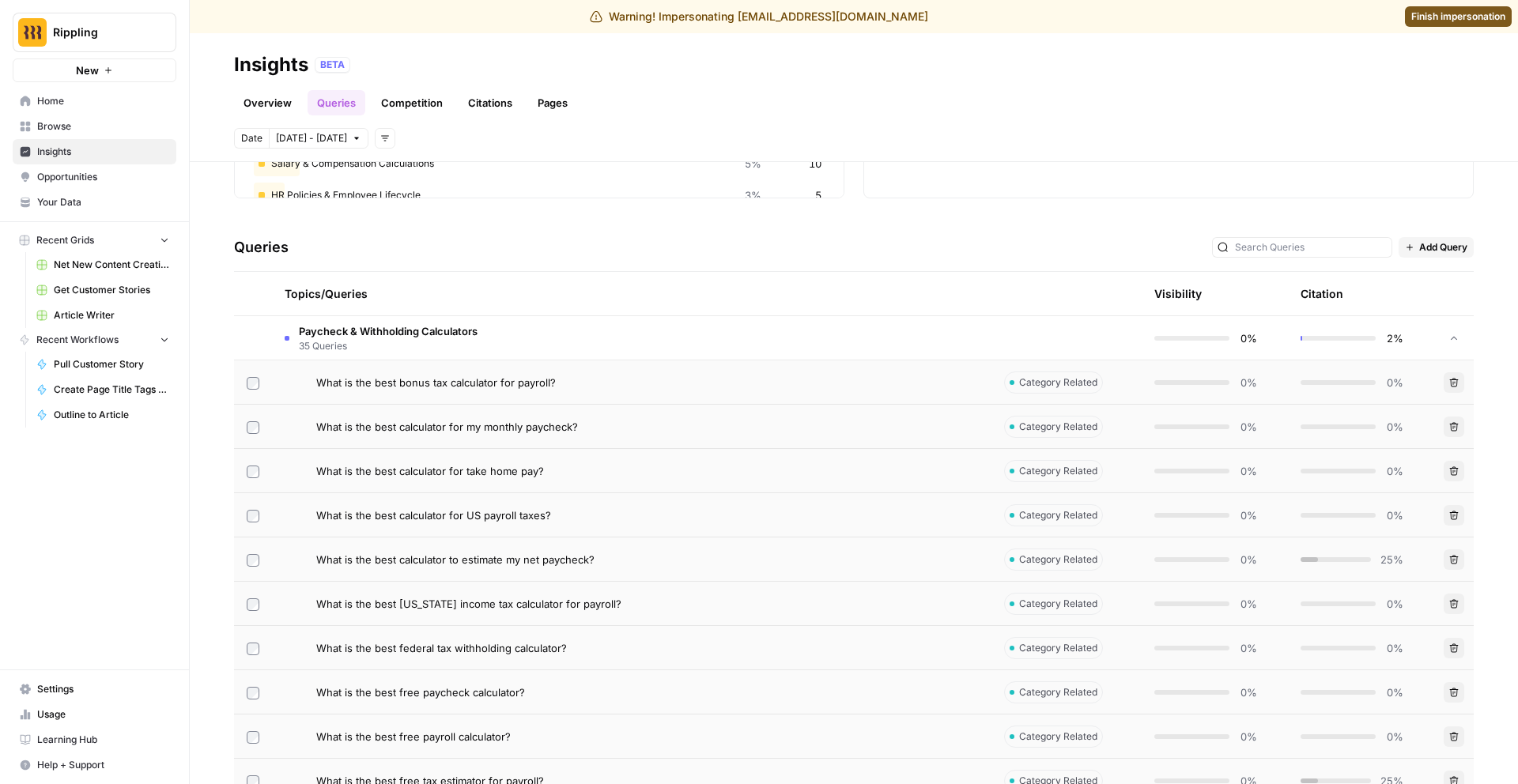
scroll to position [260, 0]
click at [474, 104] on link "Citations" at bounding box center [490, 102] width 64 height 25
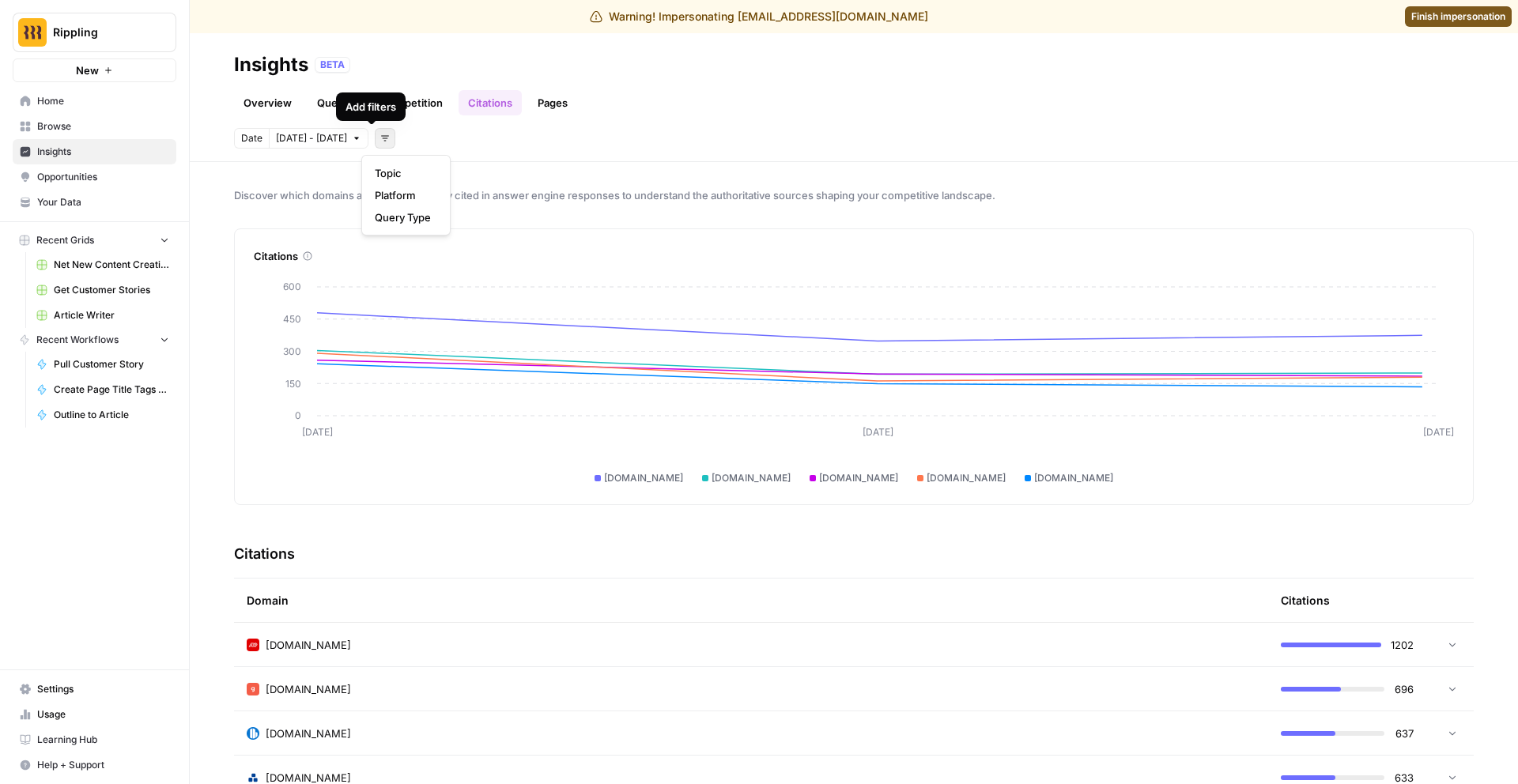
click at [380, 142] on icon "button" at bounding box center [384, 138] width 9 height 9
click at [429, 202] on span "Platform" at bounding box center [403, 195] width 56 height 15
click at [476, 137] on span "Select platform" at bounding box center [469, 138] width 69 height 15
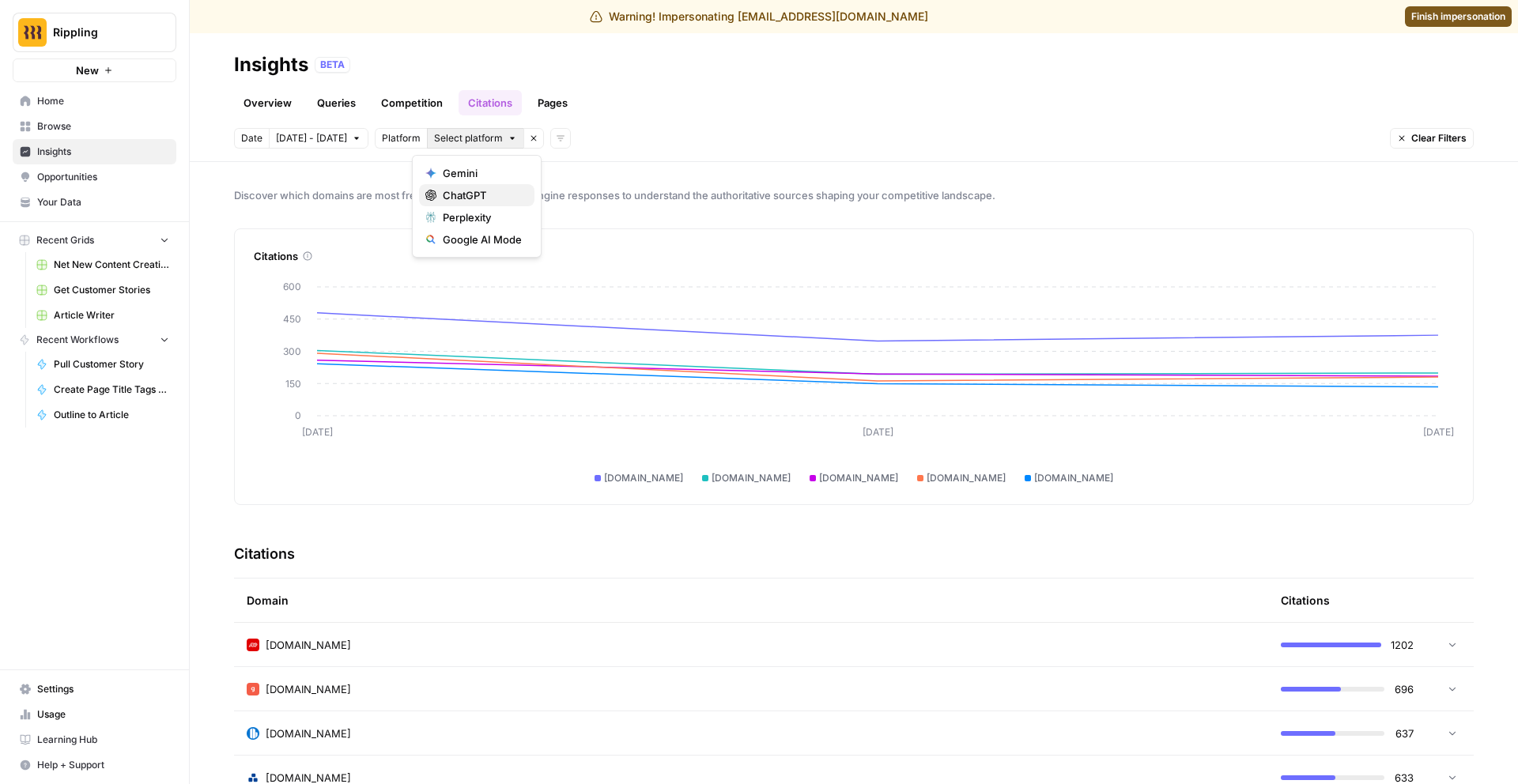
click at [489, 200] on span "ChatGPT" at bounding box center [482, 195] width 79 height 15
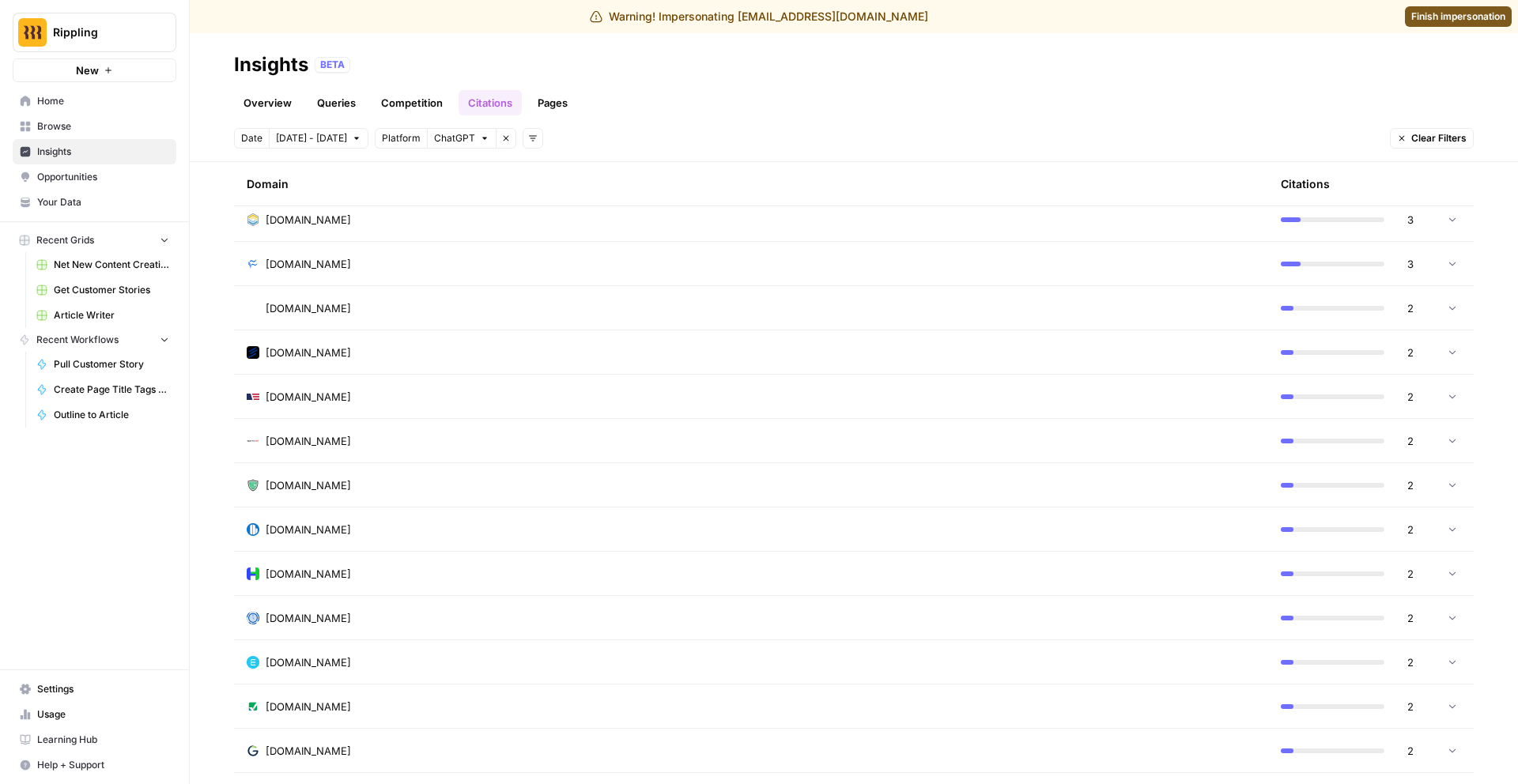
scroll to position [101, 0]
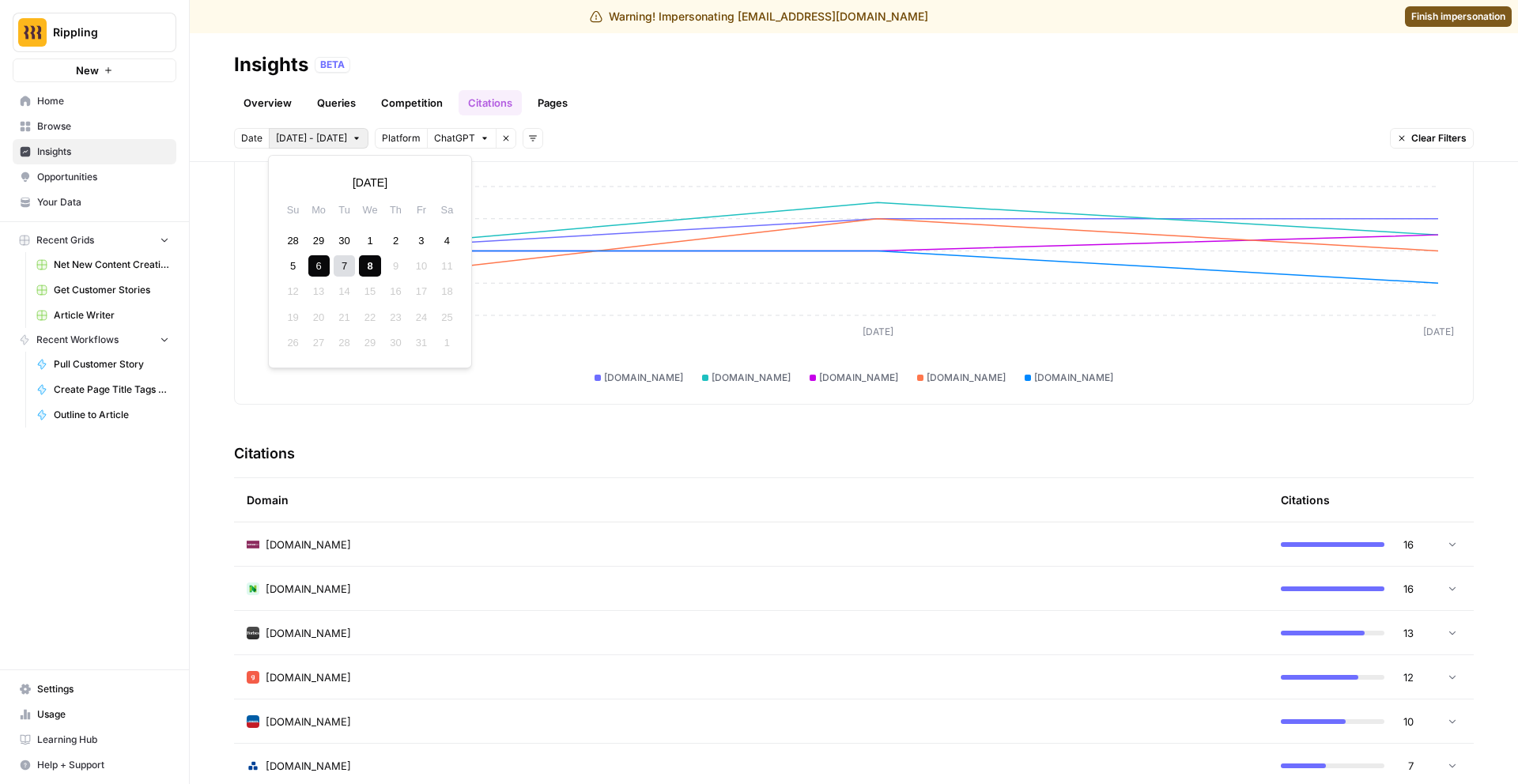
click at [332, 134] on span "Oct 6 - Oct 8" at bounding box center [311, 138] width 71 height 15
click at [367, 262] on div "8" at bounding box center [369, 266] width 22 height 21
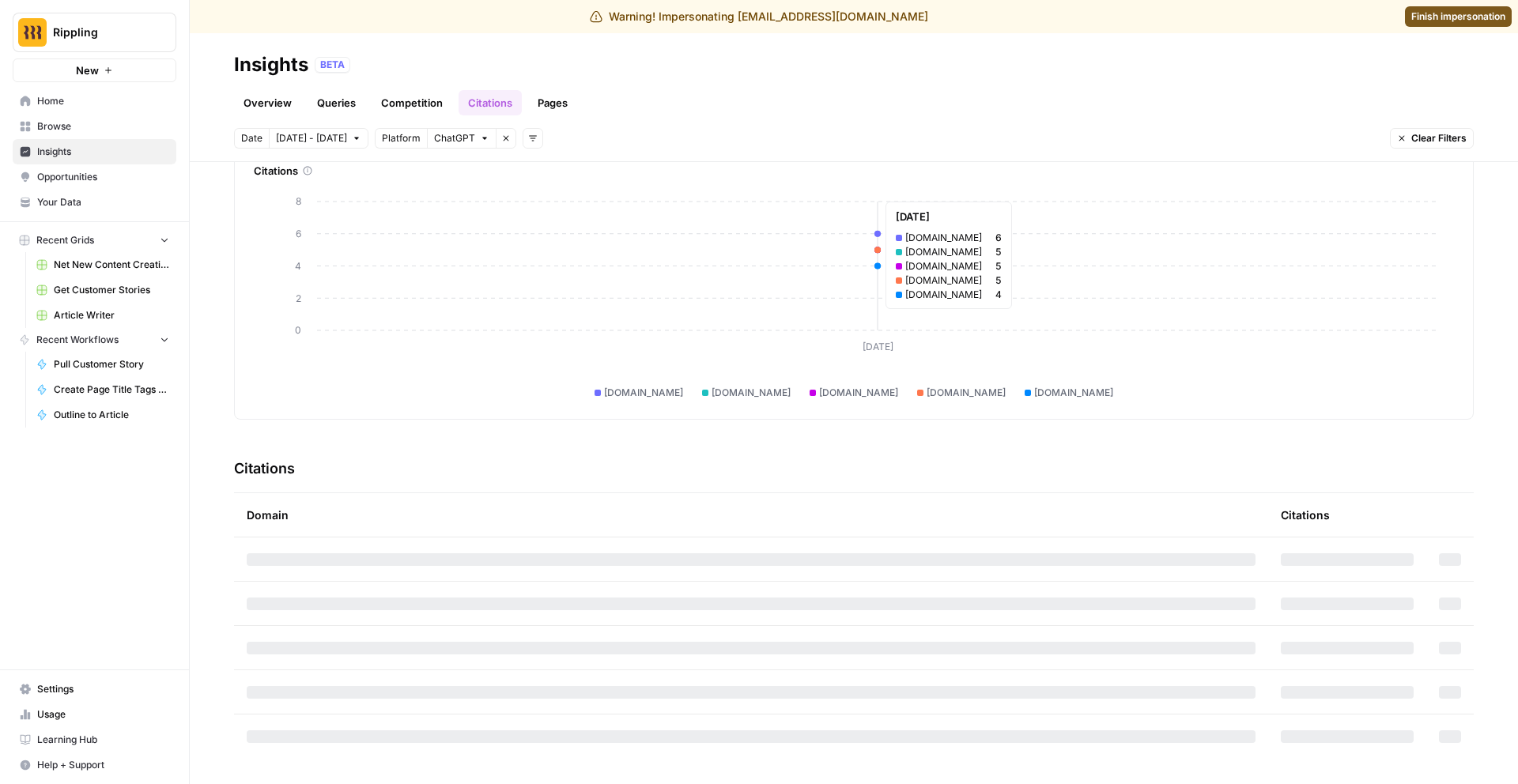
scroll to position [101, 0]
